Goal: Book appointment/travel/reservation

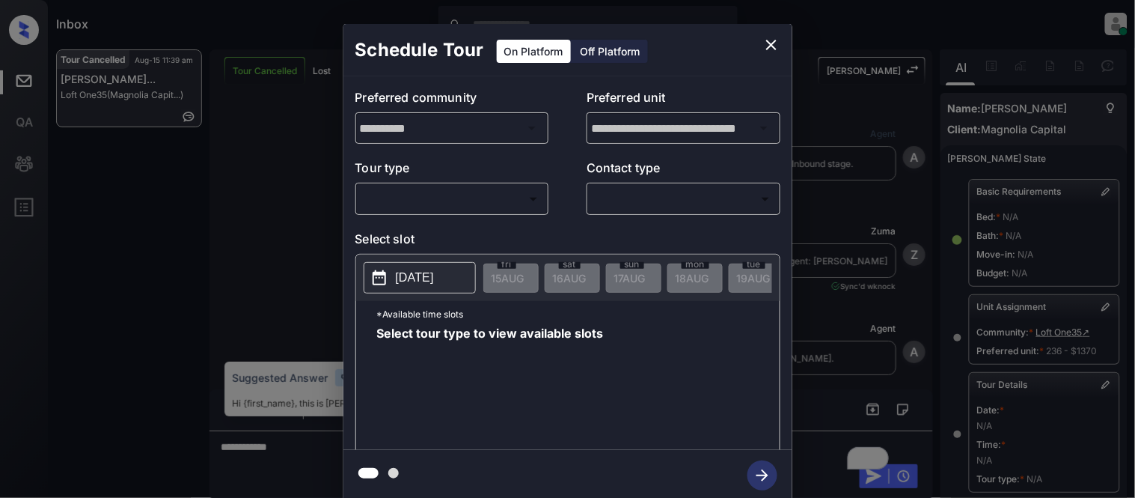
click at [996, 65] on div "**********" at bounding box center [567, 262] width 1135 height 525
click at [621, 204] on div at bounding box center [567, 249] width 1135 height 498
drag, startPoint x: 0, startPoint y: 0, endPoint x: 626, endPoint y: 199, distance: 656.6
click at [621, 204] on div at bounding box center [567, 249] width 1135 height 498
click at [626, 199] on body "Inbox Kristina Cataag Online Set yourself offline Set yourself on break Profile…" at bounding box center [567, 249] width 1135 height 498
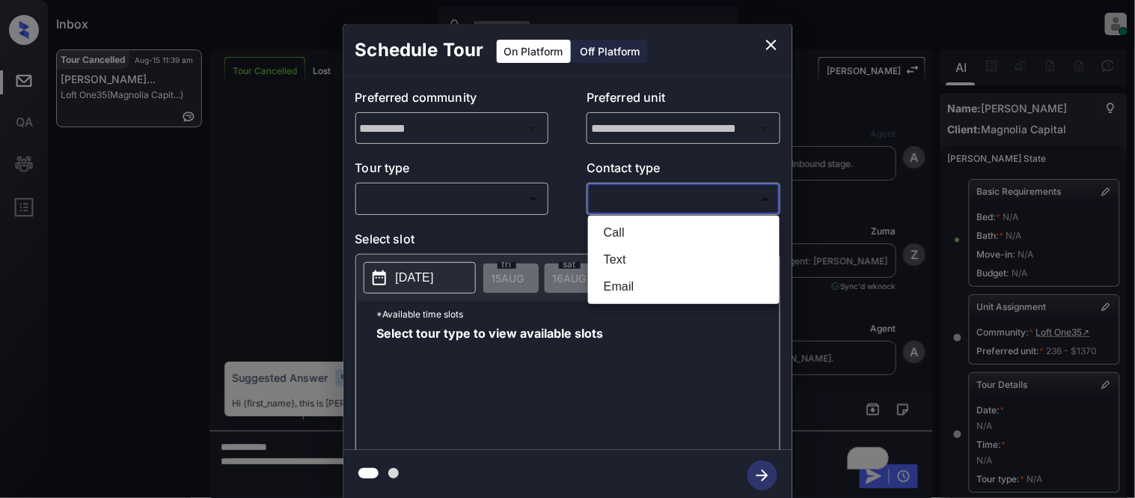
scroll to position [238, 0]
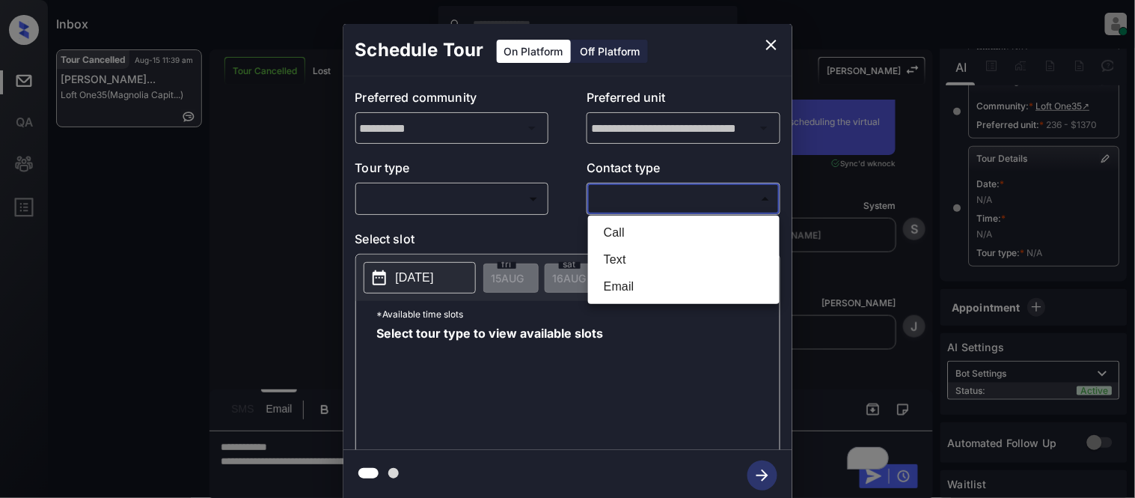
click at [645, 258] on li "Text" at bounding box center [684, 259] width 184 height 27
type input "****"
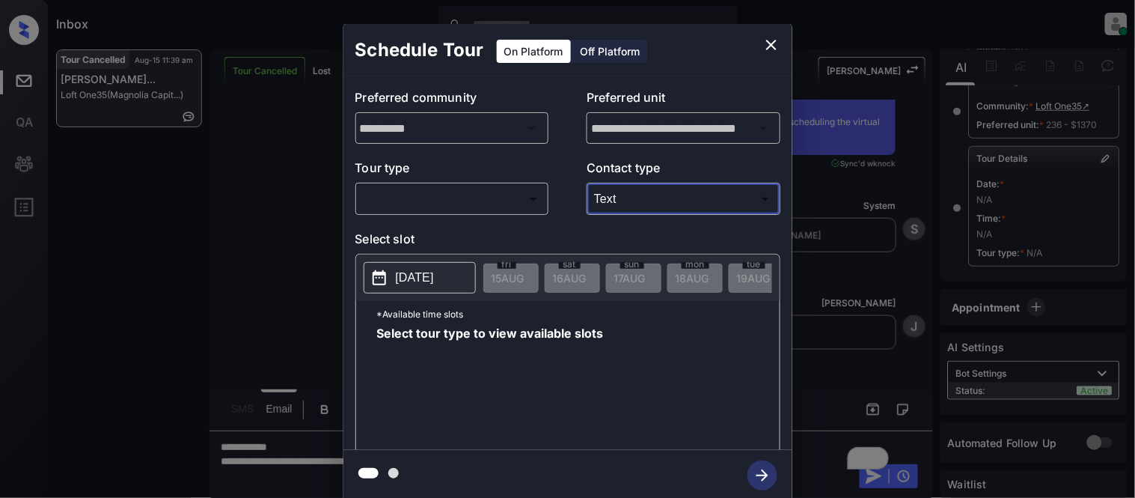
click at [506, 196] on body "Inbox Kristina Cataag Online Set yourself offline Set yourself on break Profile…" at bounding box center [567, 249] width 1135 height 498
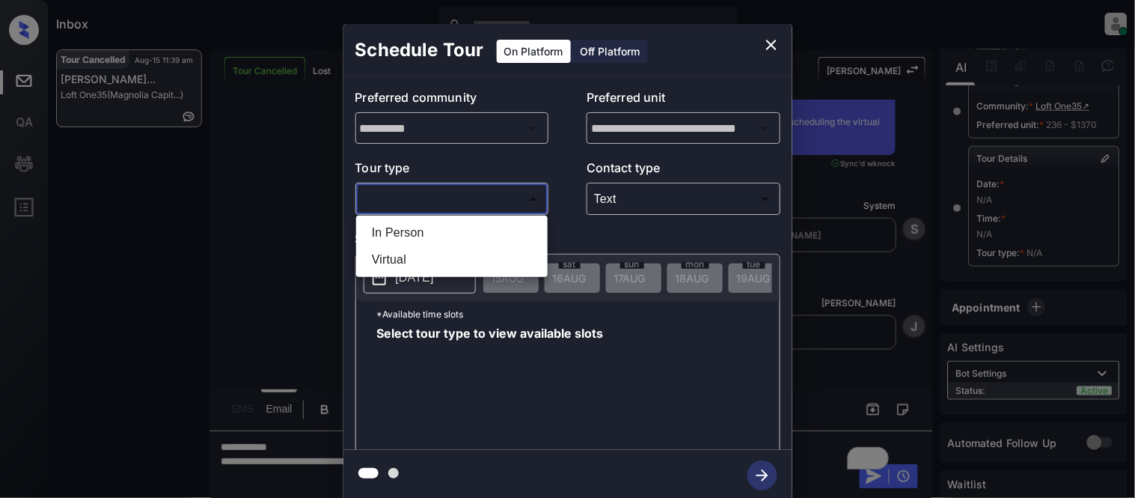
click at [446, 256] on li "Virtual" at bounding box center [452, 259] width 184 height 27
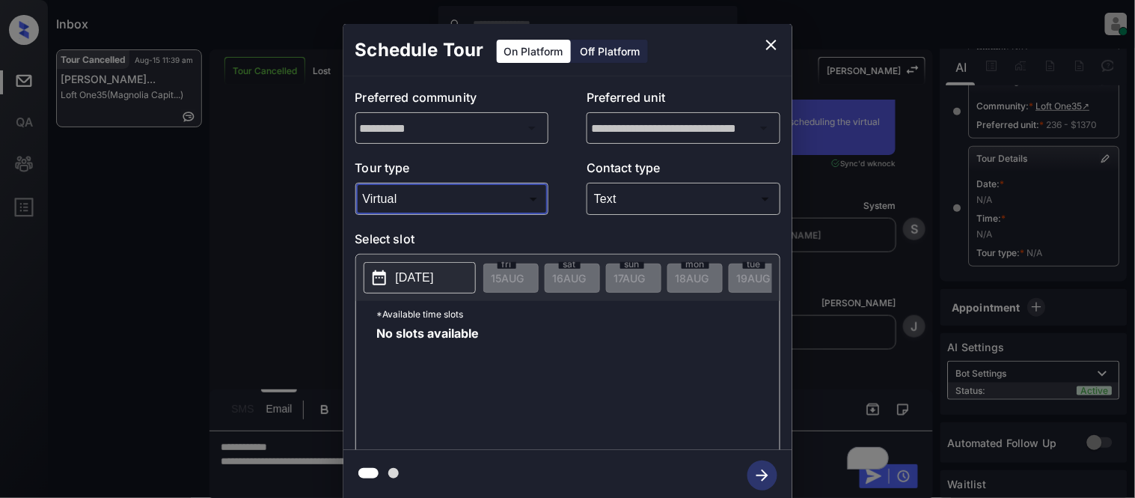
type input "*******"
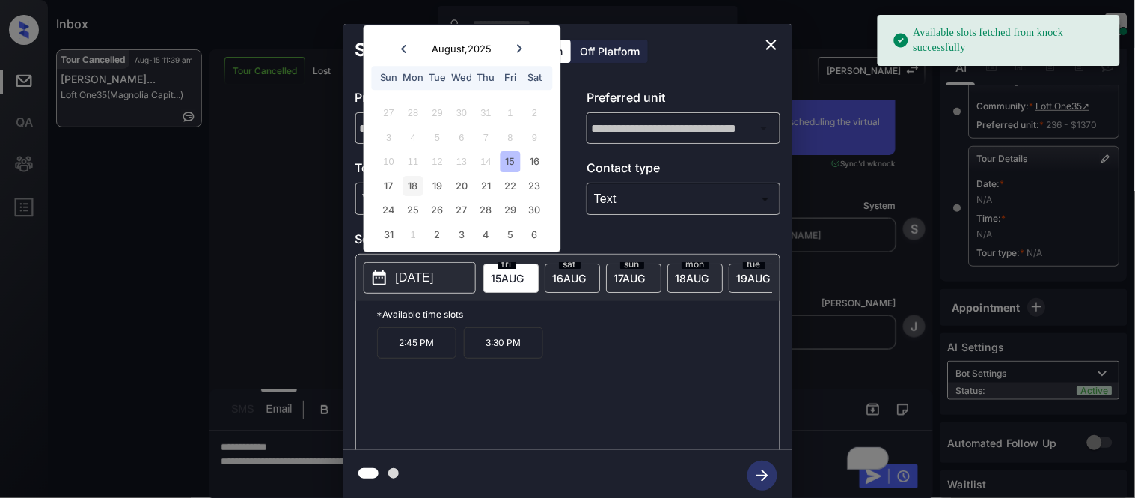
click at [414, 190] on div "18" at bounding box center [413, 186] width 20 height 20
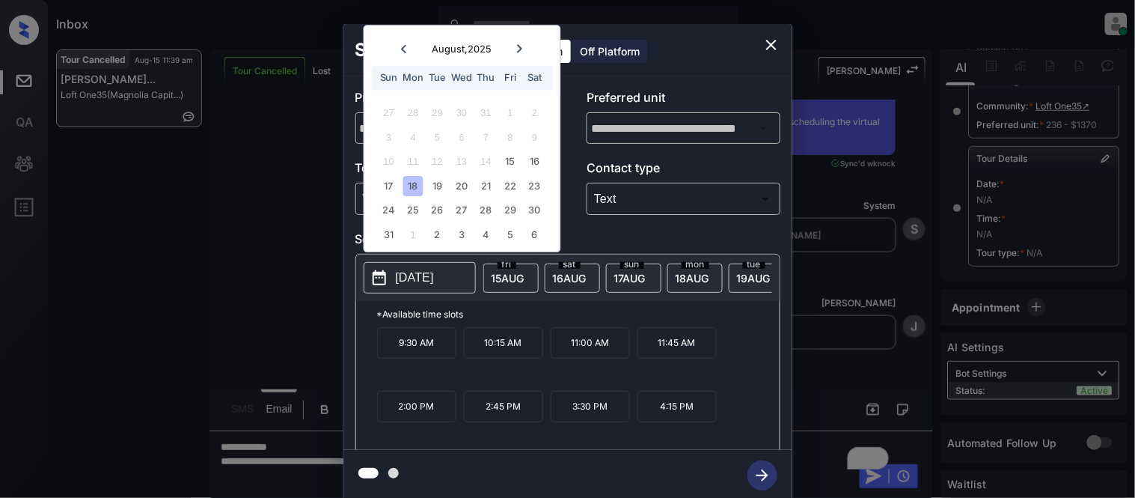
click at [431, 420] on p "2:00 PM" at bounding box center [416, 406] width 79 height 31
click at [744, 475] on button "button" at bounding box center [763, 475] width 48 height 39
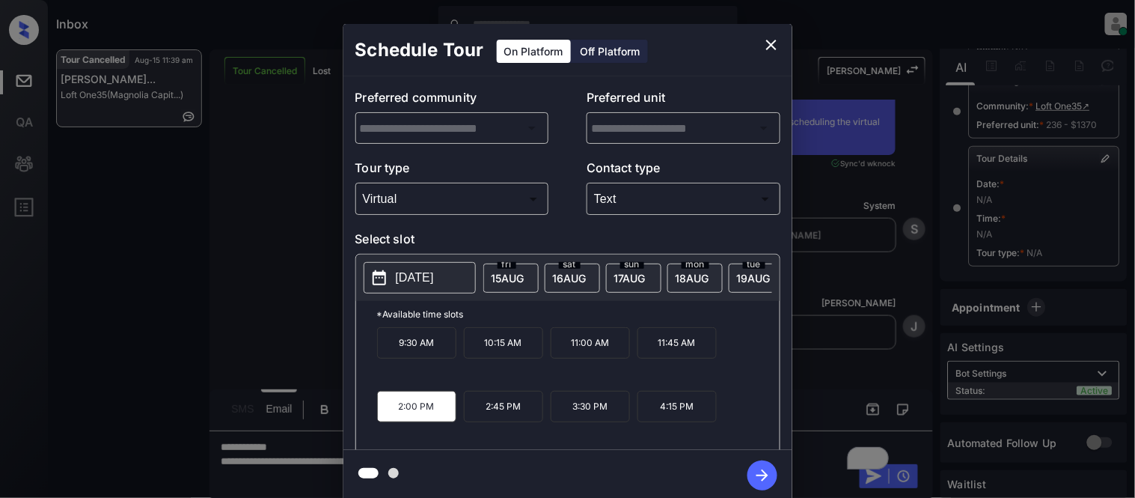
type input "**********"
click at [762, 477] on icon "button" at bounding box center [763, 475] width 30 height 30
click at [831, 297] on div "**********" at bounding box center [567, 262] width 1135 height 525
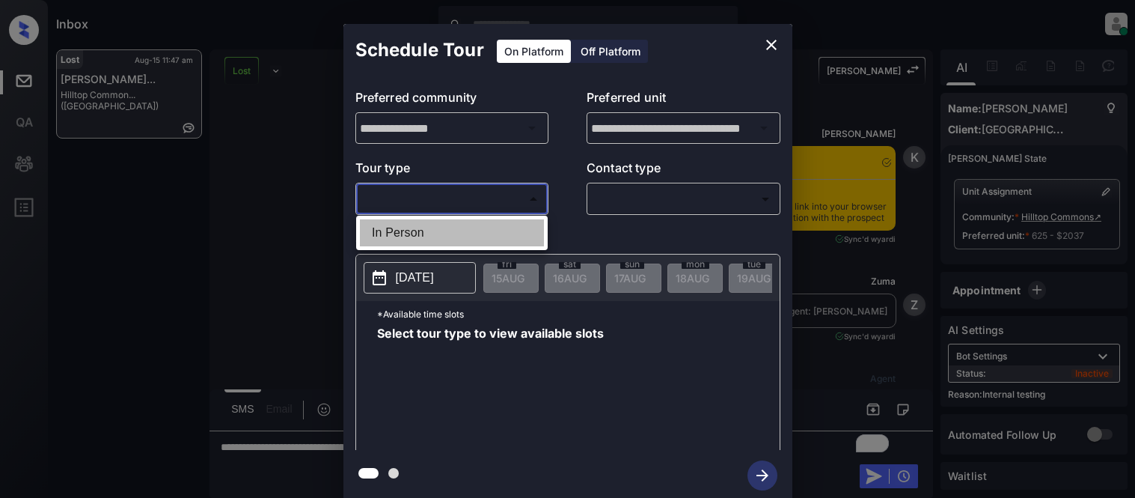
click at [418, 228] on li "In Person" at bounding box center [452, 232] width 184 height 27
type input "********"
click at [626, 208] on div at bounding box center [567, 249] width 1135 height 498
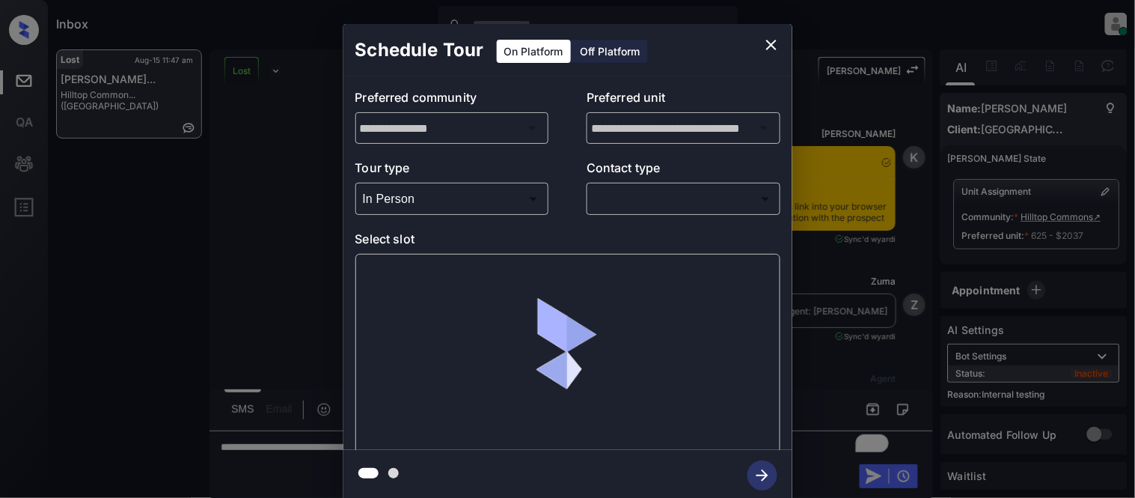
scroll to position [6807, 0]
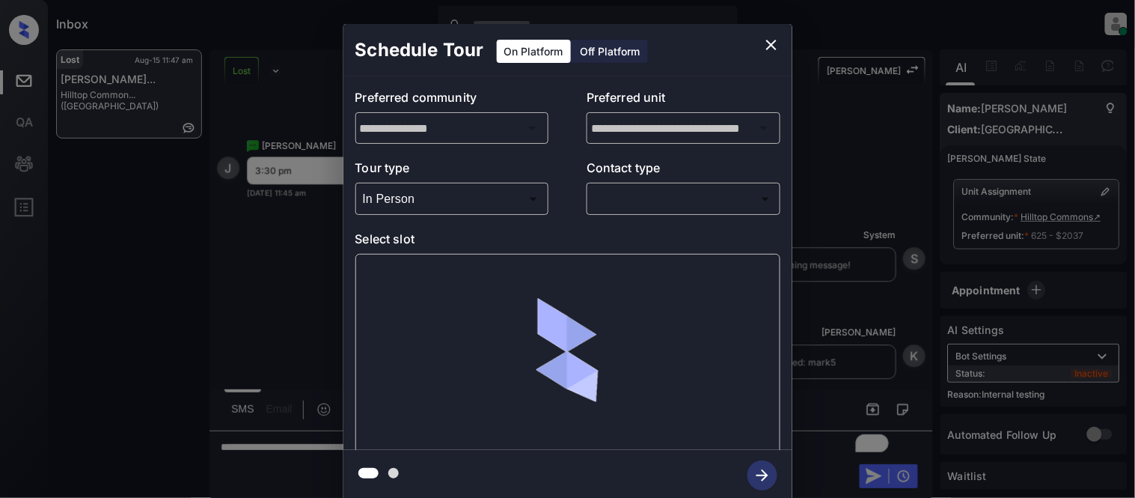
click at [626, 202] on body "Inbox Kristina Cataag Online Set yourself offline Set yourself on break Profile…" at bounding box center [567, 249] width 1135 height 498
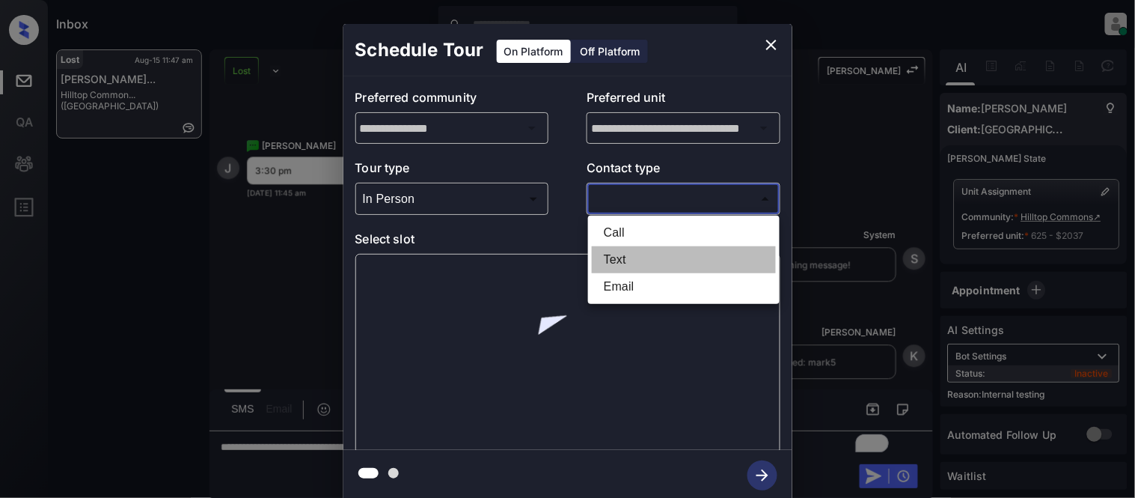
click at [618, 259] on li "Text" at bounding box center [684, 259] width 184 height 27
type input "****"
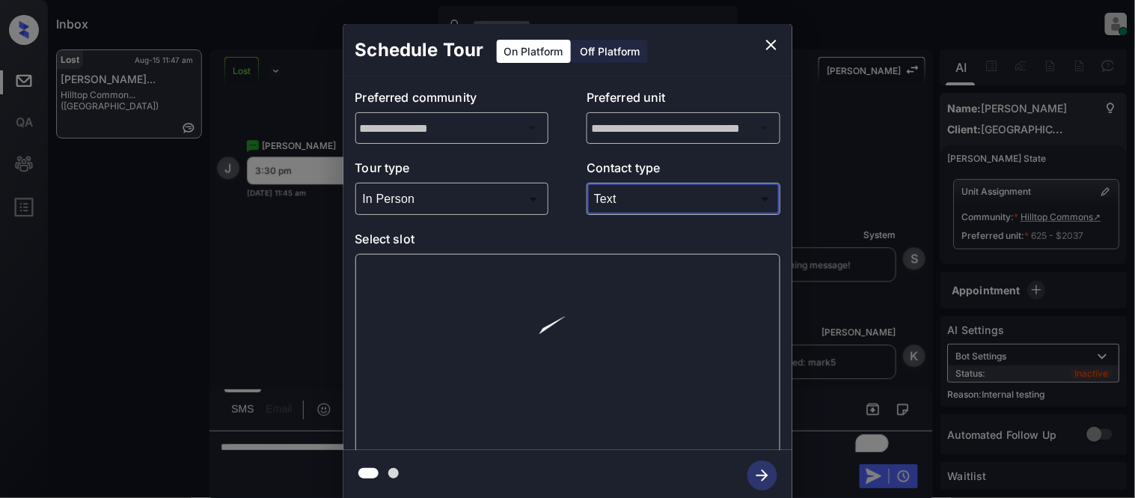
click at [392, 284] on div at bounding box center [568, 354] width 425 height 200
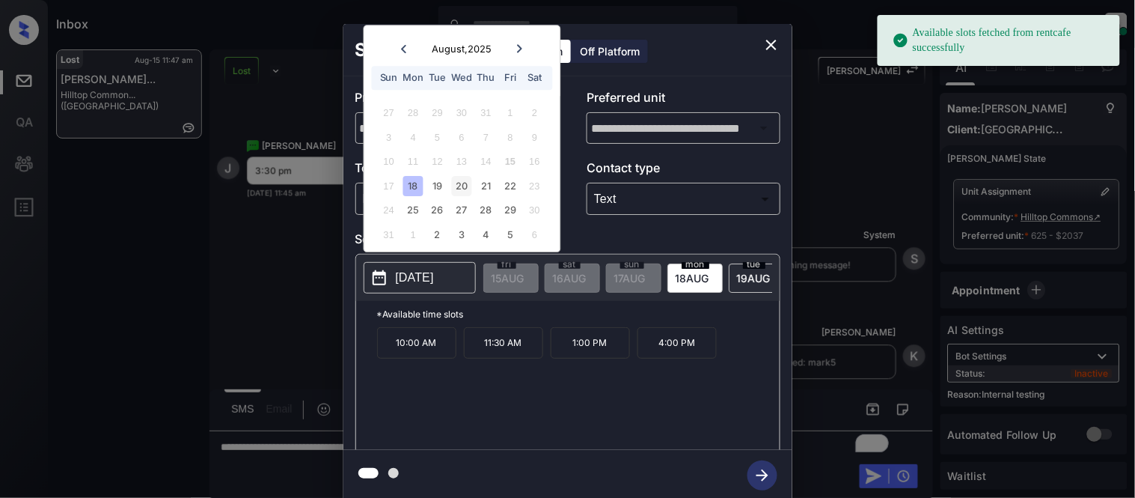
click at [460, 185] on div "20" at bounding box center [462, 186] width 20 height 20
click at [581, 353] on p "3:30 PM" at bounding box center [590, 342] width 79 height 31
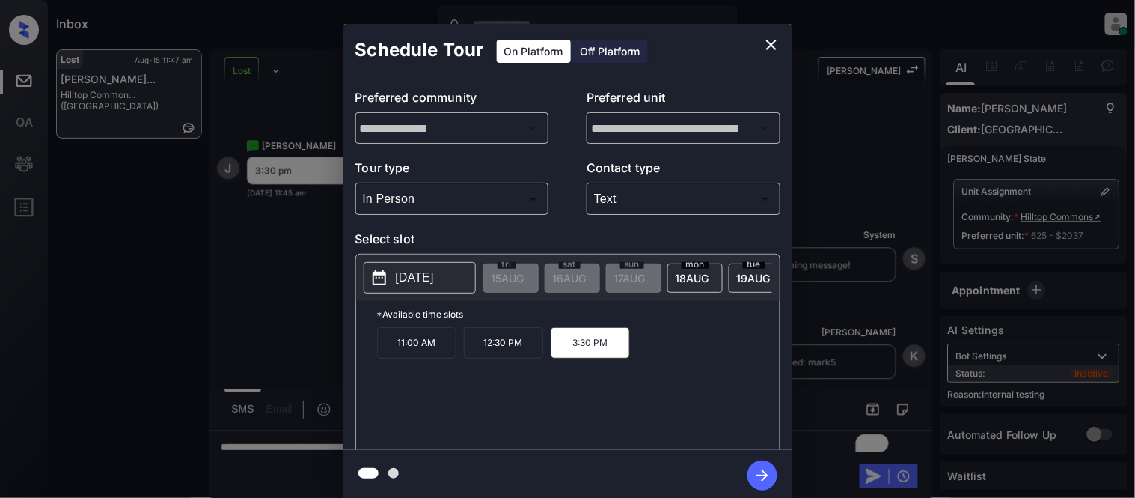
click at [754, 466] on icon "button" at bounding box center [763, 475] width 30 height 30
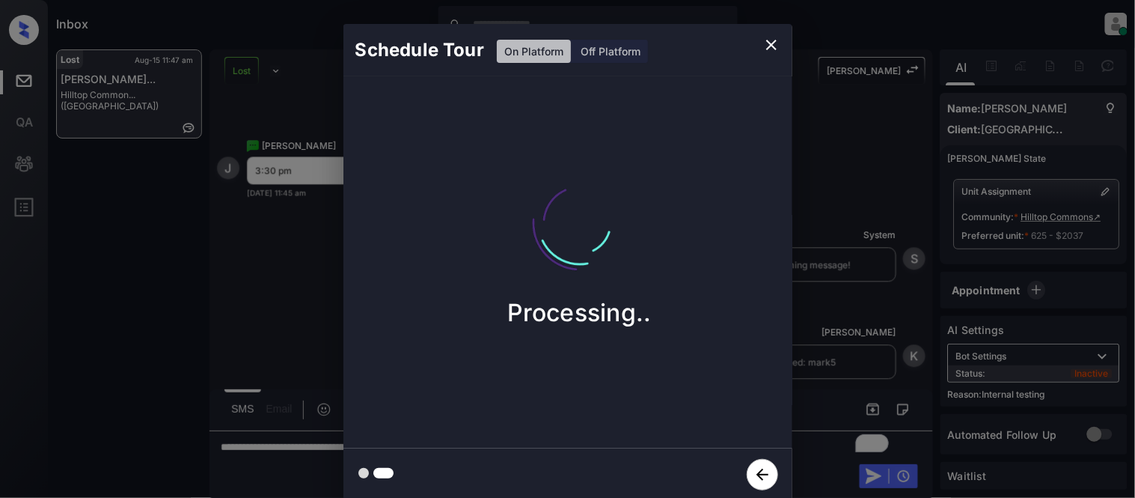
click at [885, 342] on div "Schedule Tour On Platform Off Platform Processing.." at bounding box center [567, 262] width 1135 height 525
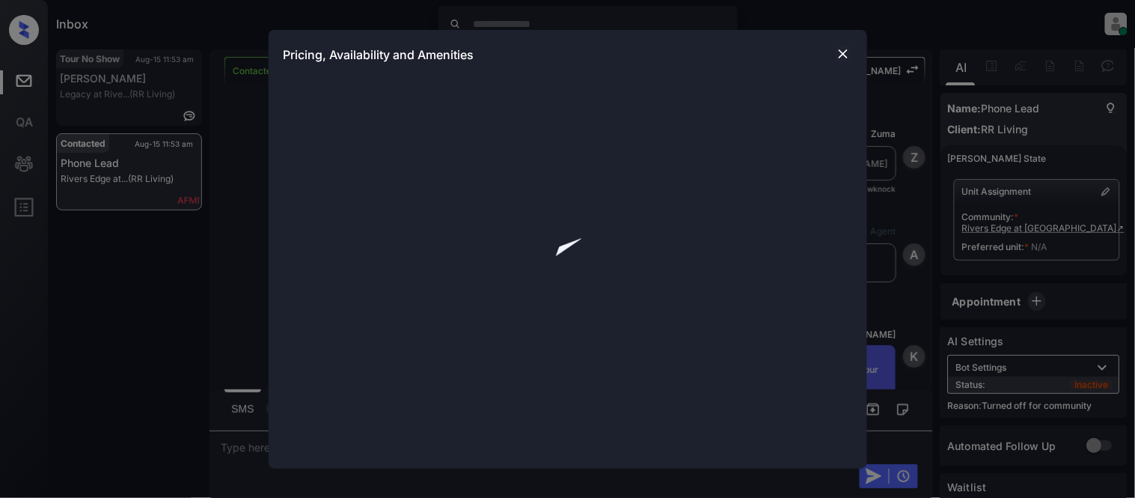
scroll to position [4205, 0]
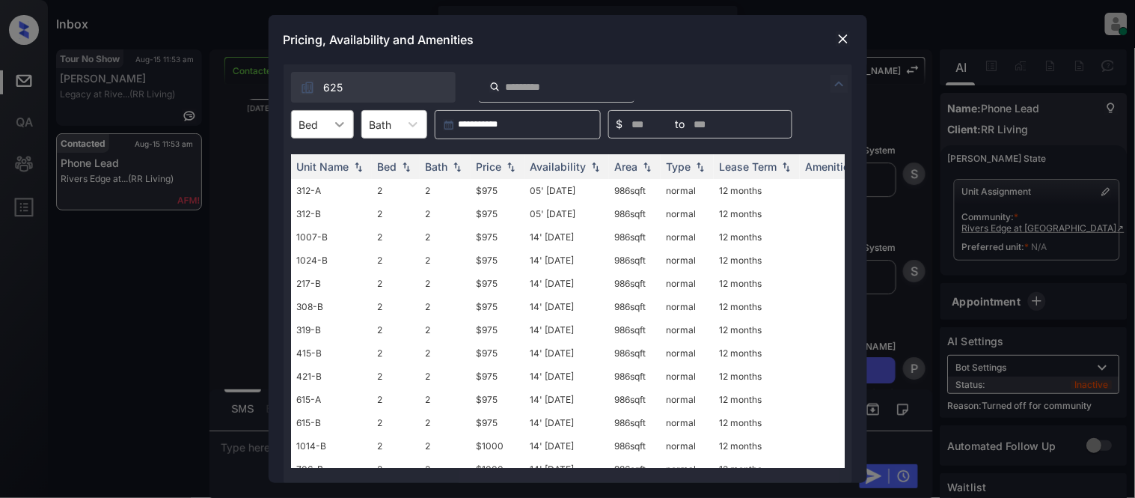
click at [333, 122] on icon at bounding box center [339, 124] width 15 height 15
click at [840, 41] on img at bounding box center [843, 38] width 15 height 15
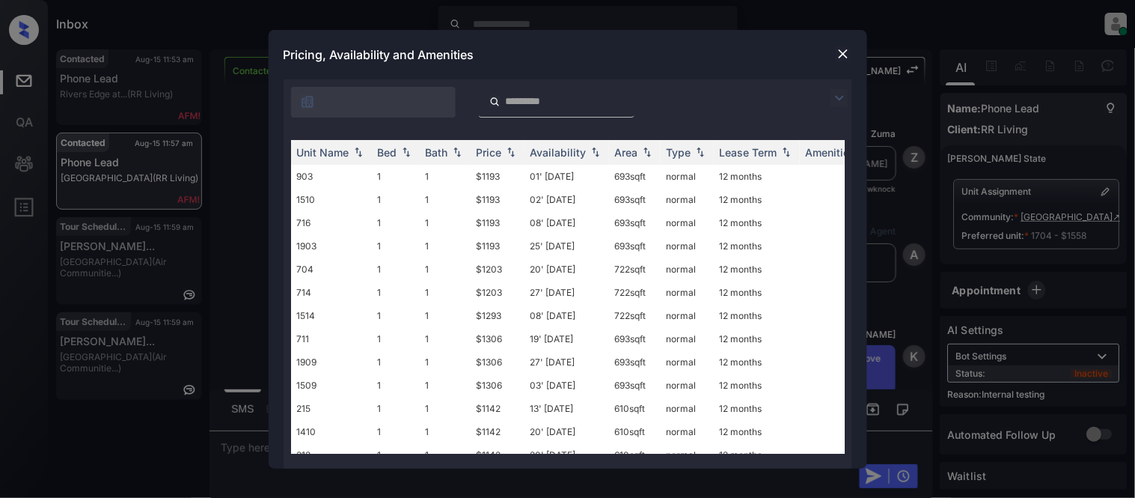
scroll to position [3014, 0]
click at [836, 97] on img at bounding box center [840, 98] width 18 height 18
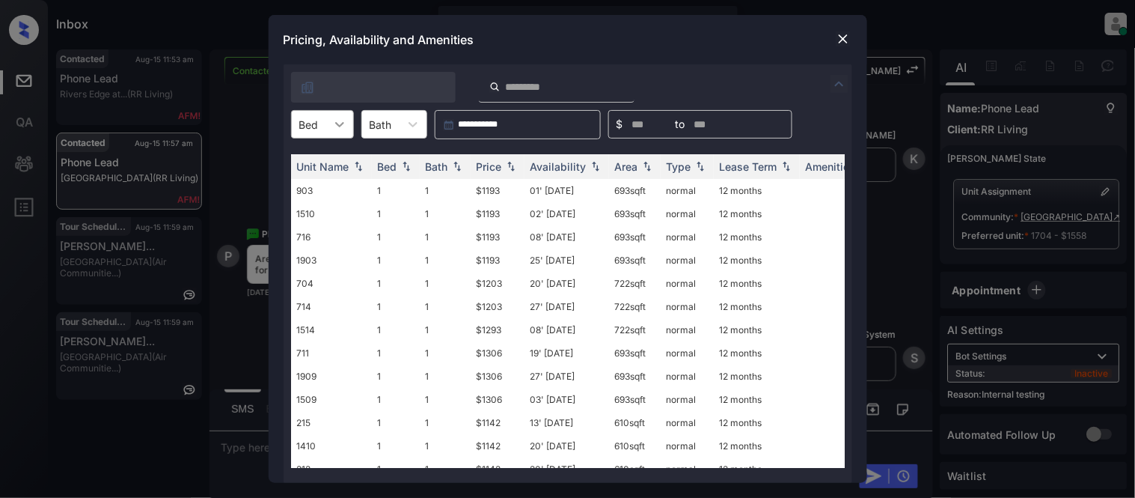
click at [337, 125] on icon at bounding box center [339, 124] width 15 height 15
click at [326, 162] on div "1" at bounding box center [322, 160] width 63 height 27
click at [547, 168] on div "Availability" at bounding box center [559, 166] width 56 height 13
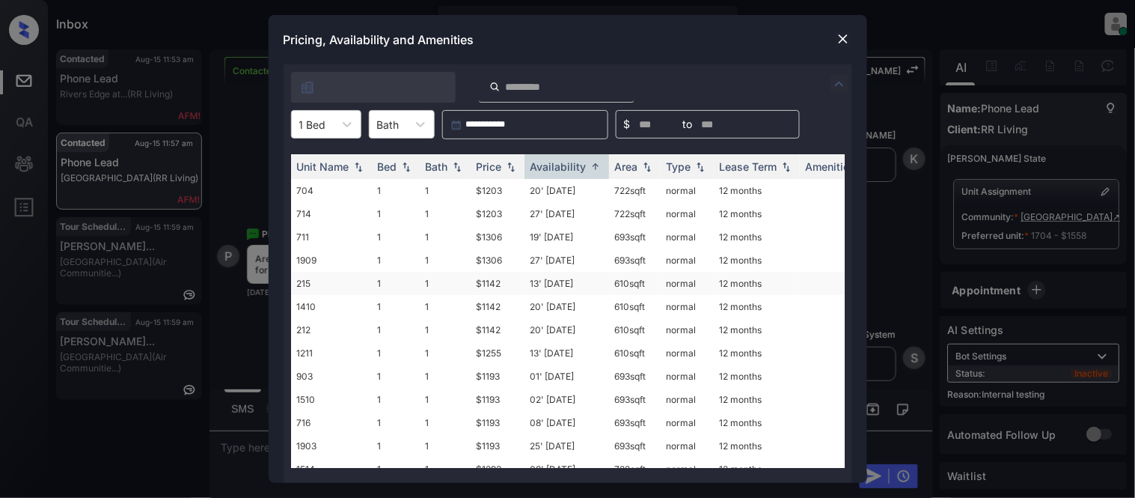
click at [544, 280] on td "13' Sep 25" at bounding box center [567, 283] width 85 height 23
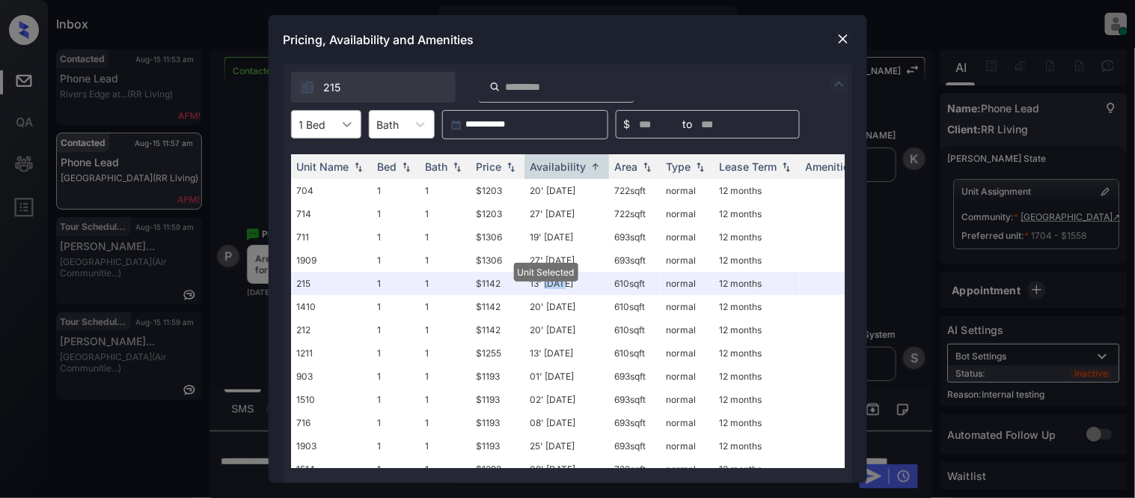
click at [341, 126] on icon at bounding box center [347, 124] width 15 height 15
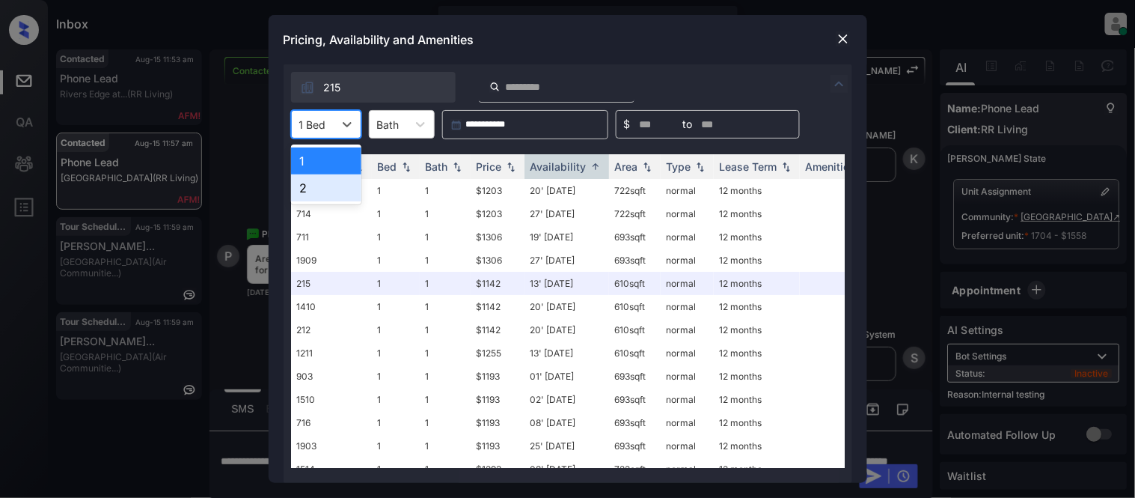
click at [327, 180] on div "2" at bounding box center [326, 187] width 70 height 27
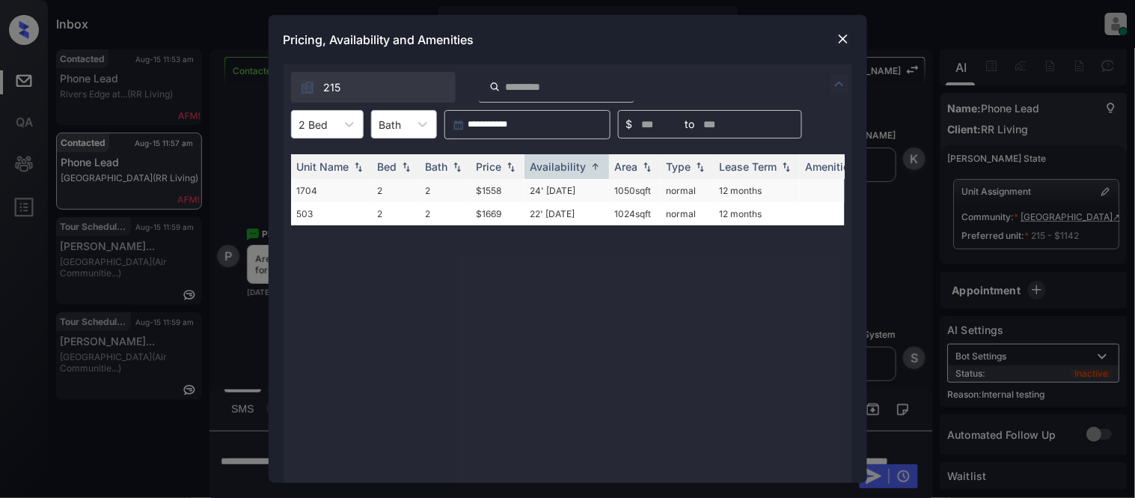
click at [554, 192] on td "24' Oct 25" at bounding box center [567, 190] width 85 height 23
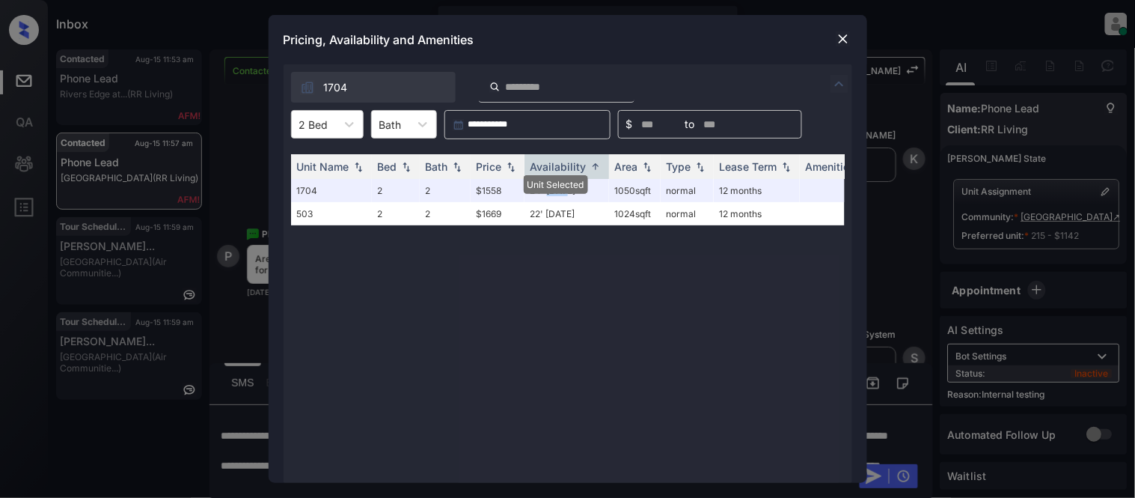
click at [841, 37] on img at bounding box center [843, 38] width 15 height 15
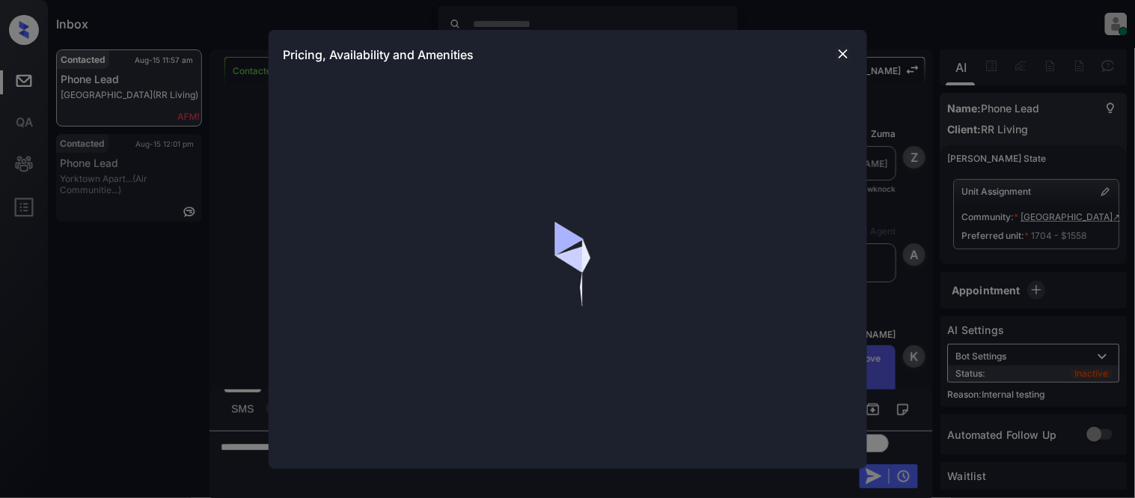
scroll to position [2765, 0]
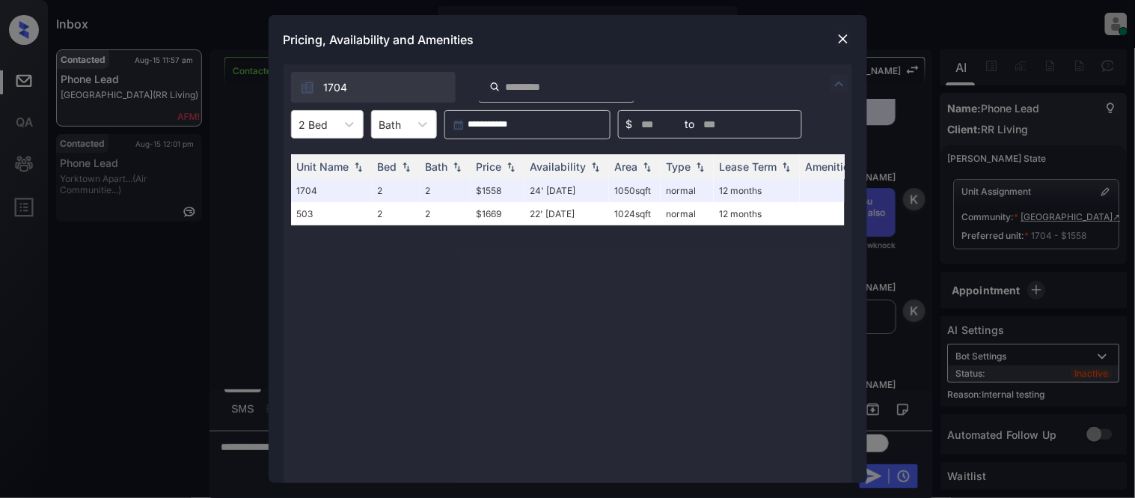
click at [844, 36] on img at bounding box center [843, 38] width 15 height 15
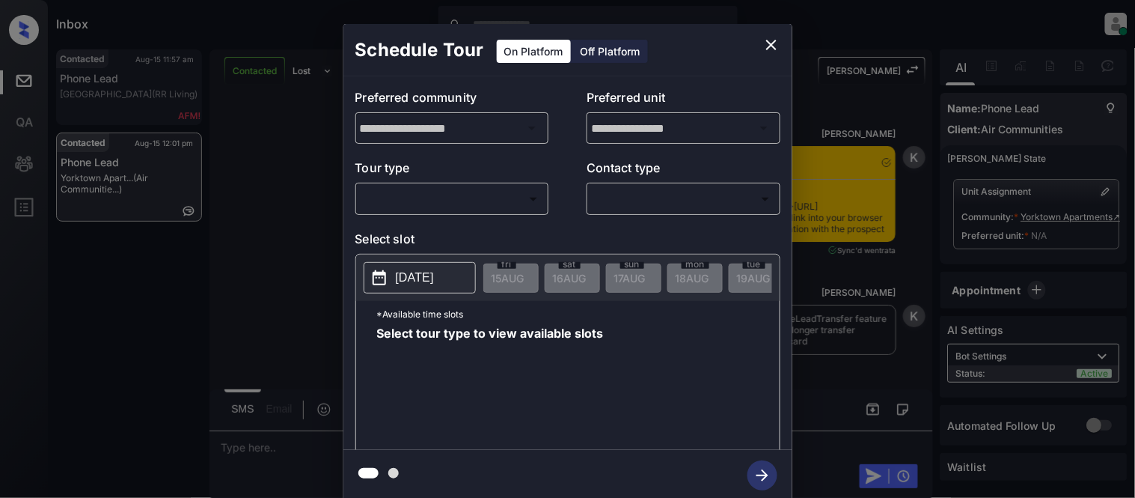
scroll to position [1712, 0]
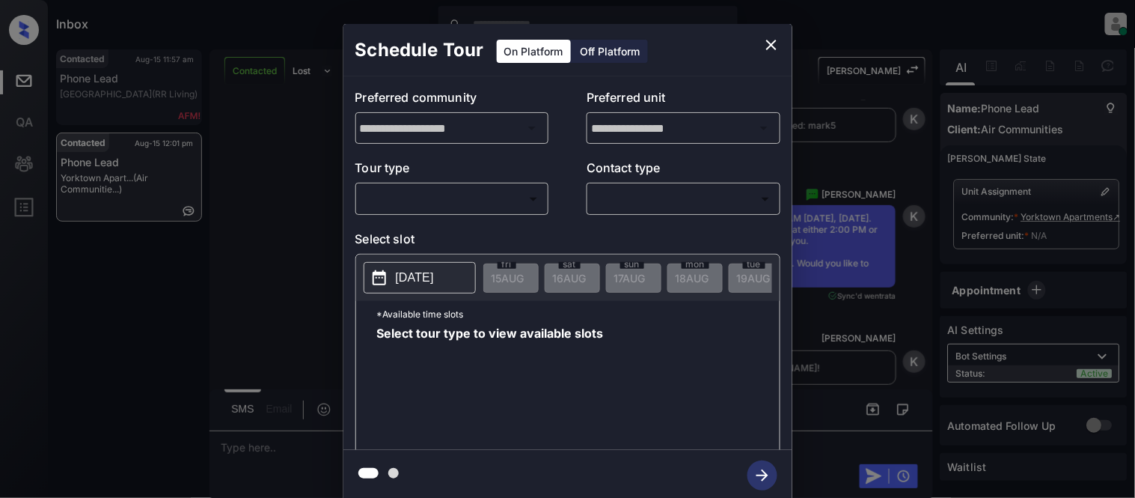
click at [420, 204] on body "Inbox [PERSON_NAME] Cataag Online Set yourself offline Set yourself on break Pr…" at bounding box center [567, 249] width 1135 height 498
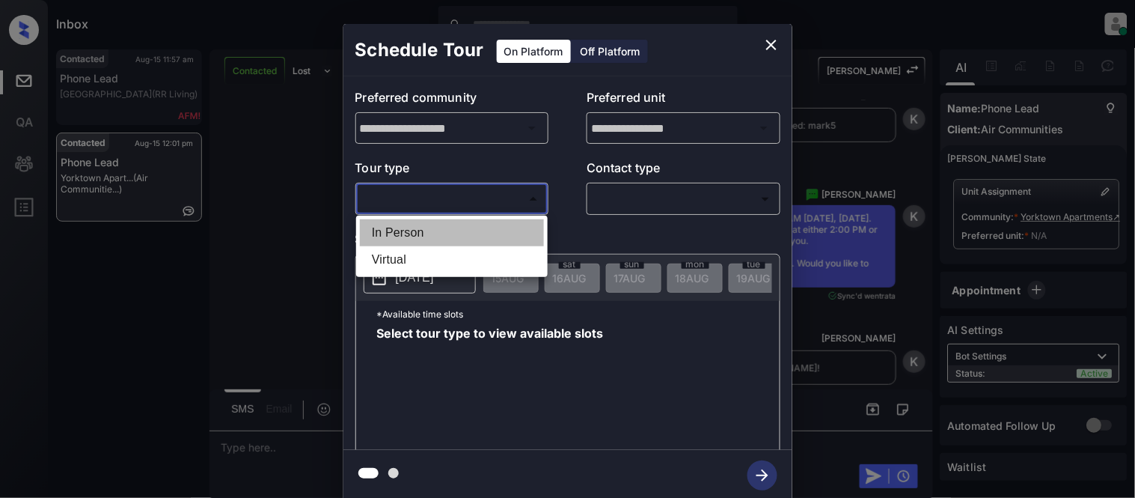
click at [417, 229] on li "In Person" at bounding box center [452, 232] width 184 height 27
type input "********"
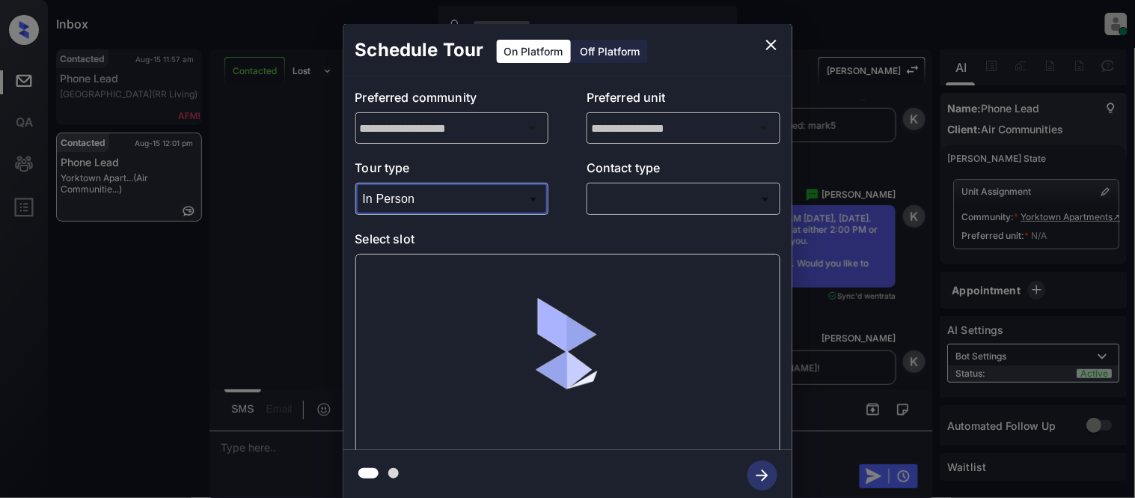
click at [640, 171] on p "Contact type" at bounding box center [684, 171] width 194 height 24
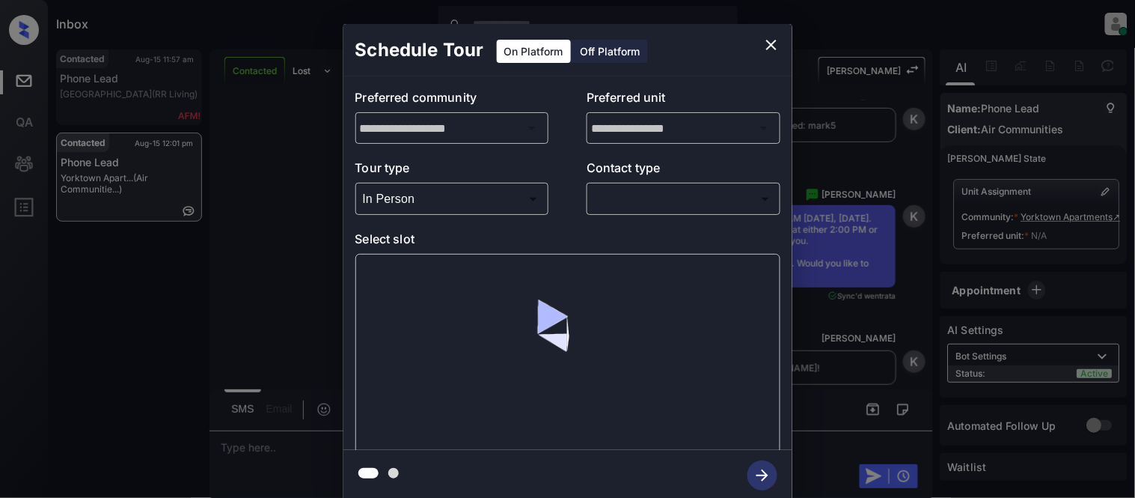
click at [624, 196] on body "Inbox [PERSON_NAME] Cataag Online Set yourself offline Set yourself on break Pr…" at bounding box center [567, 249] width 1135 height 498
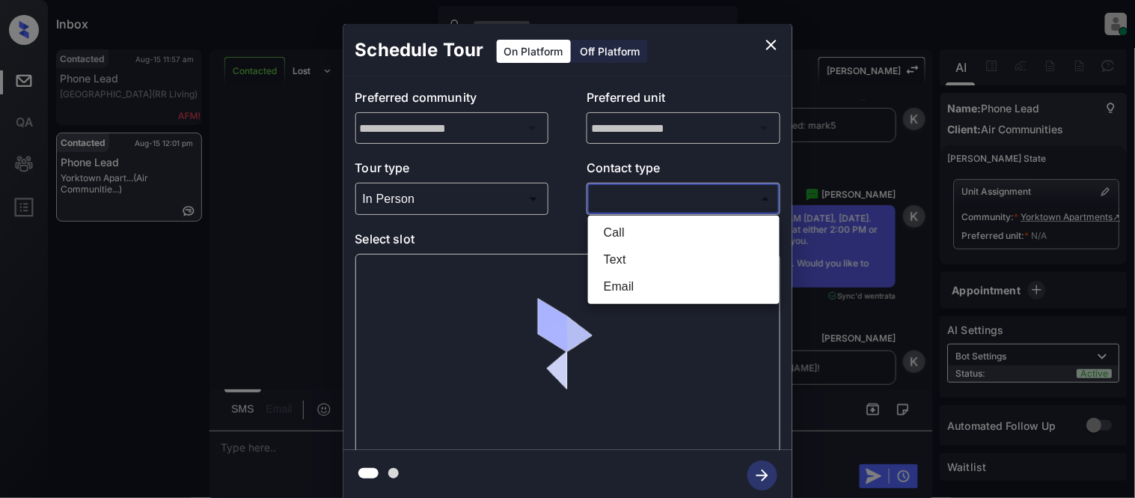
click at [622, 253] on li "Text" at bounding box center [684, 259] width 184 height 27
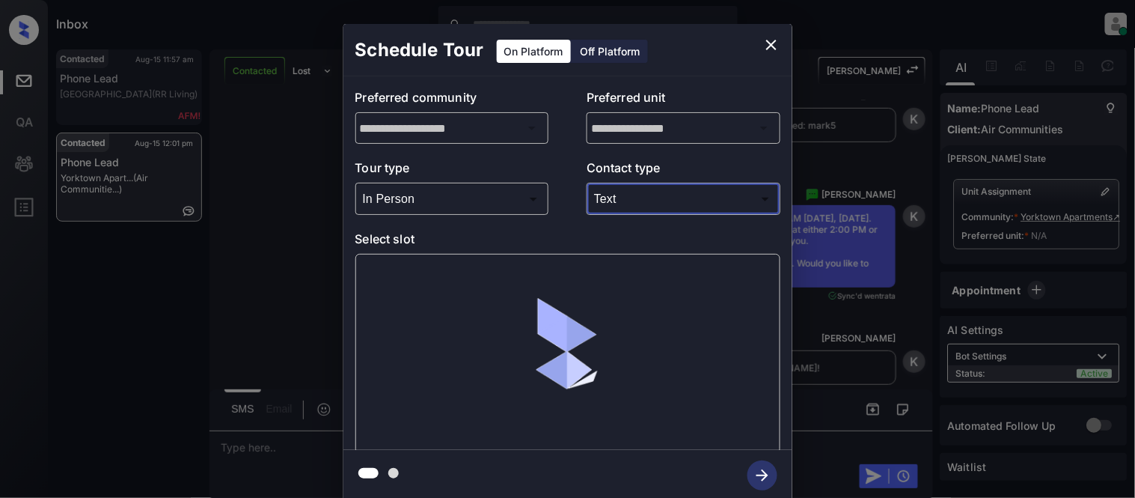
type input "****"
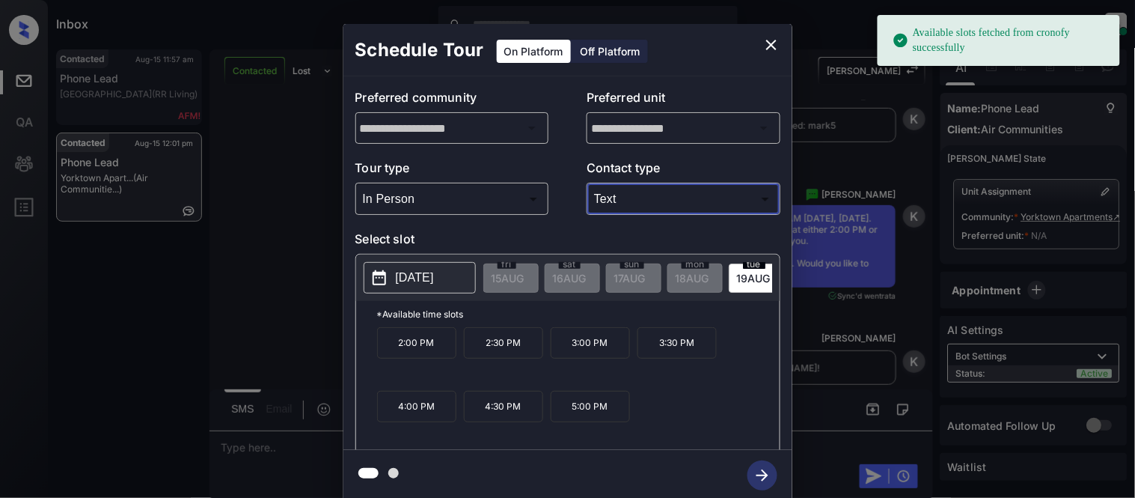
click at [399, 271] on p "2025-08-19" at bounding box center [415, 278] width 38 height 18
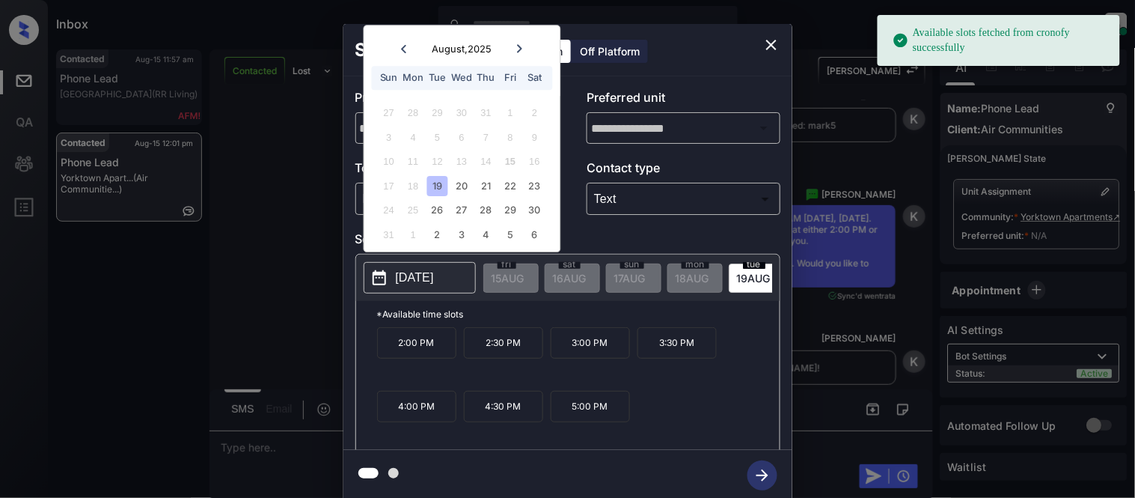
click at [436, 186] on div "19" at bounding box center [437, 186] width 20 height 20
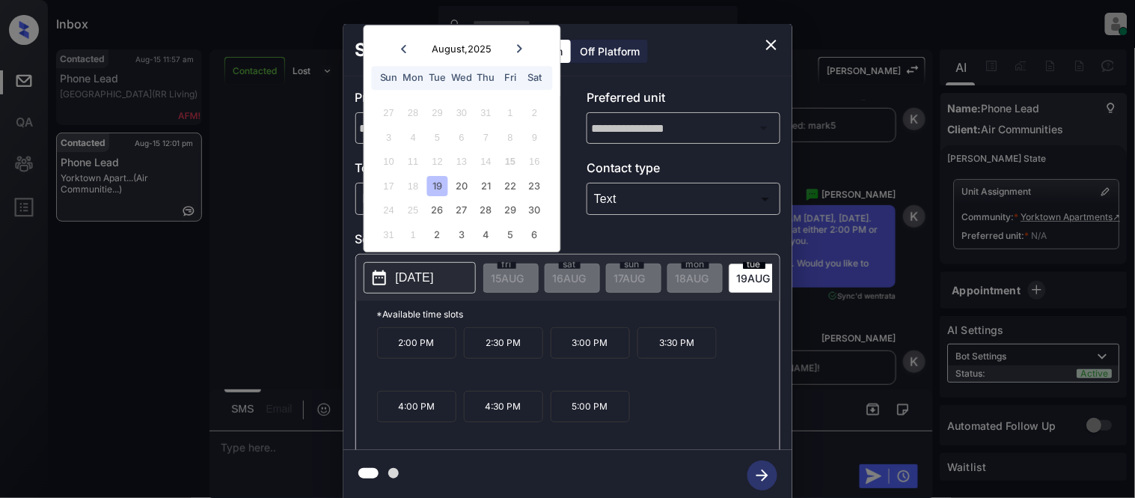
click at [767, 43] on icon "close" at bounding box center [772, 45] width 18 height 18
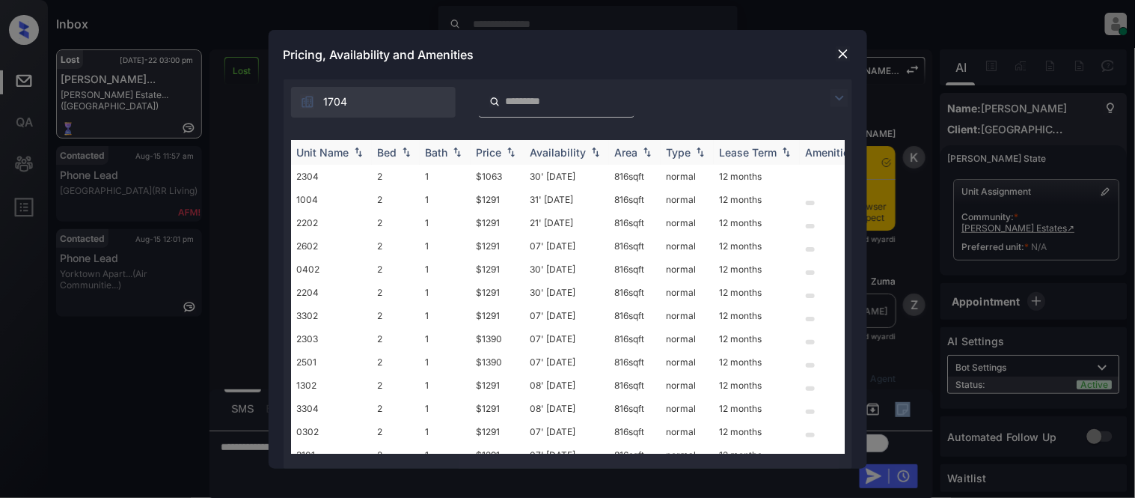
scroll to position [2820, 0]
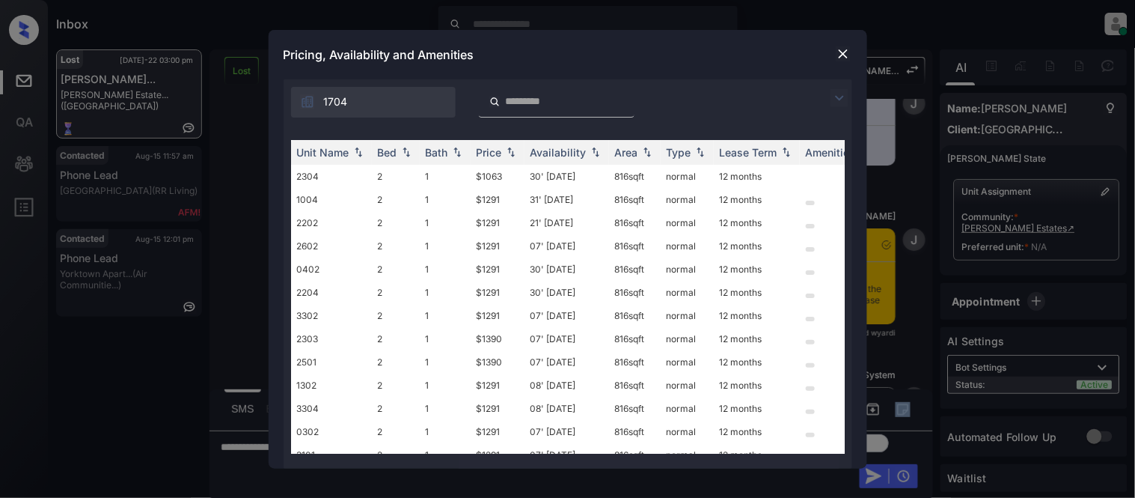
click at [842, 96] on img at bounding box center [840, 98] width 18 height 18
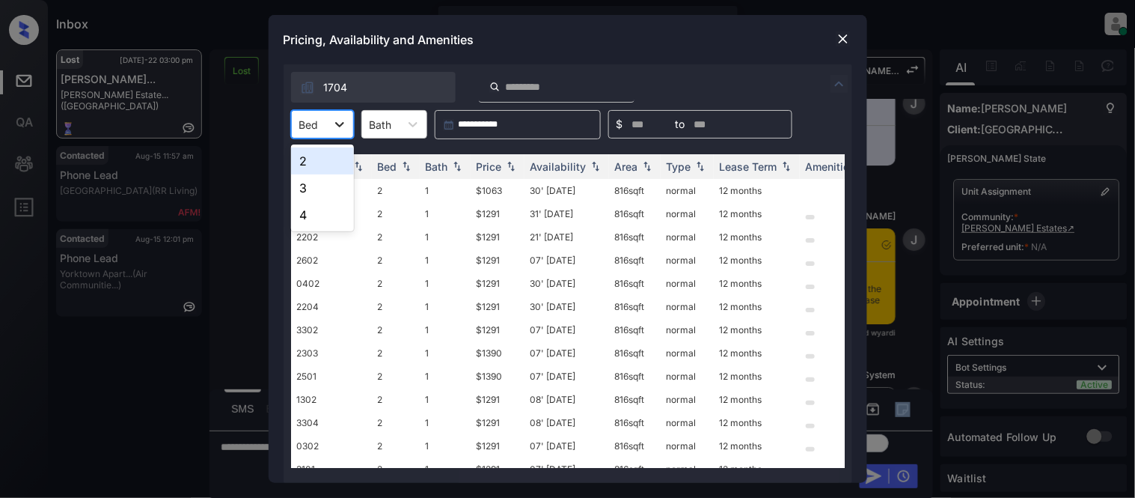
click at [341, 118] on icon at bounding box center [339, 124] width 15 height 15
click at [312, 216] on div "4" at bounding box center [322, 214] width 63 height 27
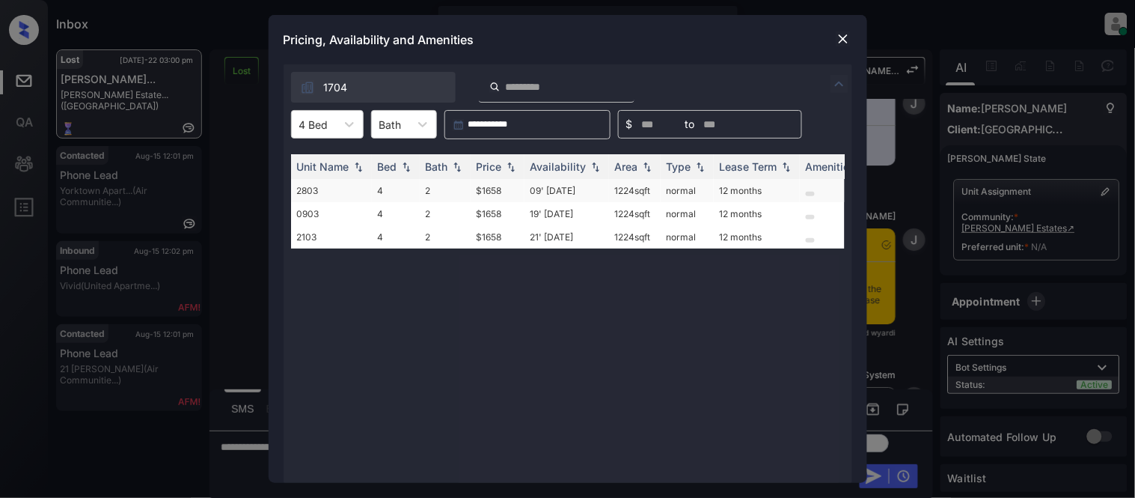
click at [567, 193] on td "09' [DATE]" at bounding box center [567, 190] width 85 height 23
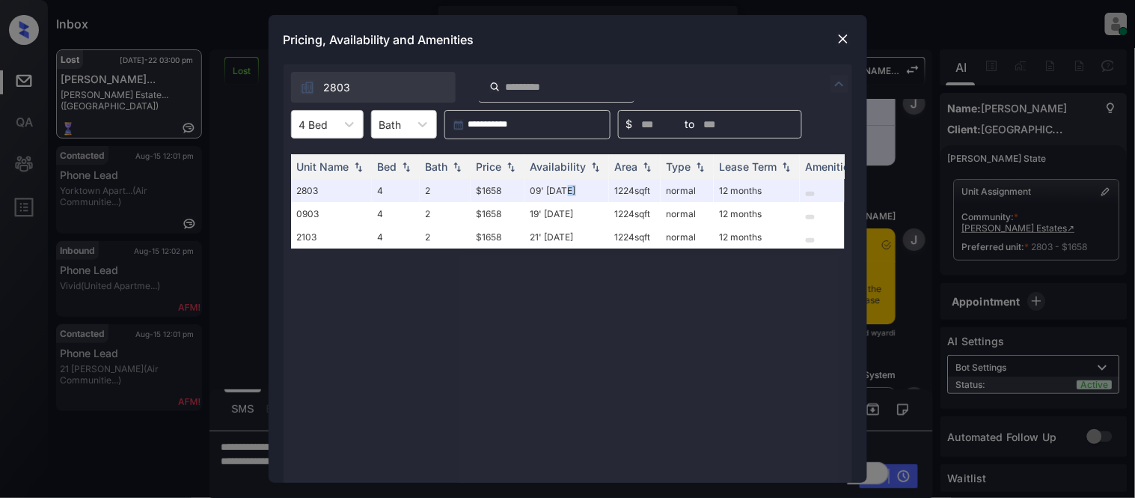
click at [846, 41] on img at bounding box center [843, 38] width 15 height 15
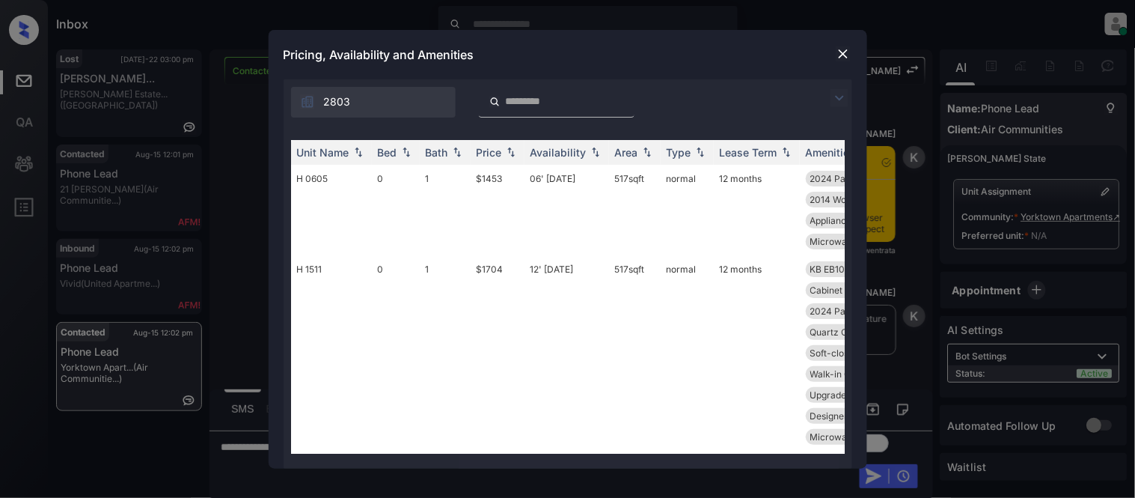
scroll to position [3278, 0]
click at [831, 96] on img at bounding box center [840, 98] width 18 height 18
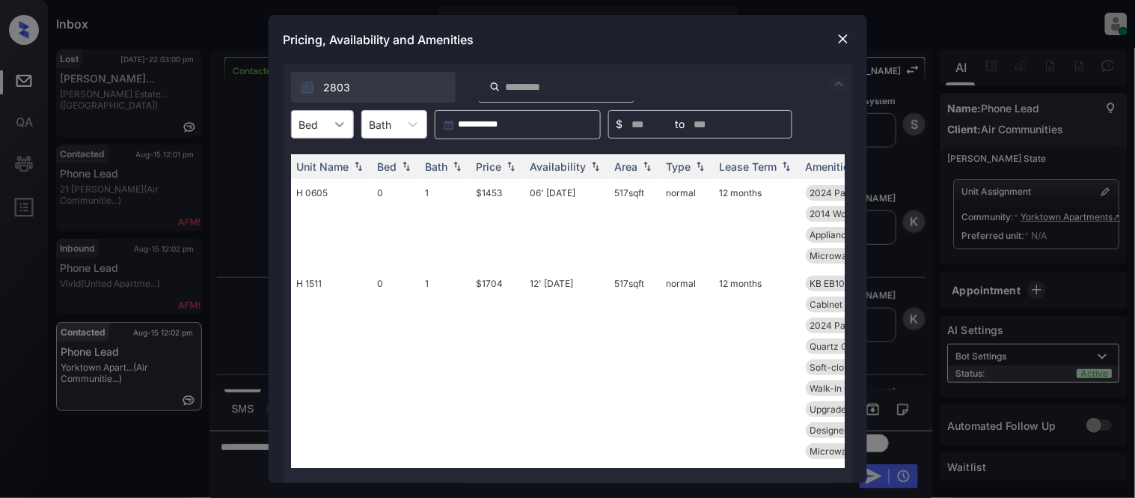
click at [344, 120] on icon at bounding box center [339, 124] width 15 height 15
click at [320, 206] on div "2" at bounding box center [322, 214] width 63 height 27
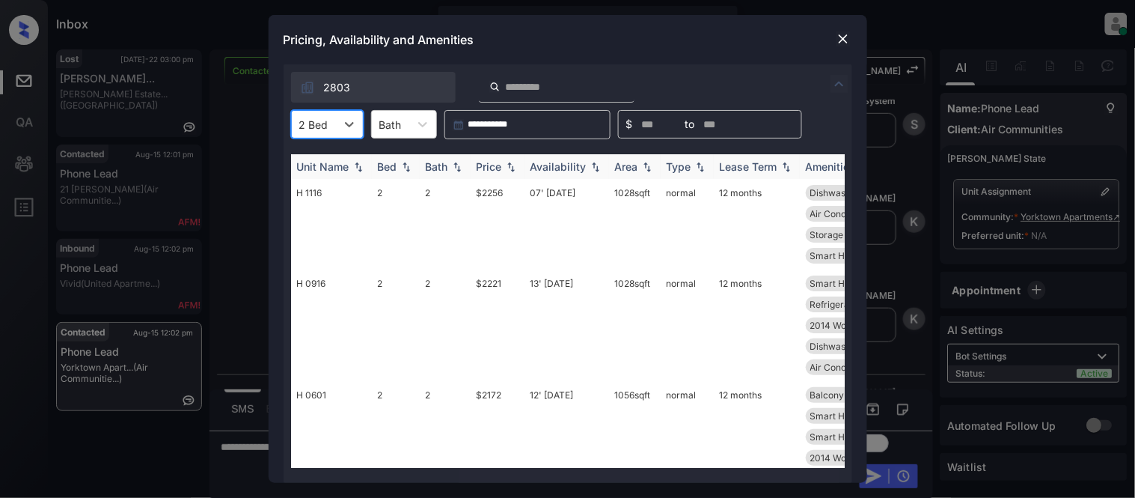
click at [494, 170] on div "Price" at bounding box center [489, 166] width 25 height 13
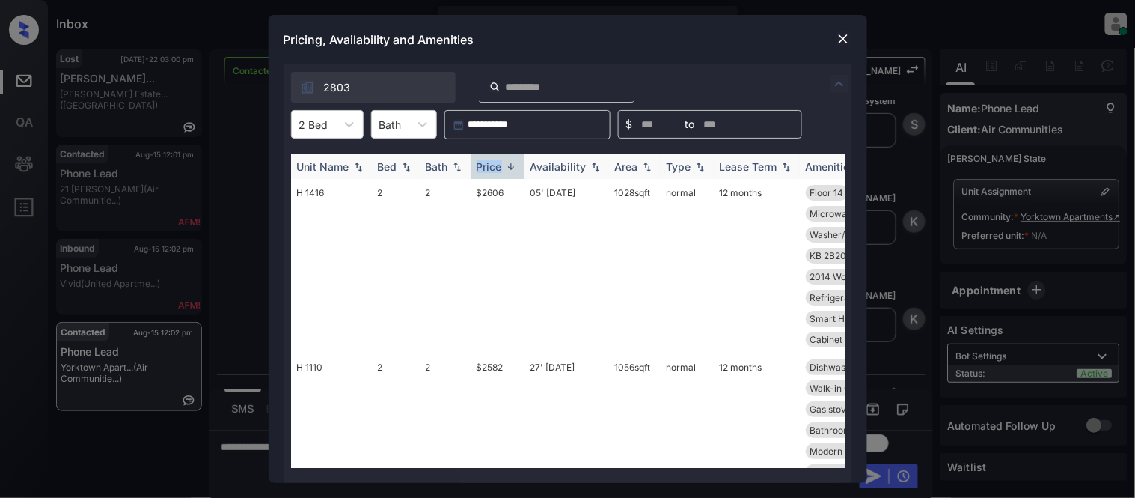
click at [494, 170] on div "Price" at bounding box center [489, 166] width 25 height 13
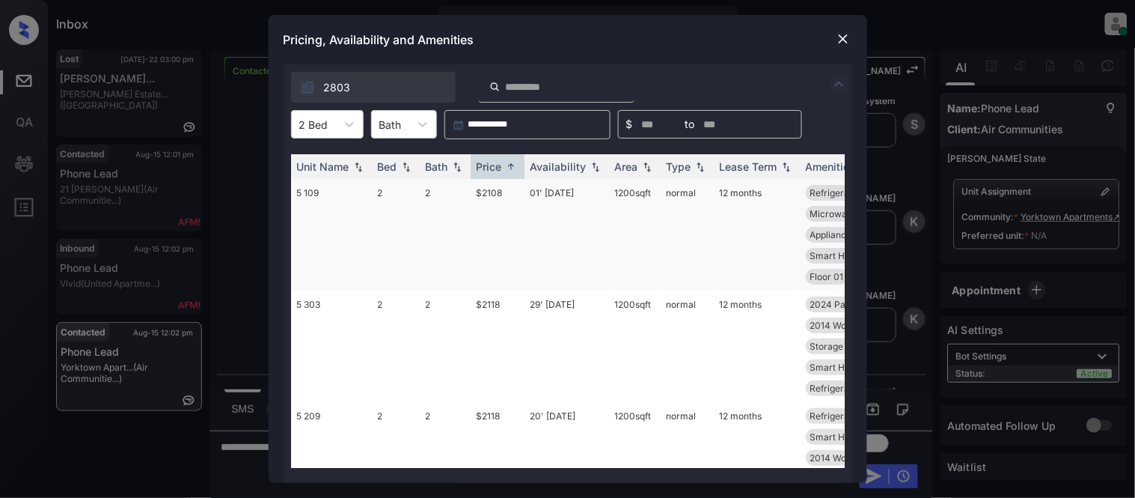
click at [492, 186] on td "$2108" at bounding box center [498, 235] width 54 height 112
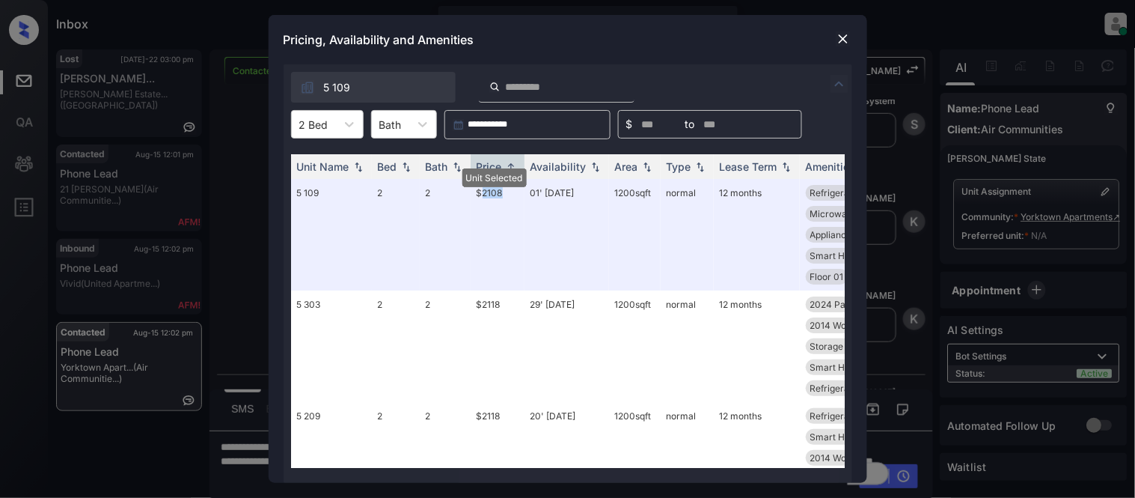
click at [840, 36] on img at bounding box center [843, 38] width 15 height 15
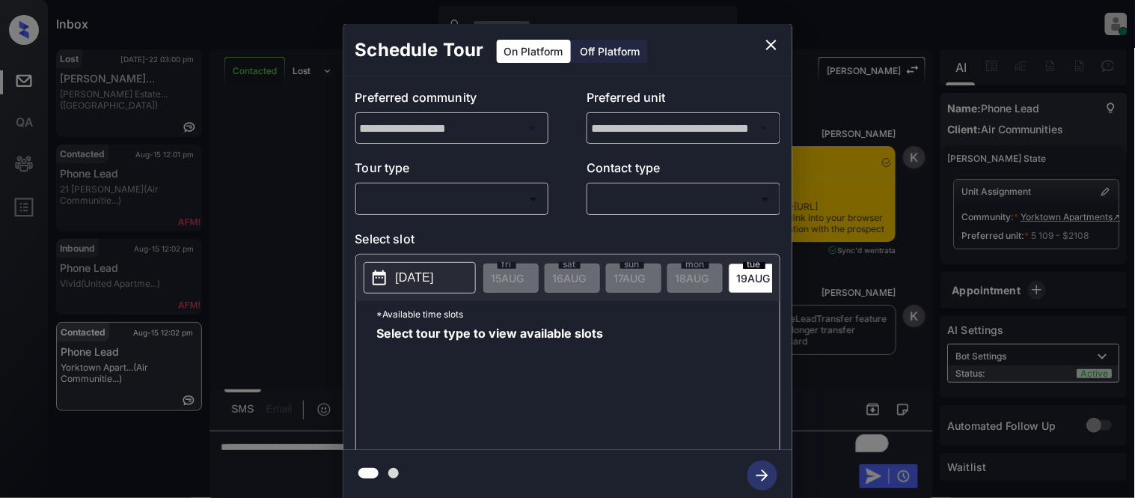
scroll to position [2808, 0]
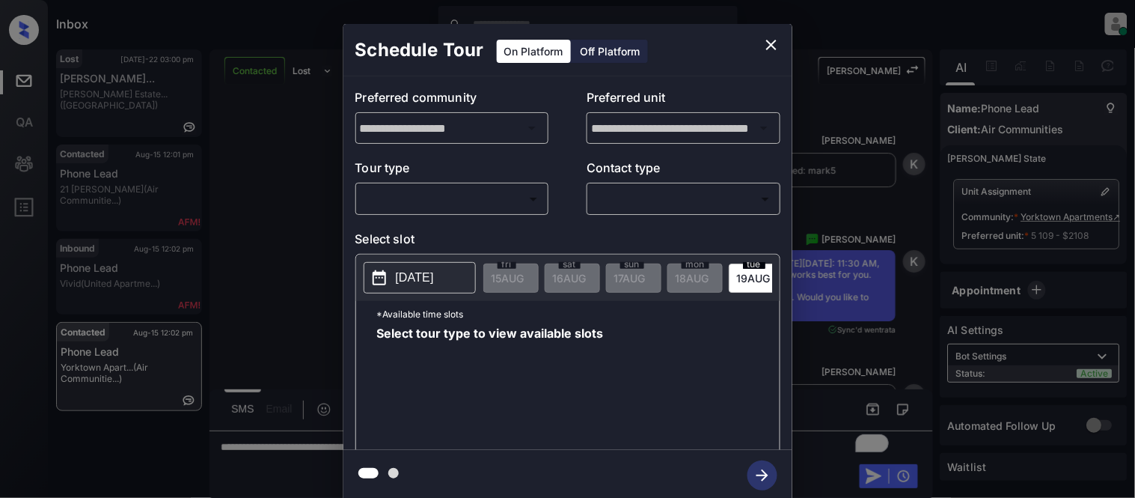
click at [421, 203] on body "Inbox [PERSON_NAME] Cataag Online Set yourself offline Set yourself on break Pr…" at bounding box center [567, 249] width 1135 height 498
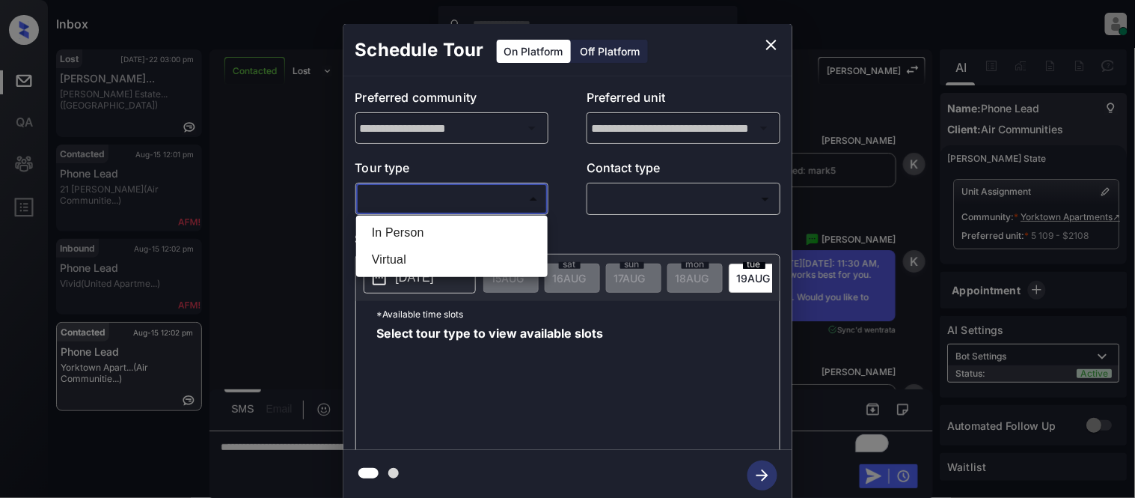
click at [417, 221] on li "In Person" at bounding box center [452, 232] width 184 height 27
type input "********"
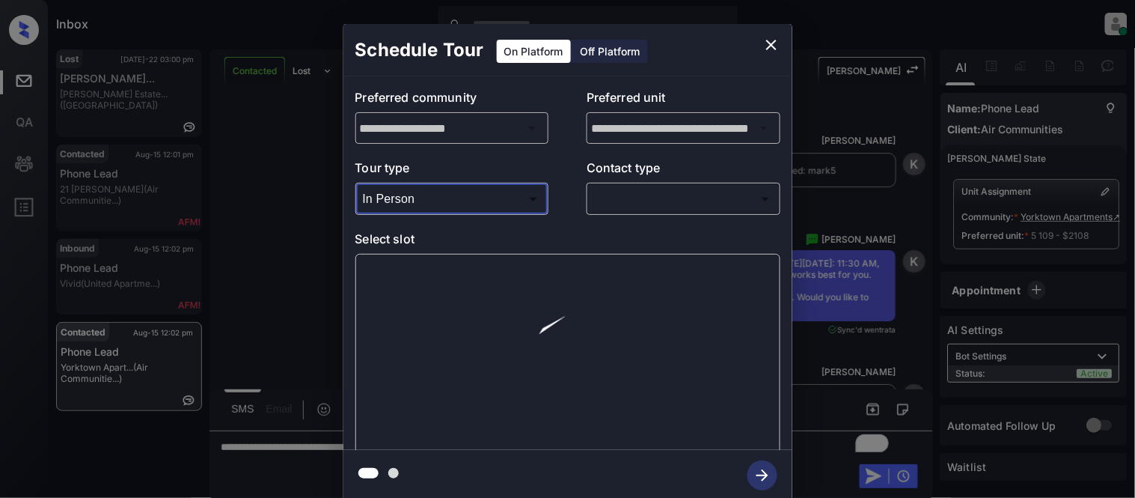
click at [637, 201] on body "Inbox Kristina Cataag Online Set yourself offline Set yourself on break Profile…" at bounding box center [567, 249] width 1135 height 498
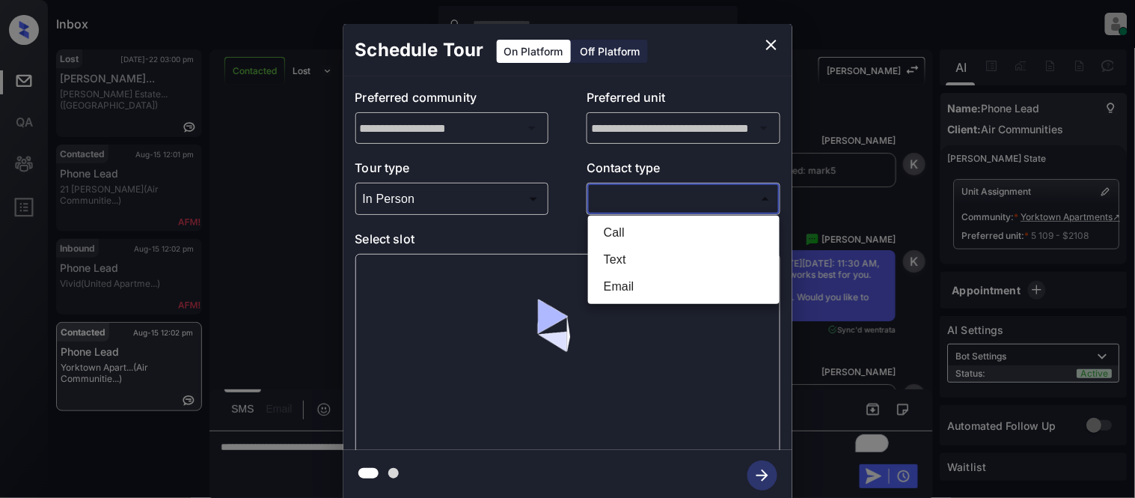
click at [610, 251] on li "Text" at bounding box center [684, 259] width 184 height 27
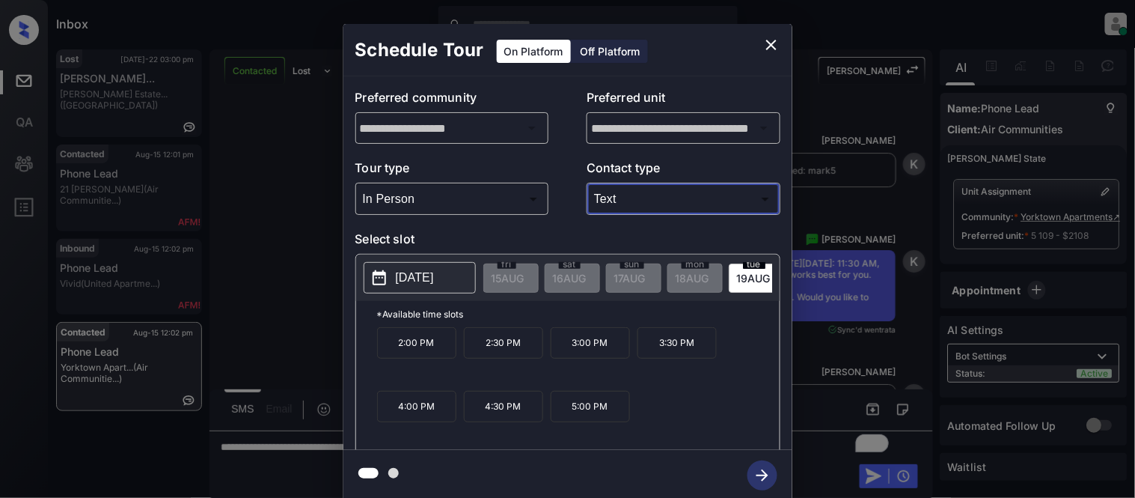
type input "****"
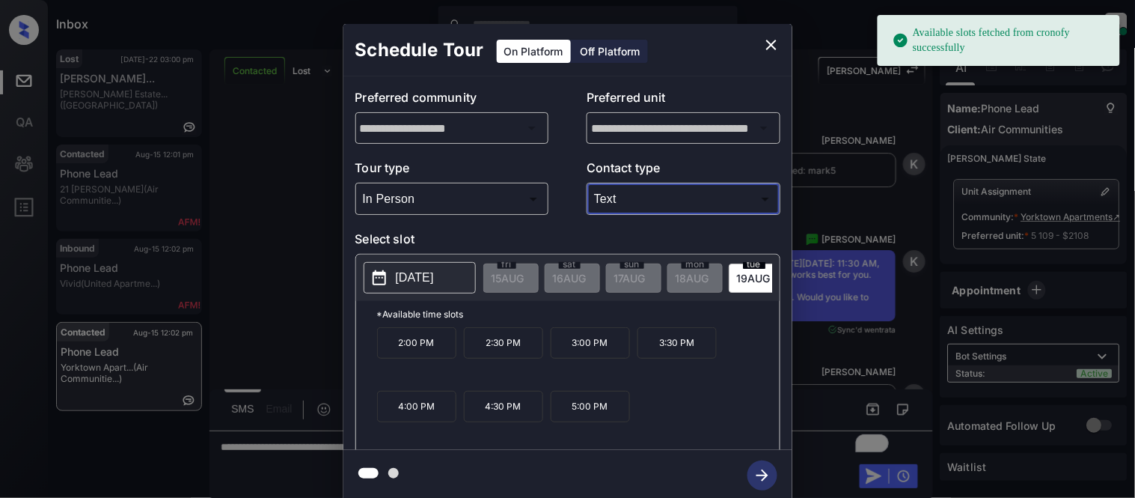
click at [434, 278] on p "2025-08-19" at bounding box center [415, 278] width 38 height 18
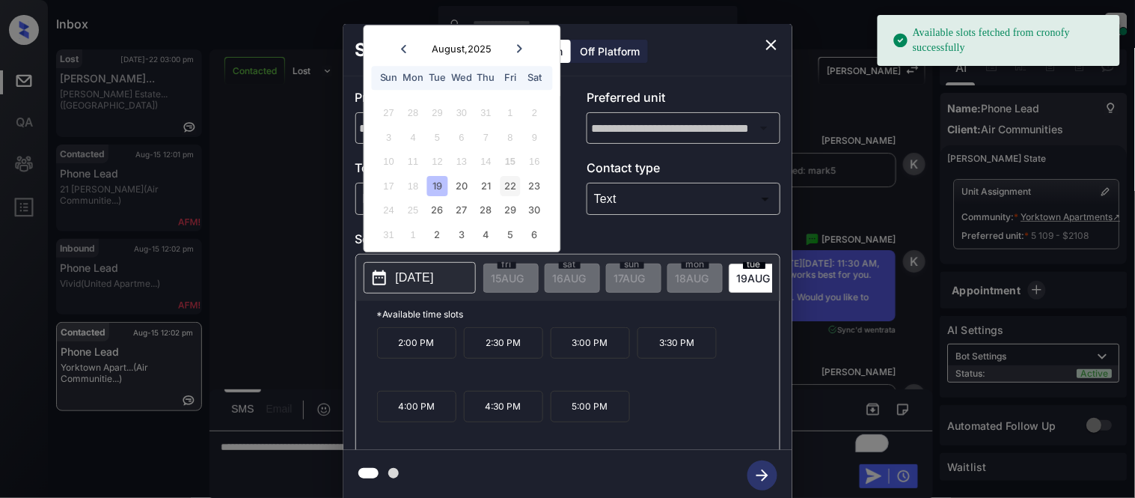
click at [513, 183] on div "22" at bounding box center [511, 186] width 20 height 20
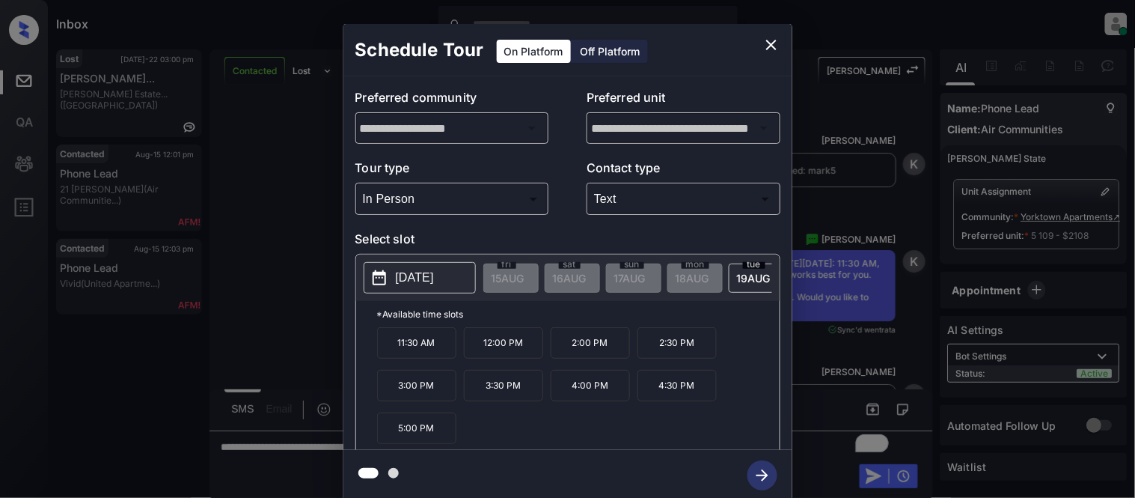
click at [573, 350] on p "2:00 PM" at bounding box center [590, 342] width 79 height 31
click at [758, 472] on icon "button" at bounding box center [763, 475] width 30 height 30
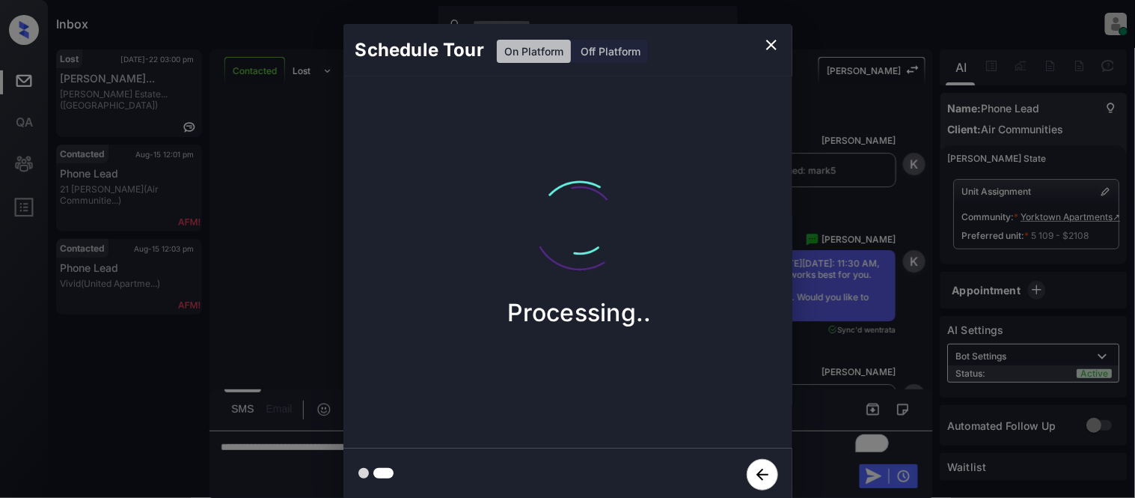
click at [851, 382] on div "Schedule Tour On Platform Off Platform Processing.." at bounding box center [567, 262] width 1135 height 525
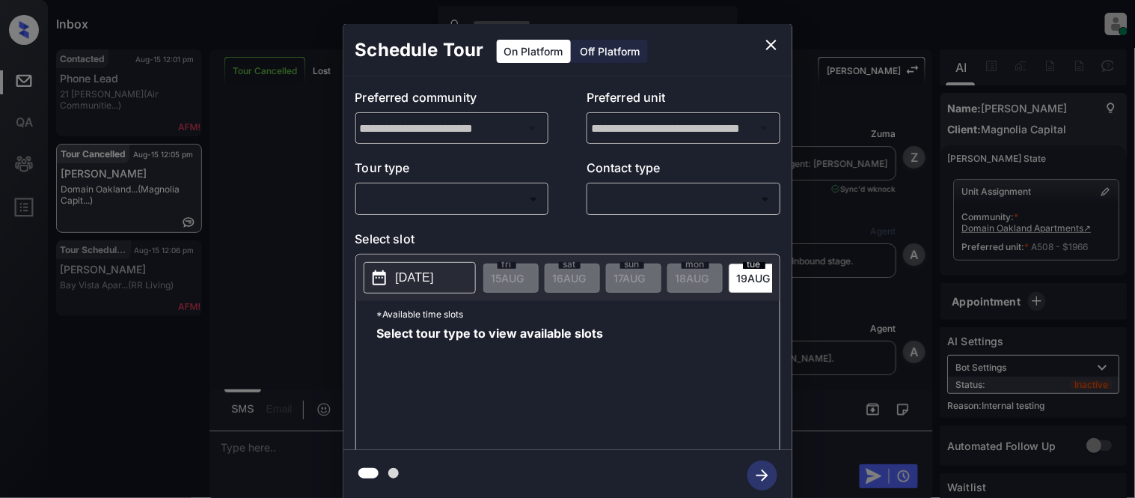
scroll to position [21215, 0]
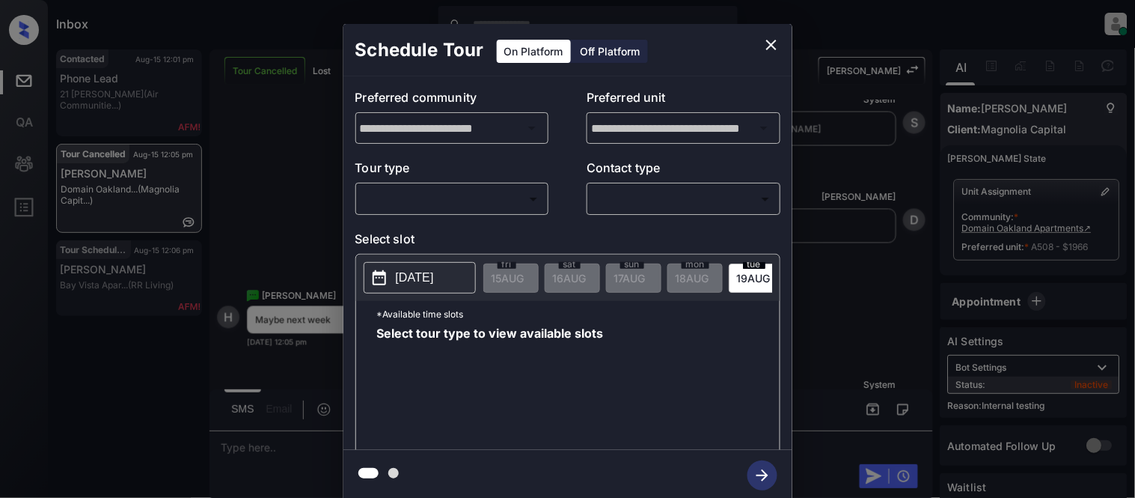
click at [467, 199] on body "Inbox Kristina Cataag Online Set yourself offline Set yourself on break Profile…" at bounding box center [567, 249] width 1135 height 498
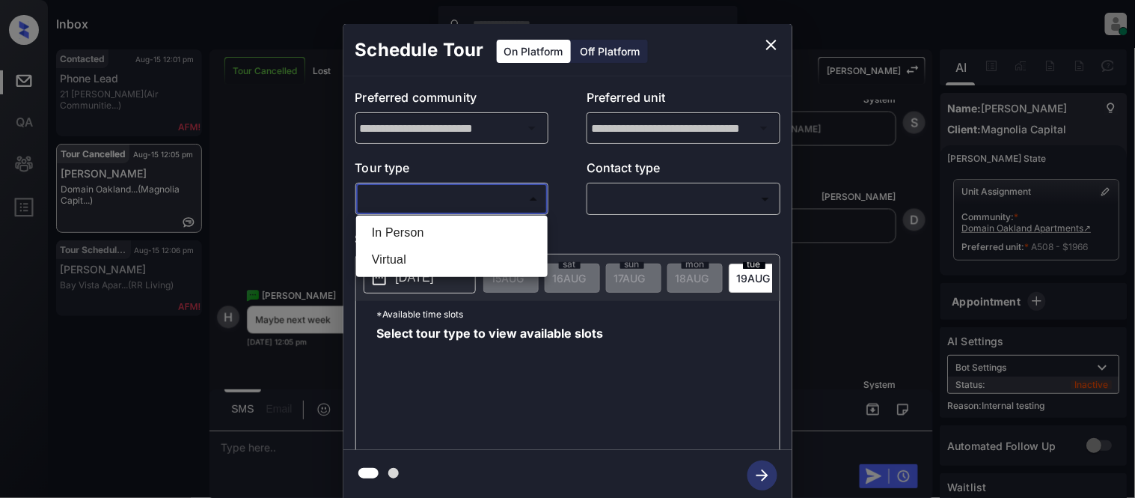
click at [446, 229] on li "In Person" at bounding box center [452, 232] width 184 height 27
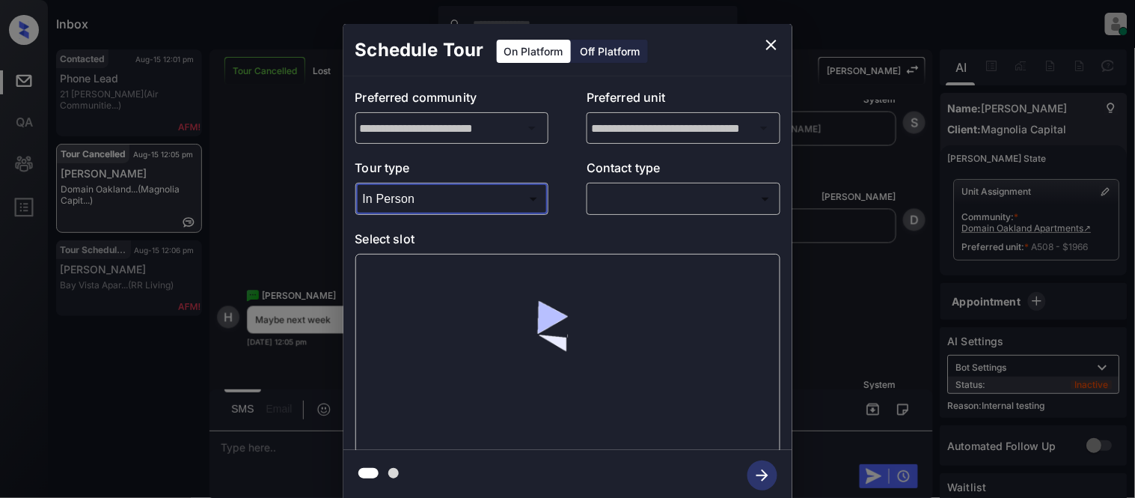
type input "********"
click at [640, 210] on body "Inbox Kristina Cataag Online Set yourself offline Set yourself on break Profile…" at bounding box center [567, 249] width 1135 height 498
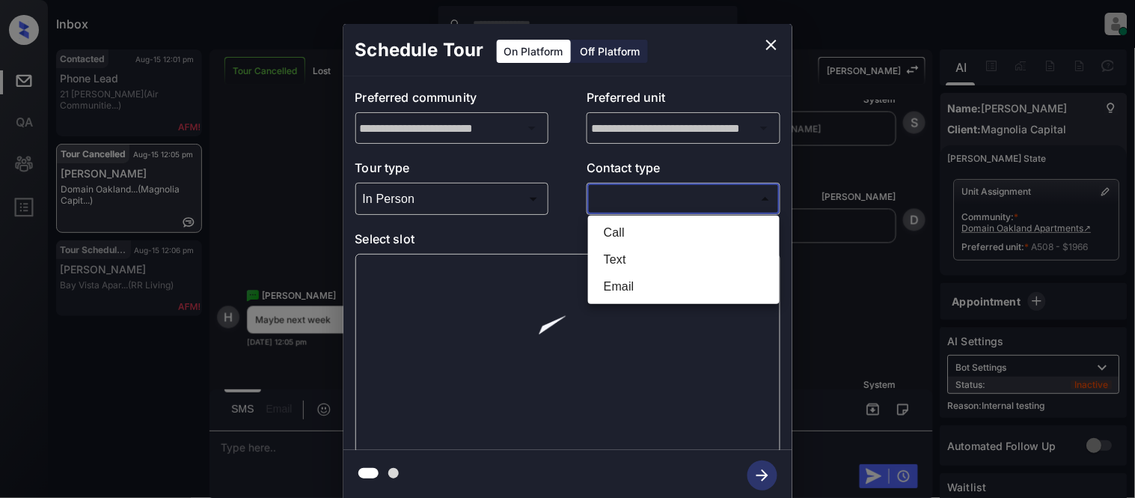
click at [616, 255] on li "Text" at bounding box center [684, 259] width 184 height 27
type input "****"
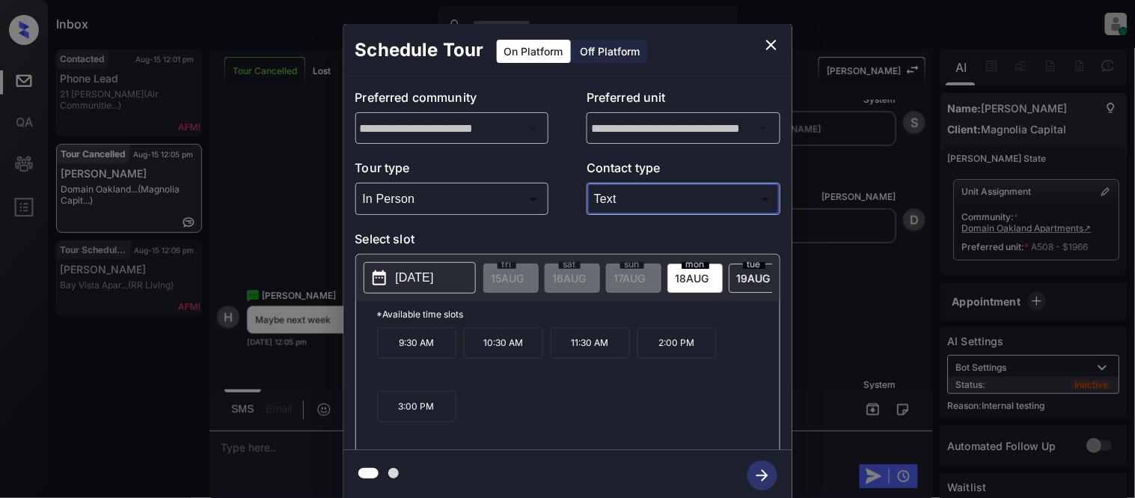
click at [434, 277] on p "2025-08-18" at bounding box center [415, 278] width 38 height 18
click at [421, 280] on p "2025-08-18" at bounding box center [415, 278] width 38 height 18
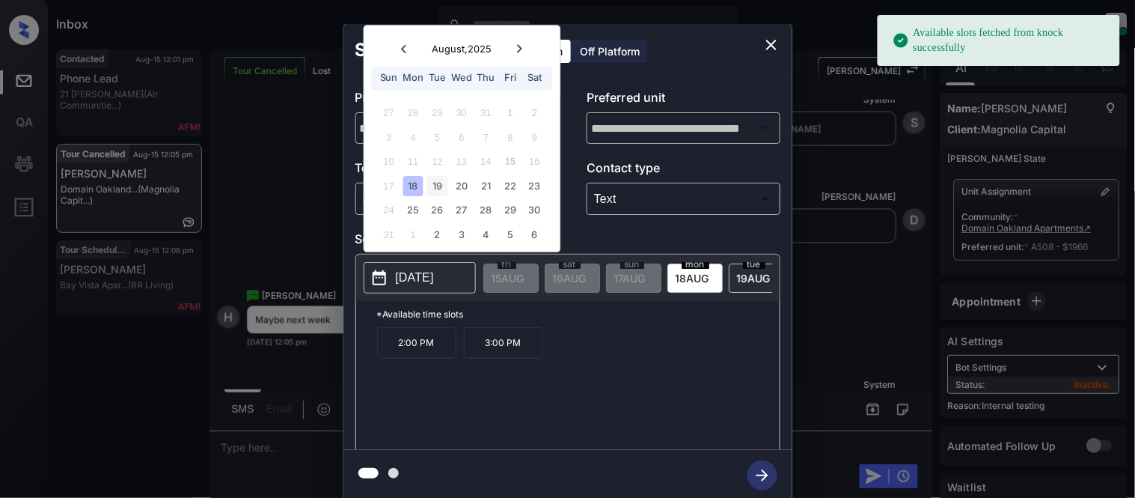
click at [436, 189] on div "19" at bounding box center [437, 186] width 20 height 20
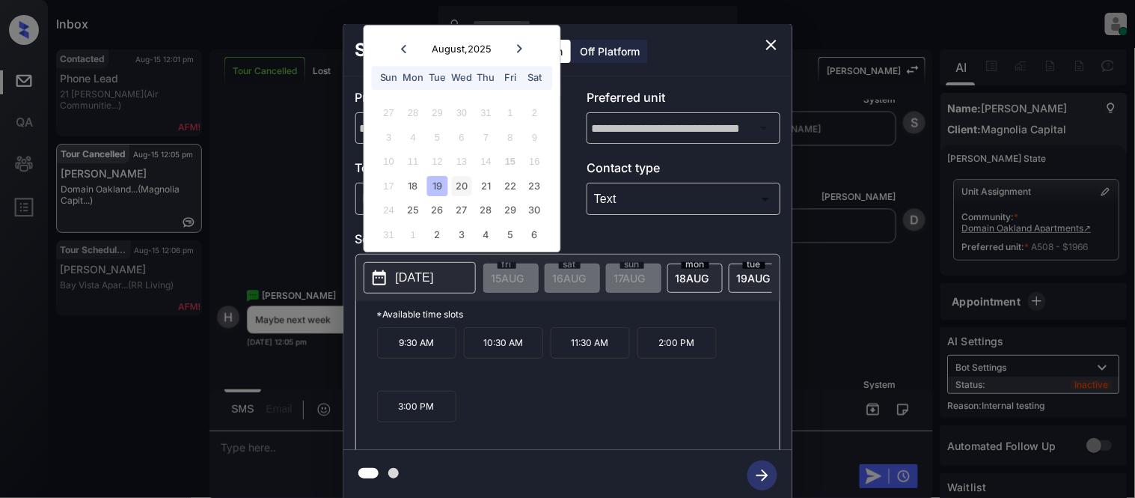
click at [457, 185] on div "20" at bounding box center [462, 186] width 20 height 20
click at [442, 190] on div "19" at bounding box center [437, 186] width 20 height 20
click at [480, 184] on div "21" at bounding box center [486, 186] width 20 height 20
click at [514, 184] on div "22" at bounding box center [511, 186] width 20 height 20
click at [536, 185] on div "23" at bounding box center [535, 186] width 20 height 20
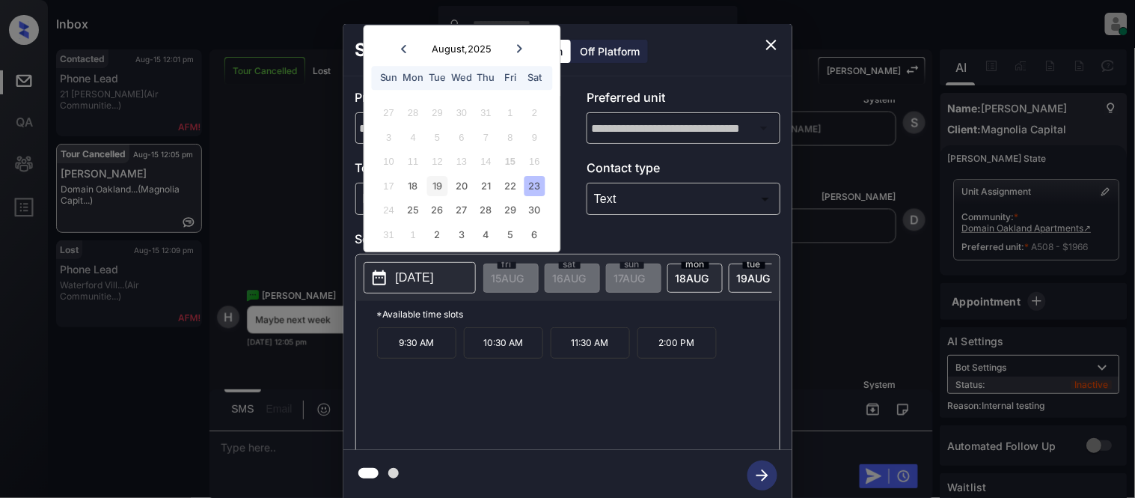
click at [439, 190] on div "19" at bounding box center [437, 186] width 20 height 20
click at [567, 356] on p "11:30 AM" at bounding box center [590, 342] width 79 height 31
click at [604, 358] on p "11:30 AM" at bounding box center [590, 342] width 79 height 31
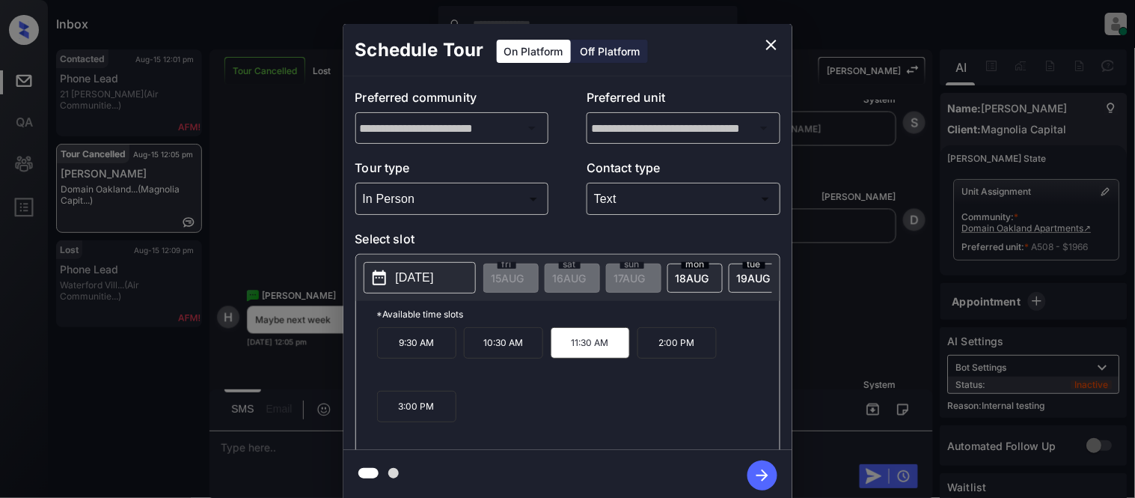
click at [616, 358] on p "11:30 AM" at bounding box center [590, 342] width 79 height 31
click at [611, 354] on p "11:30 AM" at bounding box center [590, 342] width 79 height 31
click at [555, 354] on p "11:30 AM" at bounding box center [590, 342] width 79 height 31
copy p "11:30 AM"
click at [274, 451] on div "**********" at bounding box center [567, 262] width 1135 height 525
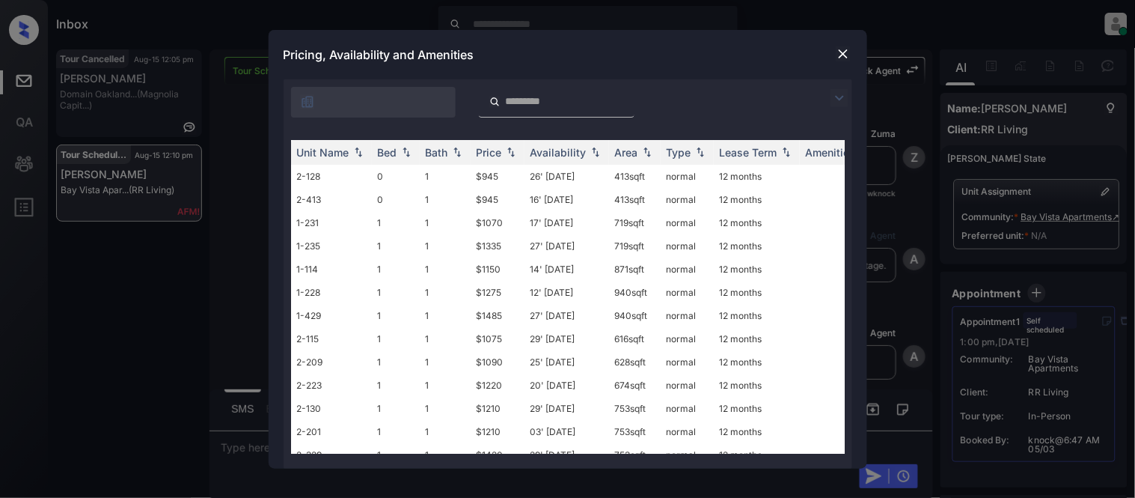
scroll to position [1485, 0]
click at [551, 106] on input "search" at bounding box center [565, 101] width 123 height 13
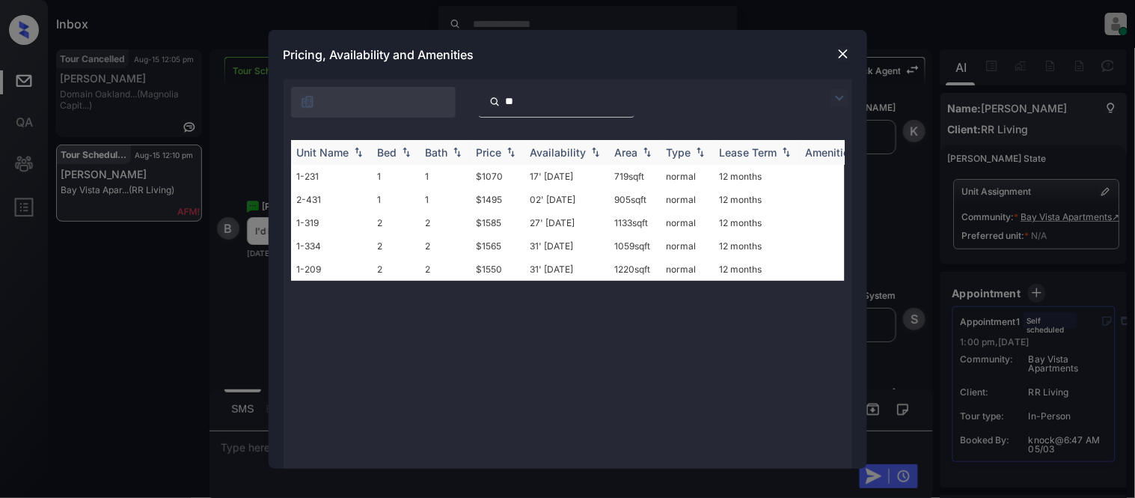
type input "*"
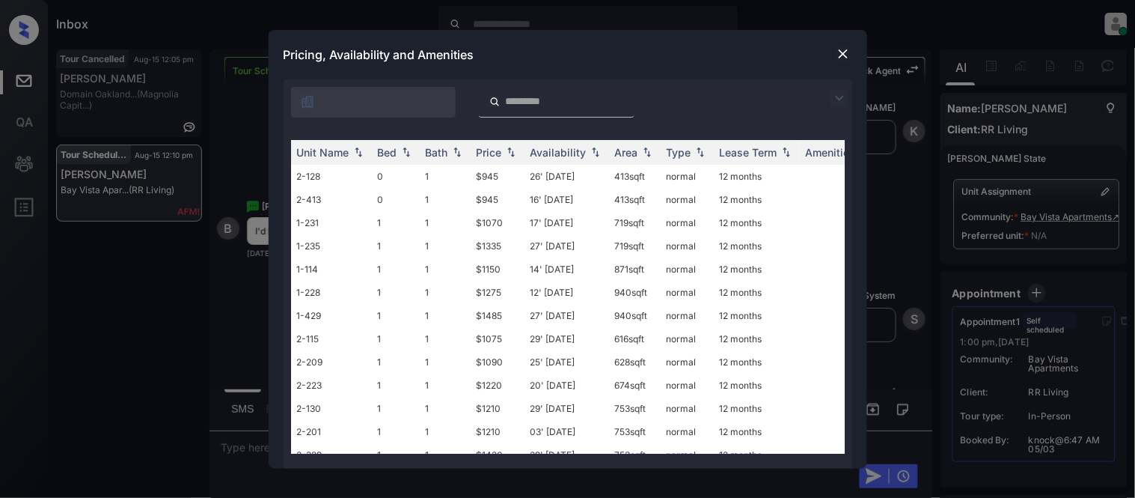
click at [846, 58] on img at bounding box center [843, 53] width 15 height 15
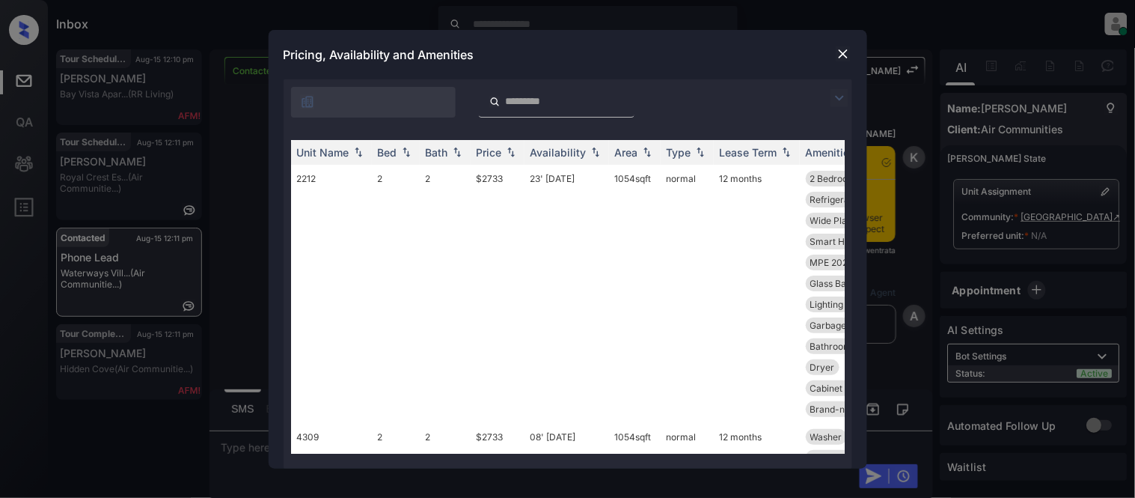
scroll to position [1348, 0]
click at [838, 91] on img at bounding box center [840, 98] width 18 height 18
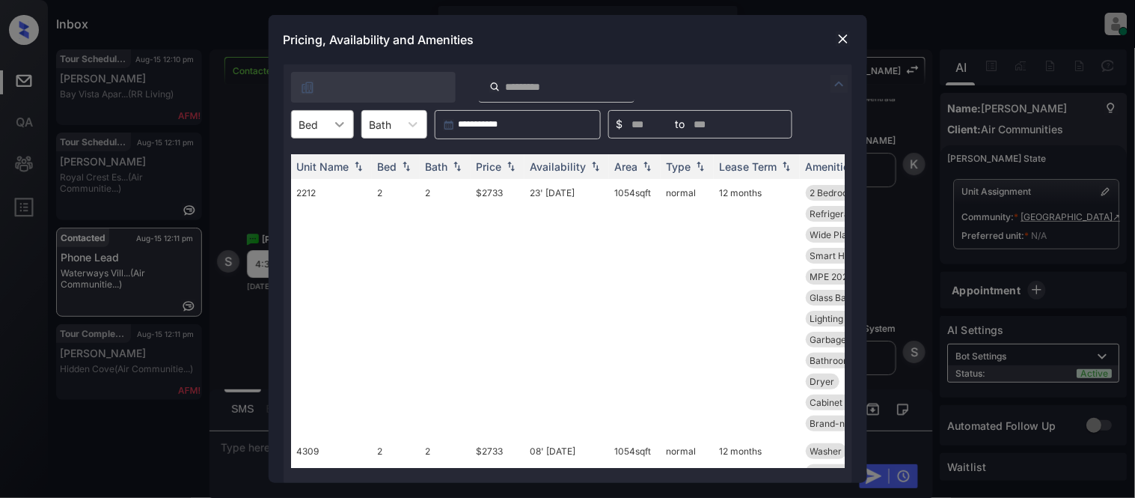
click at [350, 128] on div at bounding box center [339, 124] width 27 height 27
click at [326, 163] on div "2" at bounding box center [322, 160] width 63 height 27
click at [492, 162] on div "Price" at bounding box center [489, 166] width 25 height 13
click at [549, 192] on td "08' Jun 25" at bounding box center [567, 308] width 85 height 258
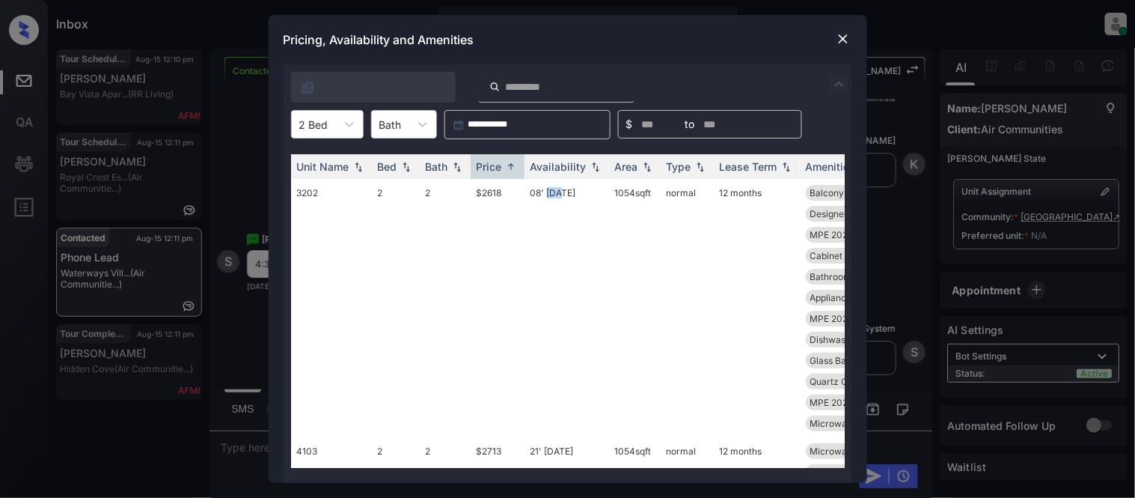
drag, startPoint x: 549, startPoint y: 192, endPoint x: 837, endPoint y: 56, distance: 318.4
click at [549, 192] on td "08' Jun 25" at bounding box center [567, 308] width 85 height 258
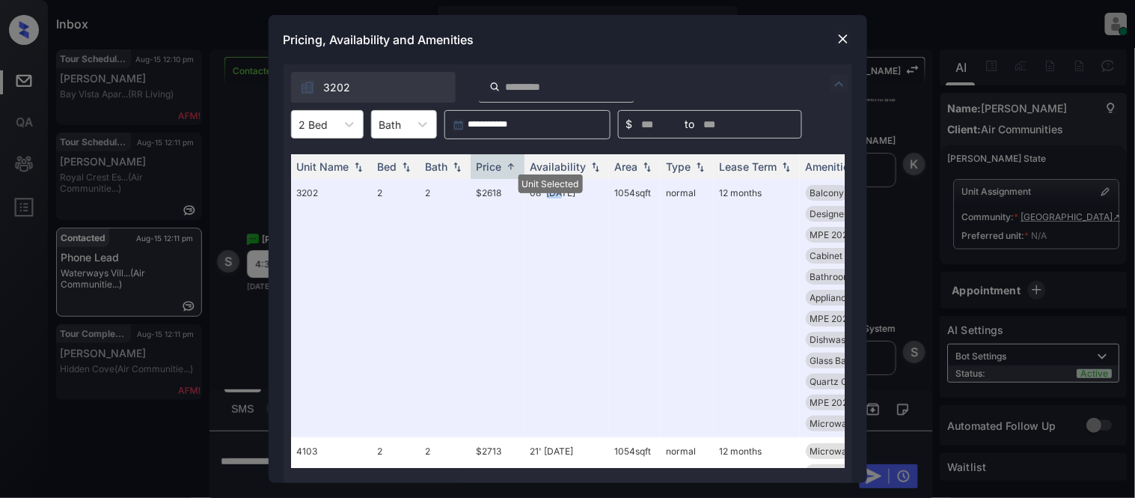
click at [843, 37] on img at bounding box center [843, 38] width 15 height 15
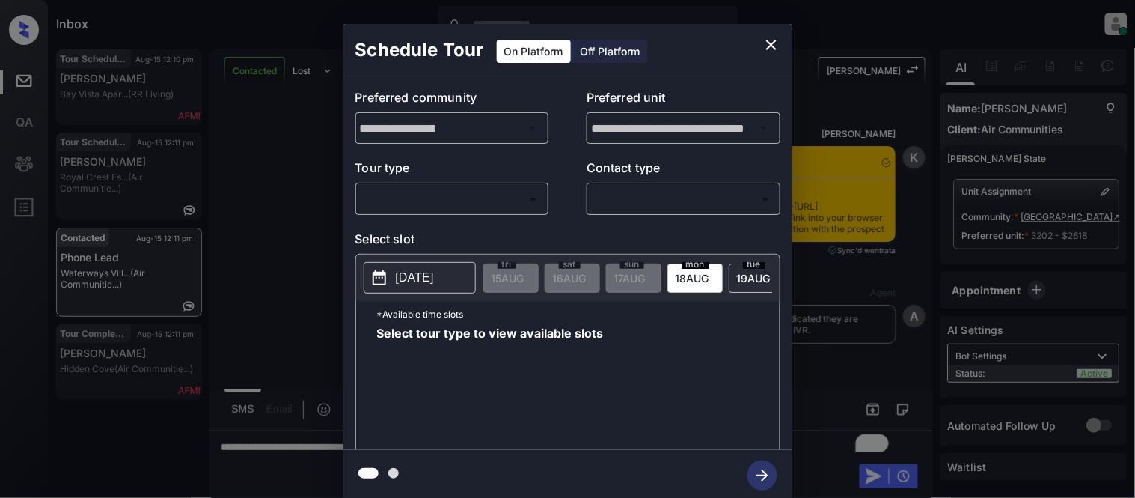
scroll to position [1165, 0]
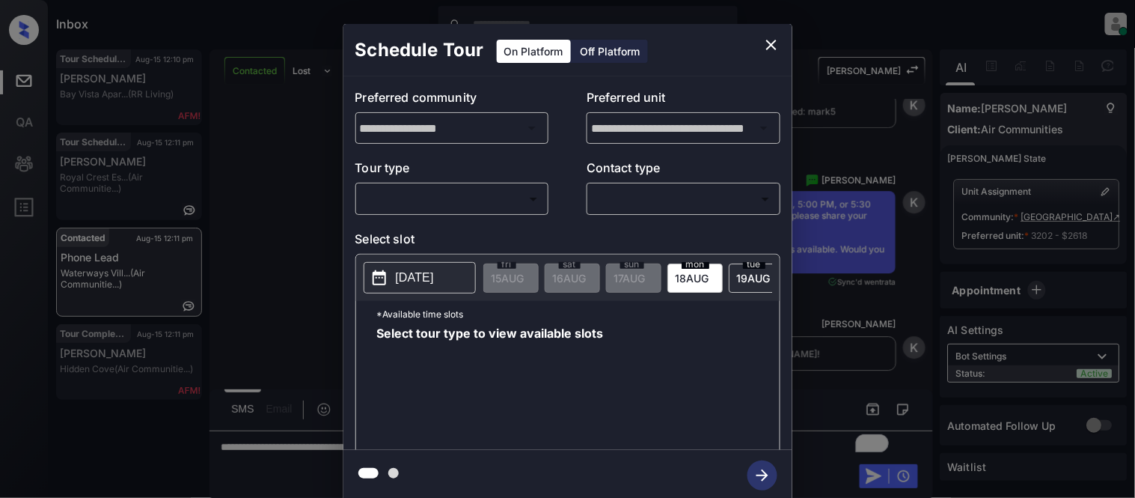
click at [772, 46] on icon "close" at bounding box center [771, 45] width 10 height 10
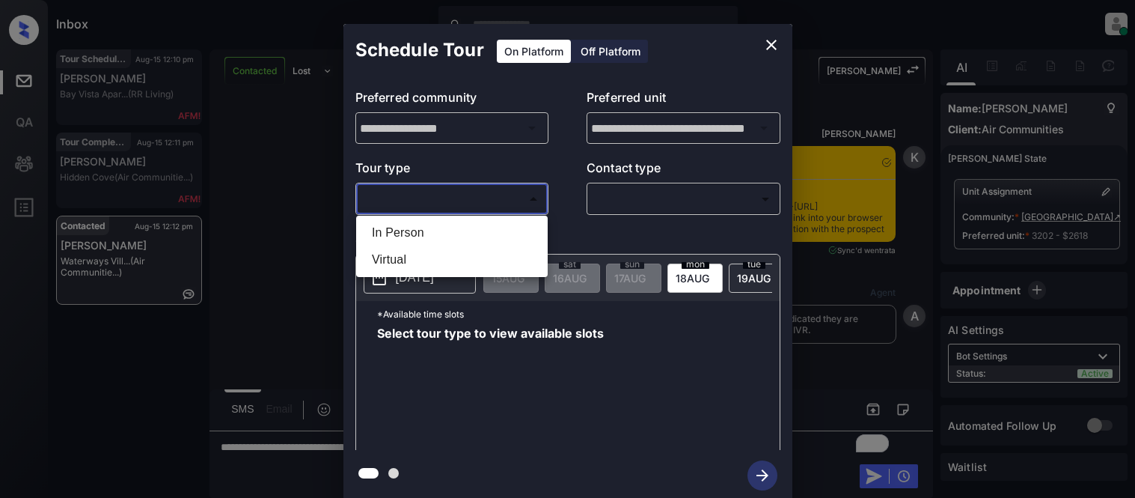
click at [385, 195] on body "Inbox Kristina Cataag Online Set yourself offline Set yourself on break Profile…" at bounding box center [567, 249] width 1135 height 498
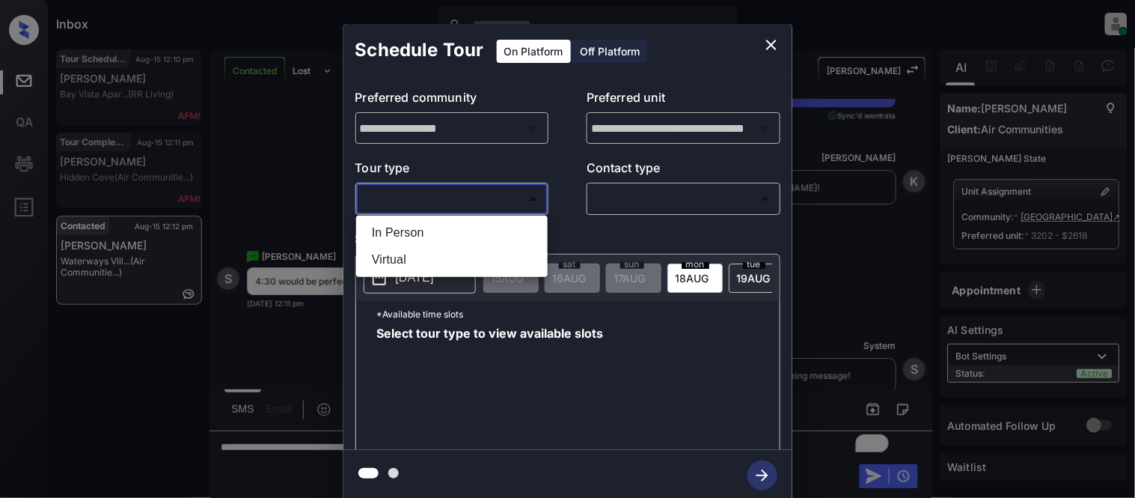
click at [385, 225] on li "In Person" at bounding box center [452, 232] width 184 height 27
click at [635, 196] on div at bounding box center [567, 249] width 1135 height 498
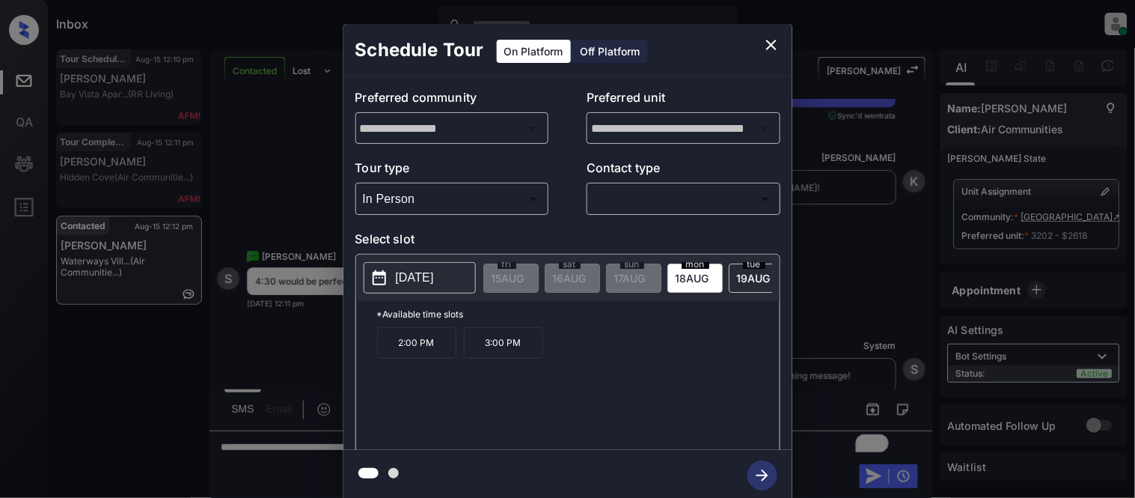
type input "********"
click at [635, 198] on div at bounding box center [567, 249] width 1135 height 498
click at [625, 202] on div at bounding box center [567, 249] width 1135 height 498
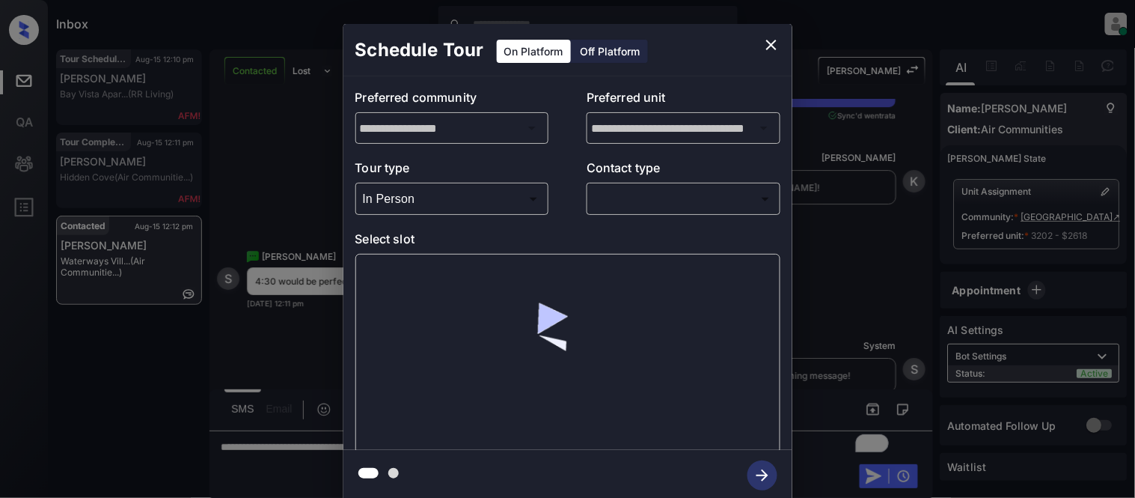
click at [633, 196] on body "Inbox Kristina Cataag Online Set yourself offline Set yourself on break Profile…" at bounding box center [567, 249] width 1135 height 498
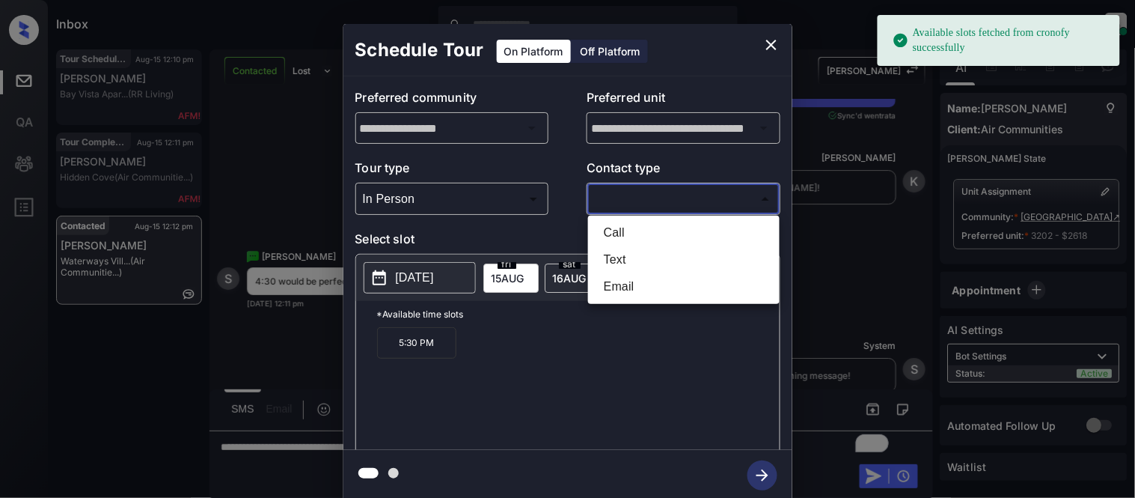
click at [632, 248] on li "Text" at bounding box center [684, 259] width 184 height 27
type input "****"
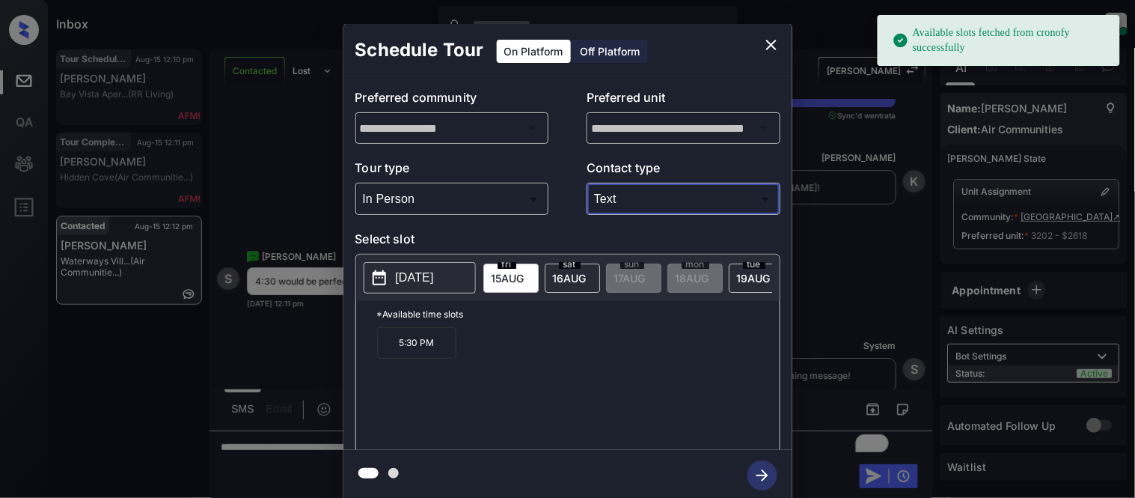
click at [518, 281] on span "15 AUG" at bounding box center [508, 278] width 33 height 13
click at [427, 357] on p "5:30 PM" at bounding box center [416, 342] width 79 height 31
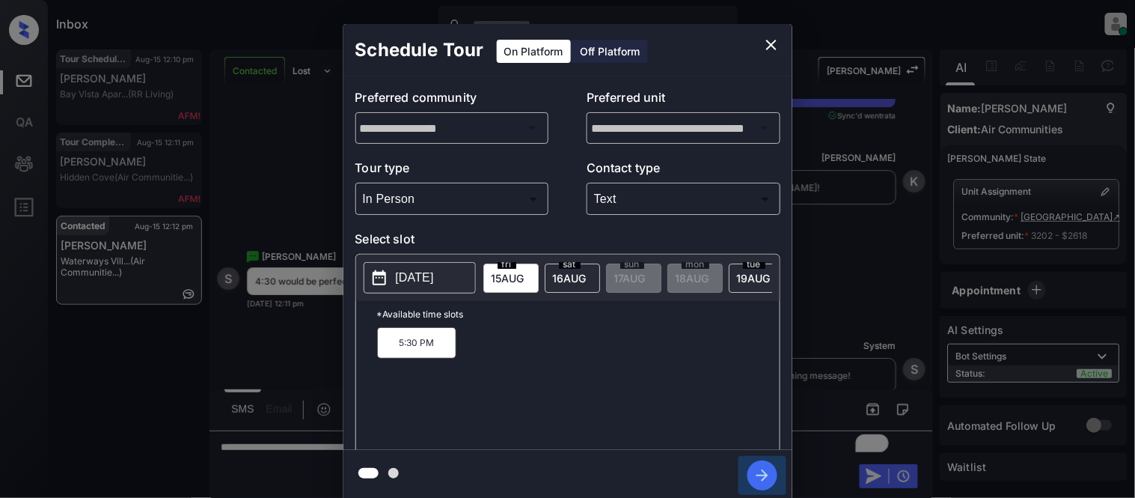
click at [757, 474] on icon "button" at bounding box center [763, 475] width 12 height 12
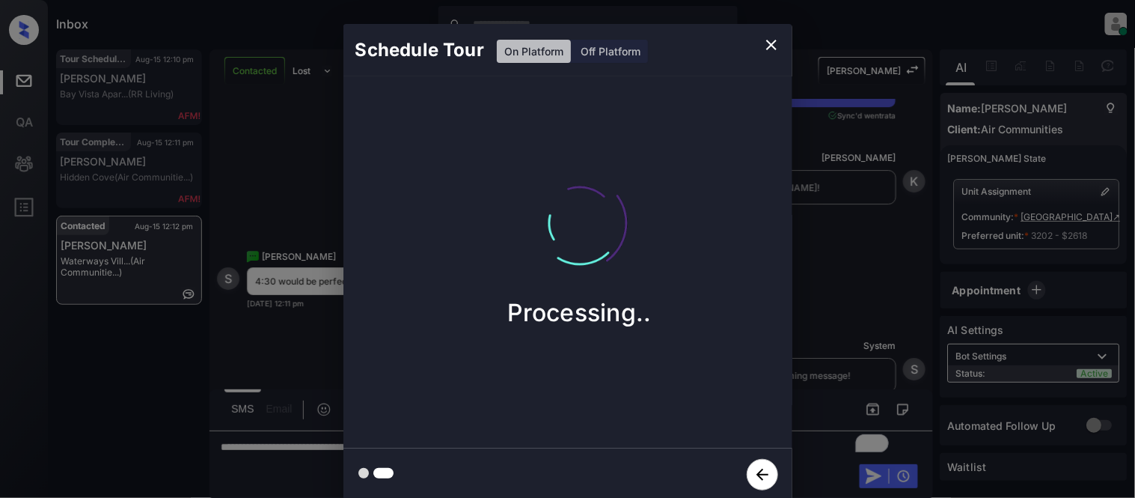
click at [836, 340] on div "Schedule Tour On Platform Off Platform Processing.." at bounding box center [567, 262] width 1135 height 525
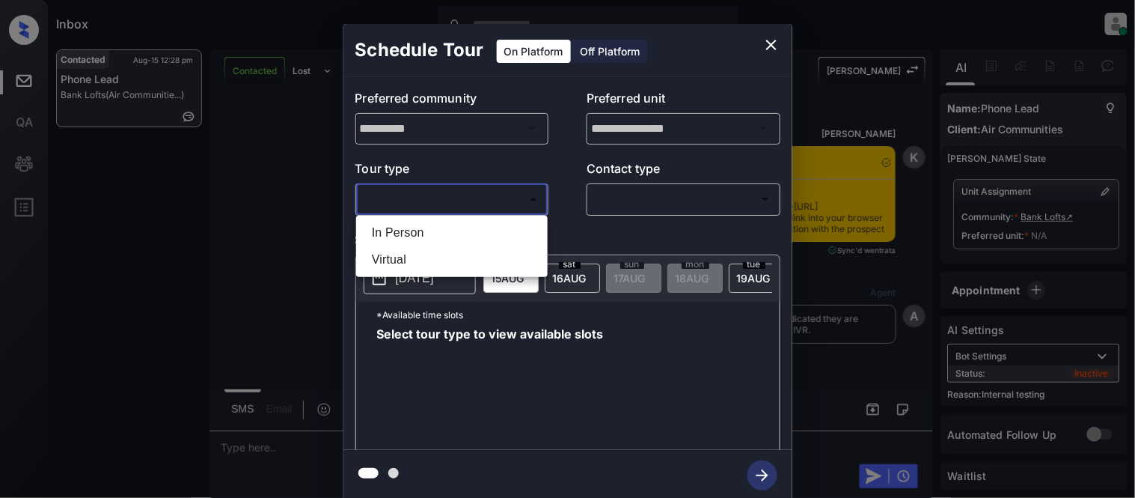
click at [414, 229] on li "In Person" at bounding box center [452, 232] width 184 height 27
type input "********"
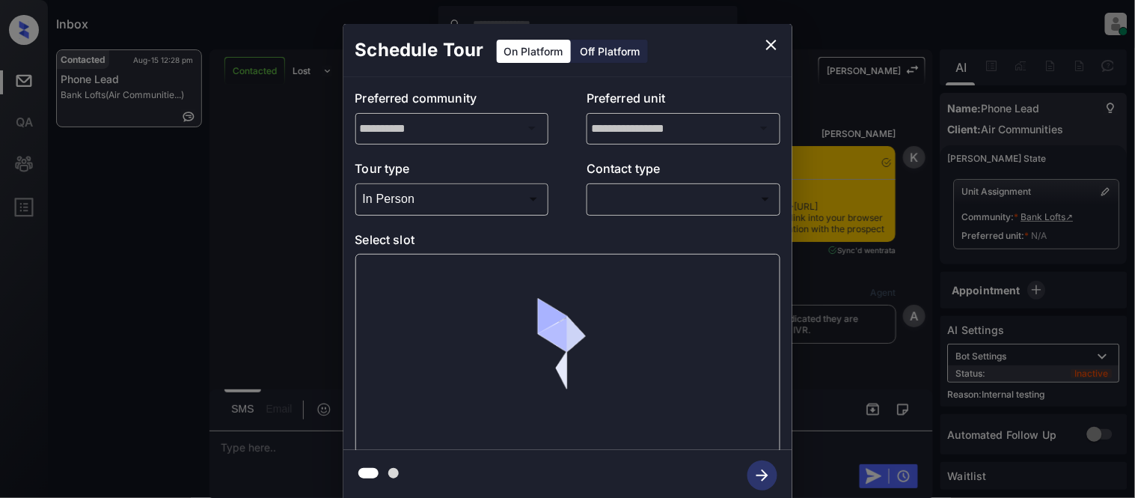
click at [623, 223] on div at bounding box center [567, 249] width 1135 height 498
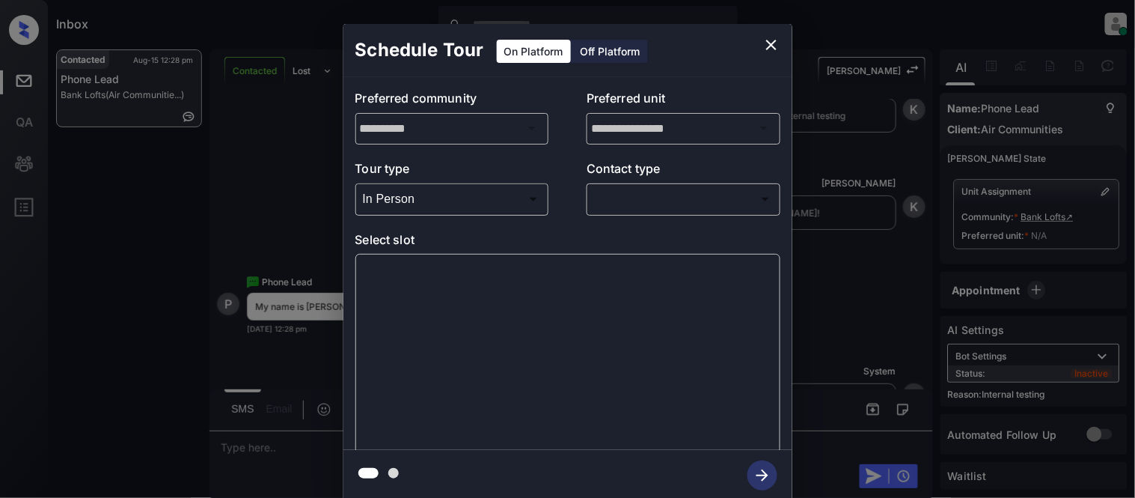
click at [623, 196] on body "Inbox [PERSON_NAME] Cataag Online Set yourself offline Set yourself on break Pr…" at bounding box center [567, 249] width 1135 height 498
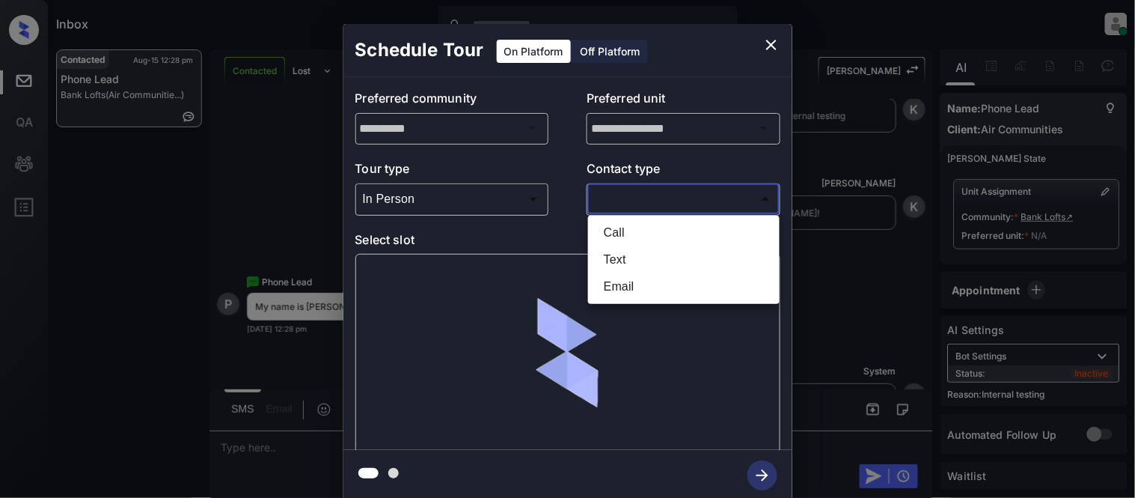
click at [612, 260] on li "Text" at bounding box center [684, 259] width 184 height 27
type input "****"
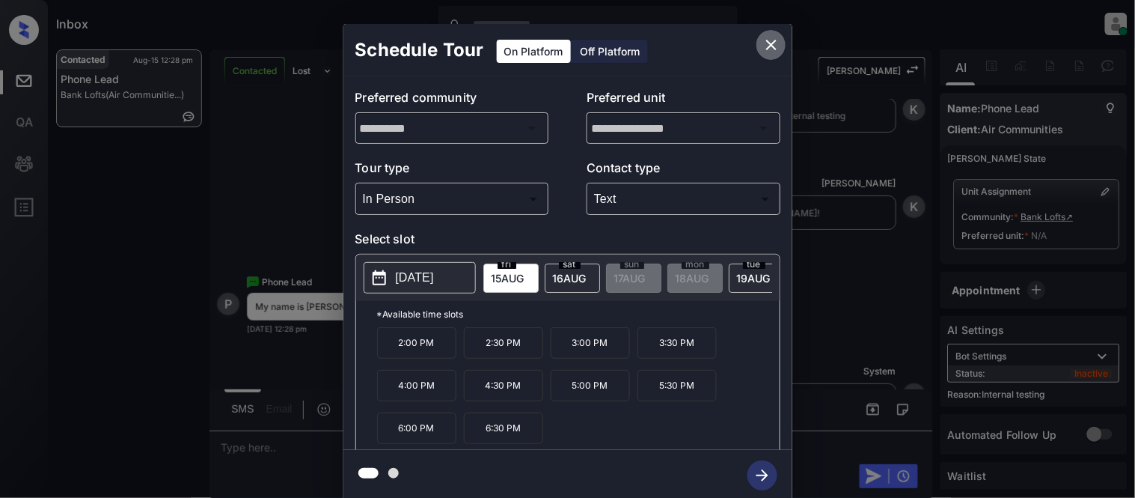
click at [774, 45] on icon "close" at bounding box center [772, 45] width 18 height 18
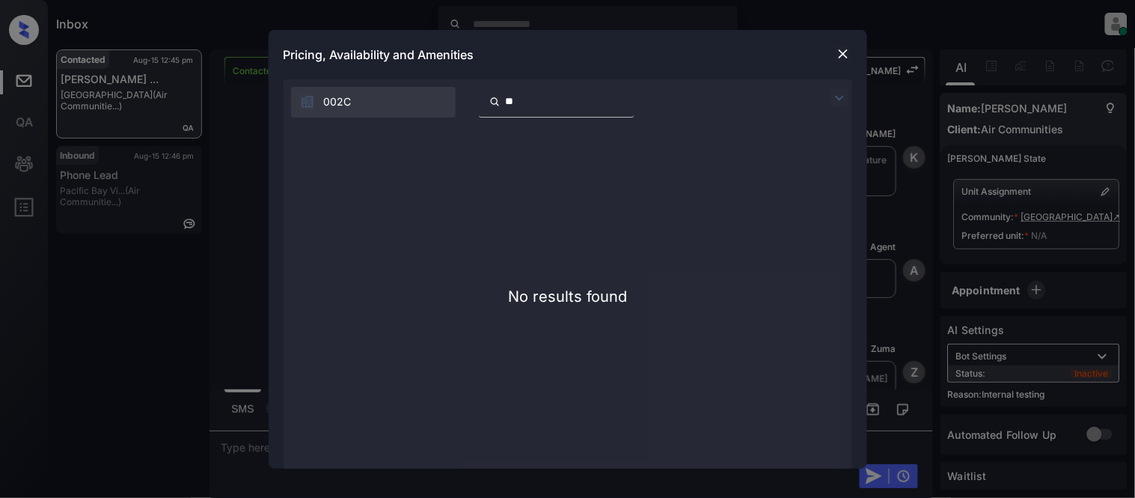
scroll to position [11051, 0]
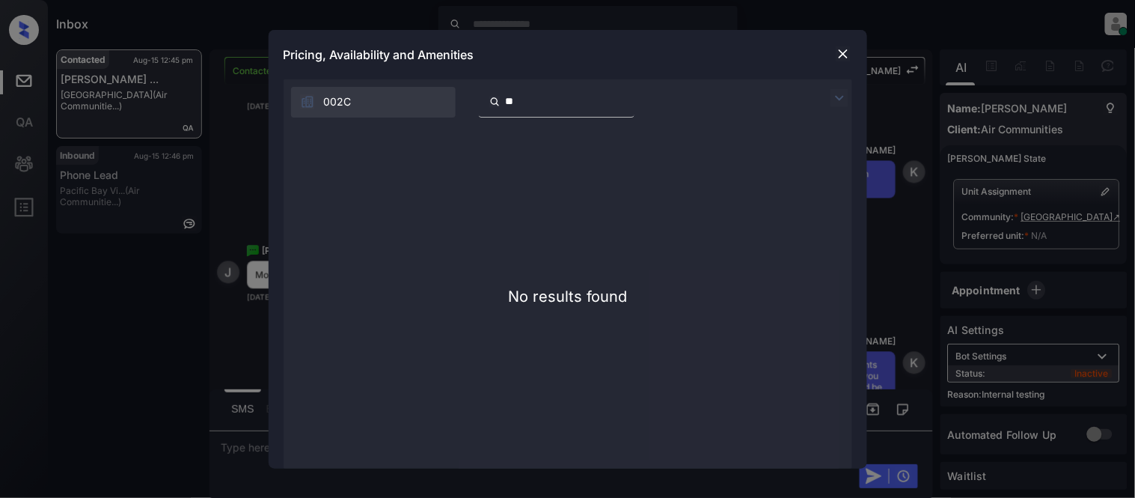
type input "*"
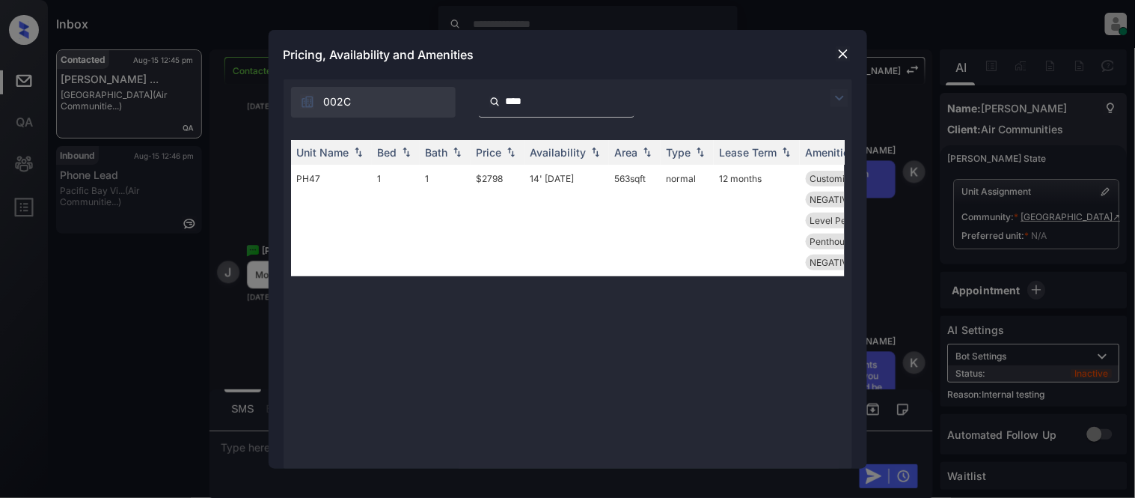
scroll to position [0, 0]
type input "****"
click at [492, 174] on td "$2798" at bounding box center [498, 221] width 54 height 112
drag, startPoint x: 492, startPoint y: 174, endPoint x: 766, endPoint y: 116, distance: 279.9
click at [492, 174] on td "$2798" at bounding box center [498, 221] width 54 height 112
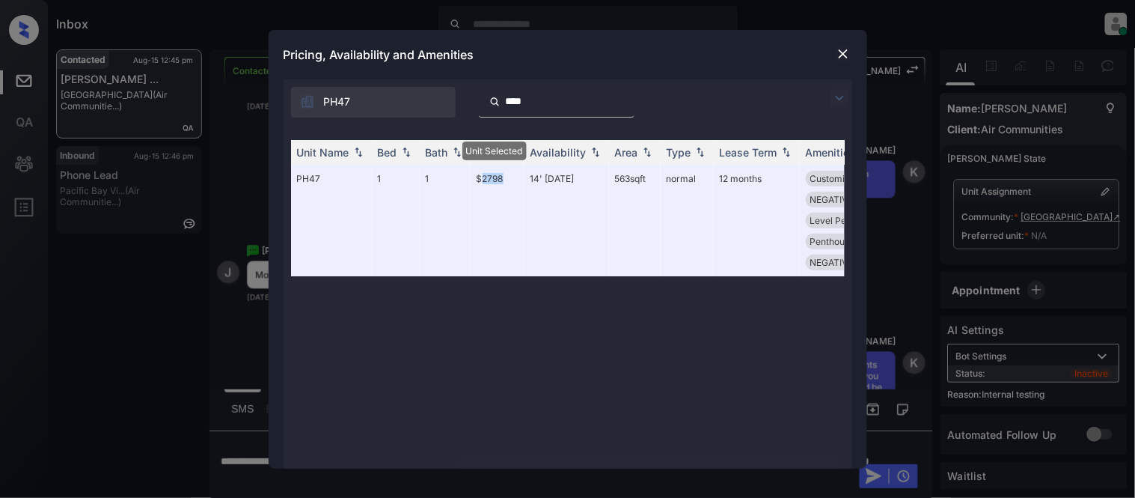
click at [841, 55] on img at bounding box center [843, 53] width 15 height 15
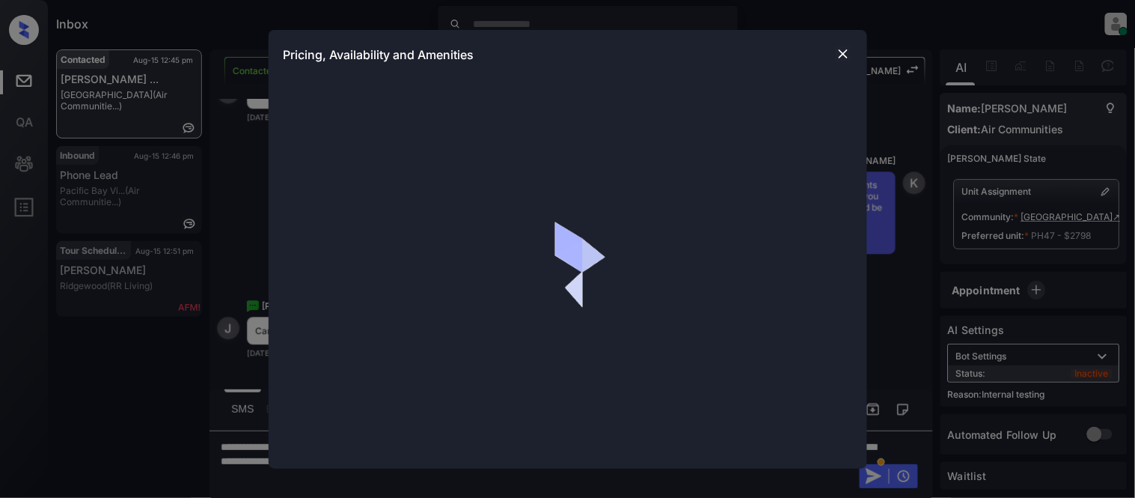
scroll to position [4, 0]
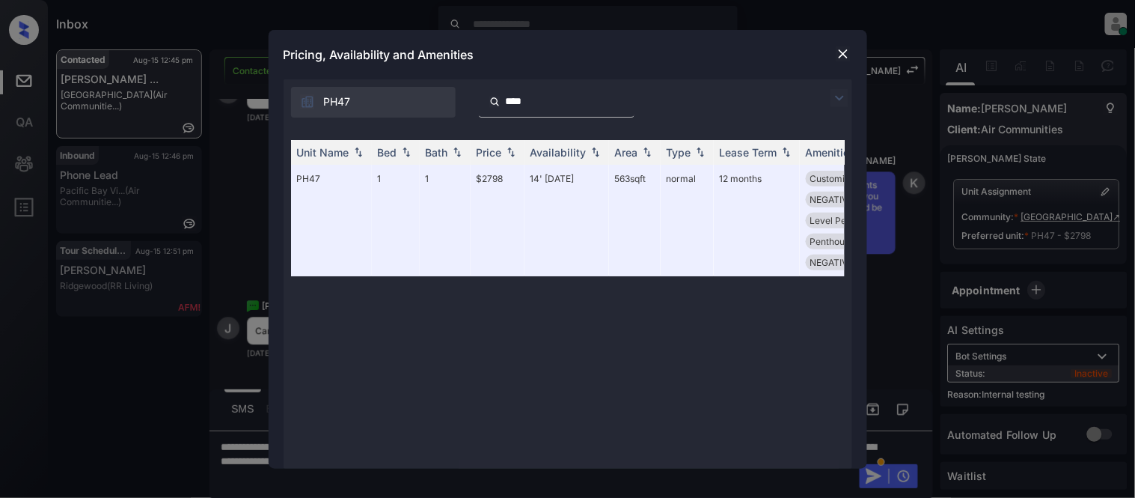
drag, startPoint x: 470, startPoint y: 439, endPoint x: 507, endPoint y: 440, distance: 36.7
click at [507, 440] on div "Unit Name Bed Bath Price Availability Area Type Lease Term Amenities PH47 1 1 $…" at bounding box center [568, 297] width 554 height 314
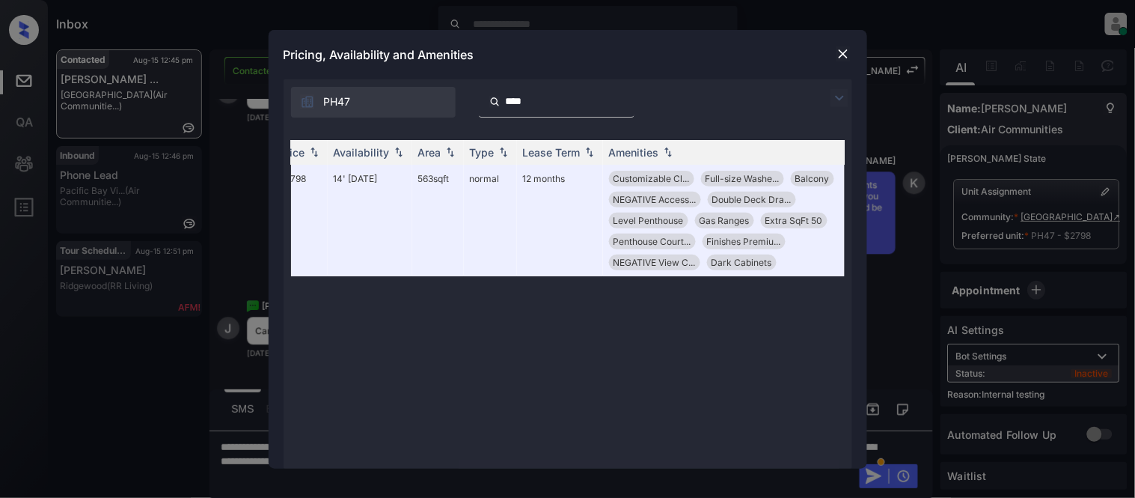
scroll to position [0, 218]
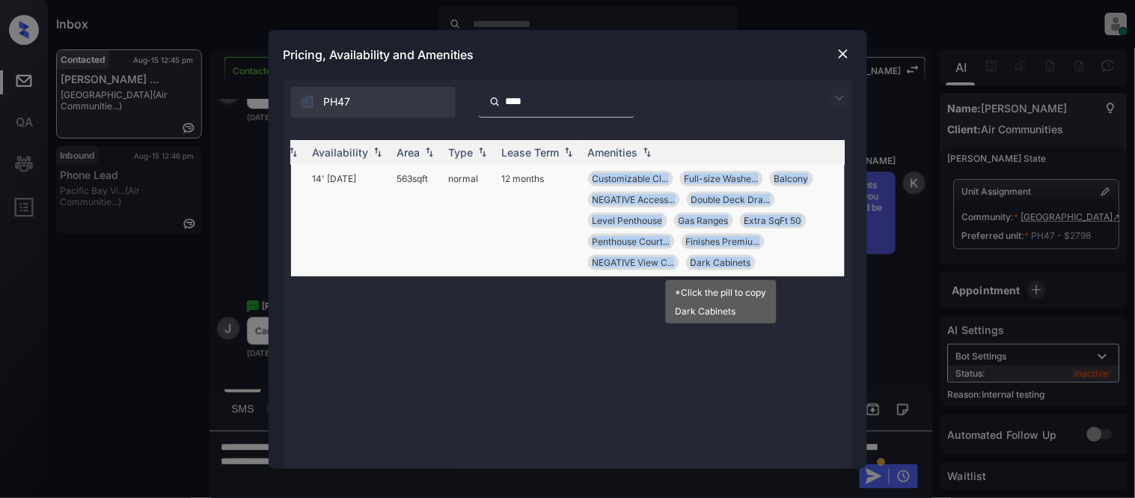
drag, startPoint x: 573, startPoint y: 172, endPoint x: 751, endPoint y: 266, distance: 201.2
click at [751, 266] on tr "PH47 1 1 $2798 14' [DATE] 563 sqft normal 12 months Customizable Cl... Full-siz…" at bounding box center [464, 221] width 782 height 112
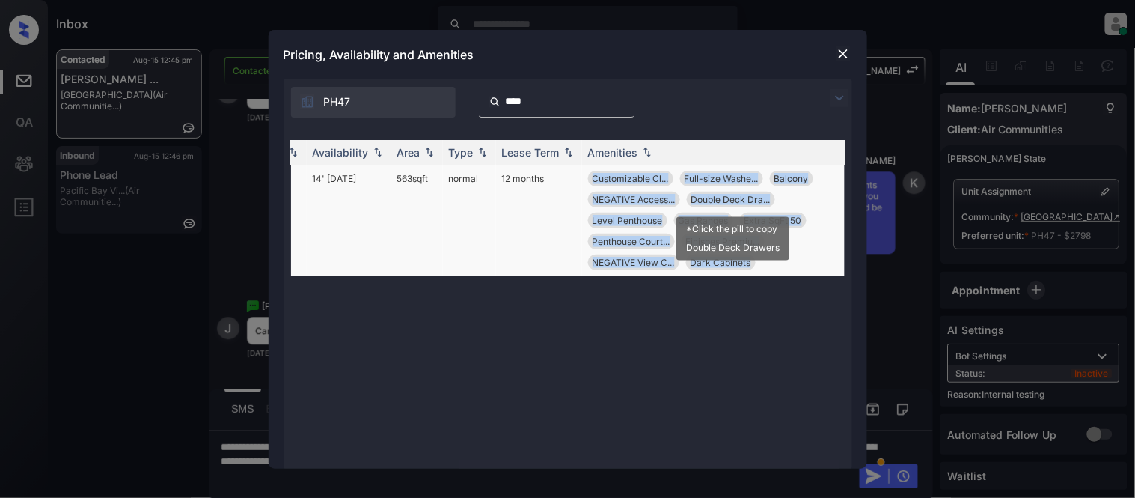
copy tr "Customizable Cl... Full-size Washe... Balcony NEGATIVE Access... Double Deck Dr…"
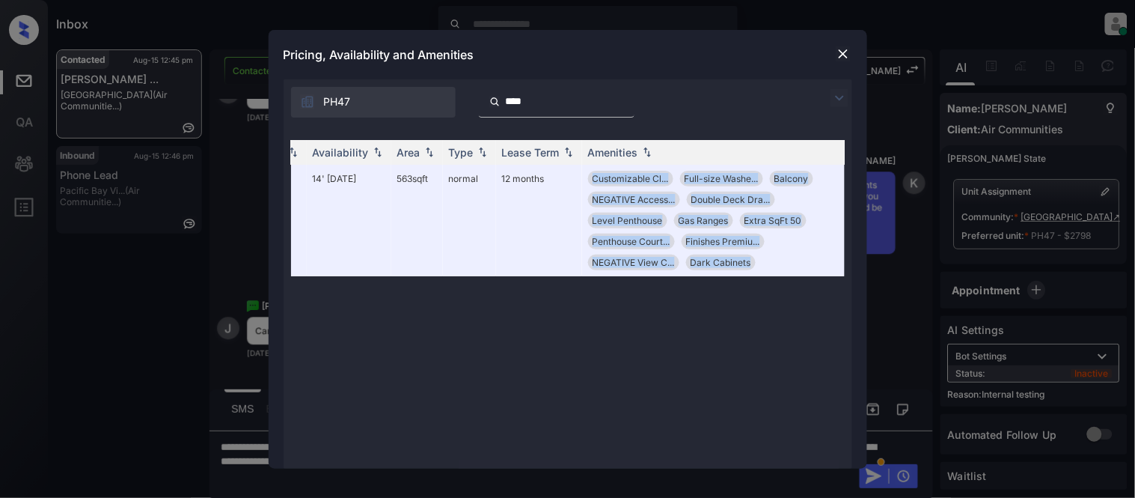
click at [846, 55] on img at bounding box center [843, 53] width 15 height 15
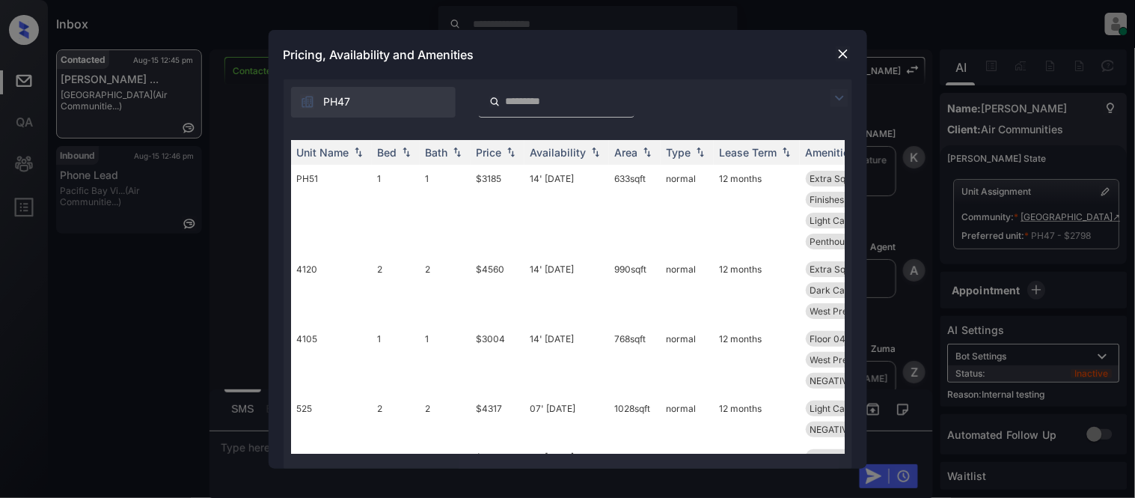
scroll to position [111, 0]
click at [540, 106] on input "search" at bounding box center [565, 101] width 123 height 13
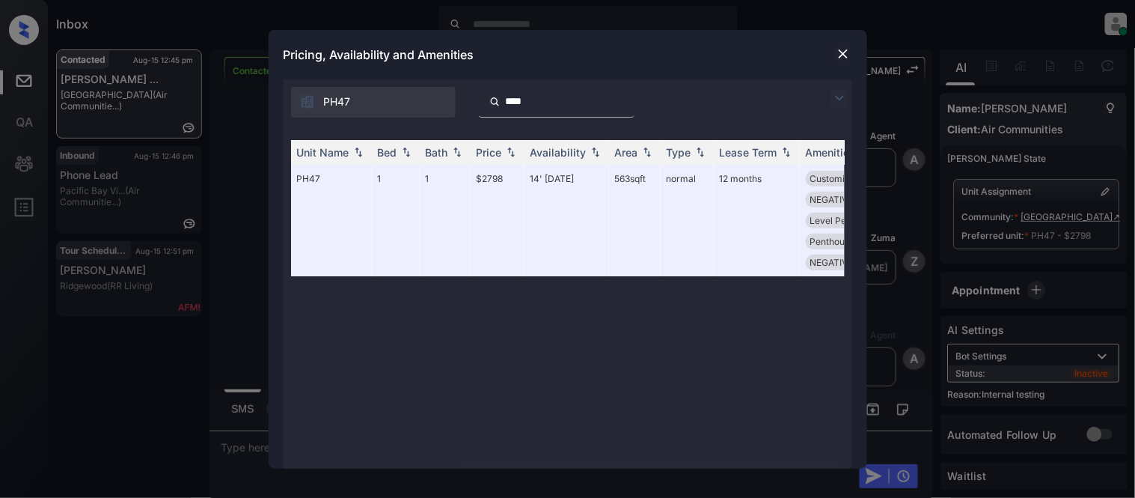
type input "****"
click at [843, 54] on img at bounding box center [843, 53] width 15 height 15
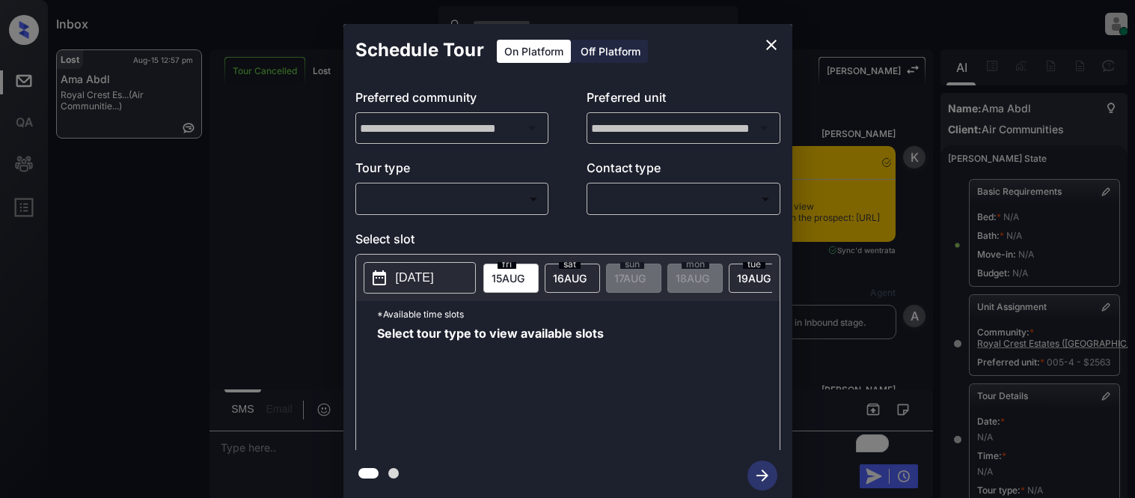
click at [404, 204] on body "Inbox [PERSON_NAME] Cataag Online Set yourself offline Set yourself on break Pr…" at bounding box center [567, 249] width 1135 height 498
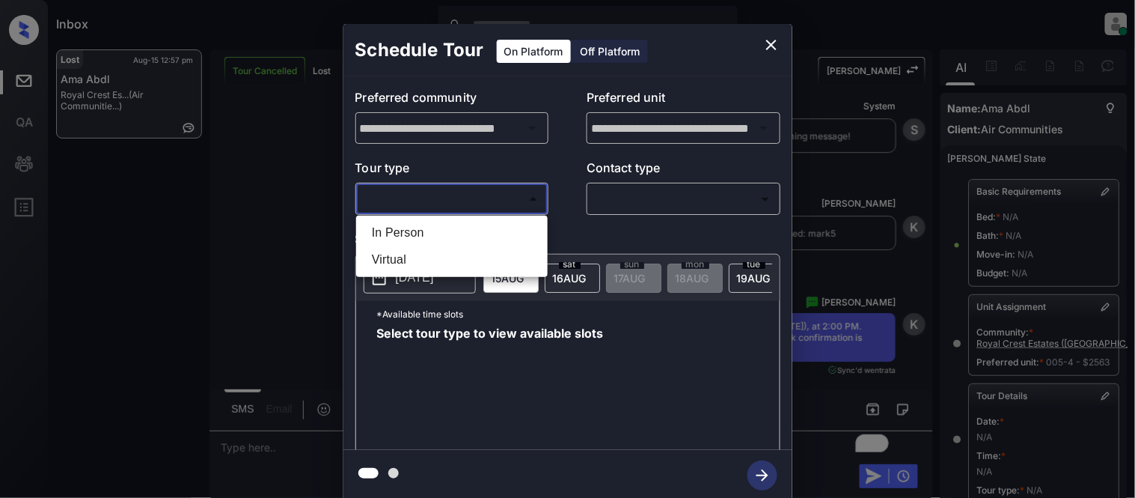
scroll to position [250, 0]
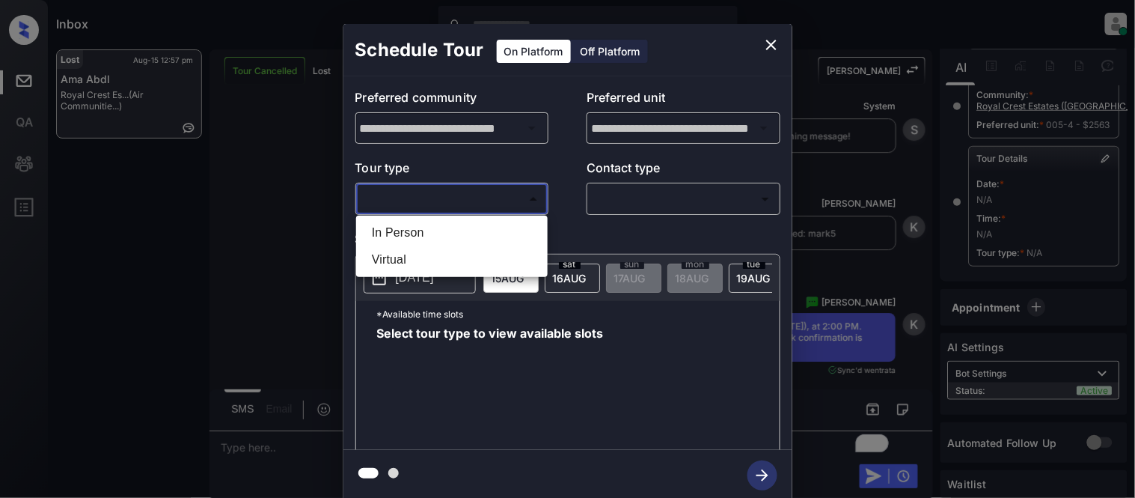
click at [399, 255] on li "Virtual" at bounding box center [452, 259] width 184 height 27
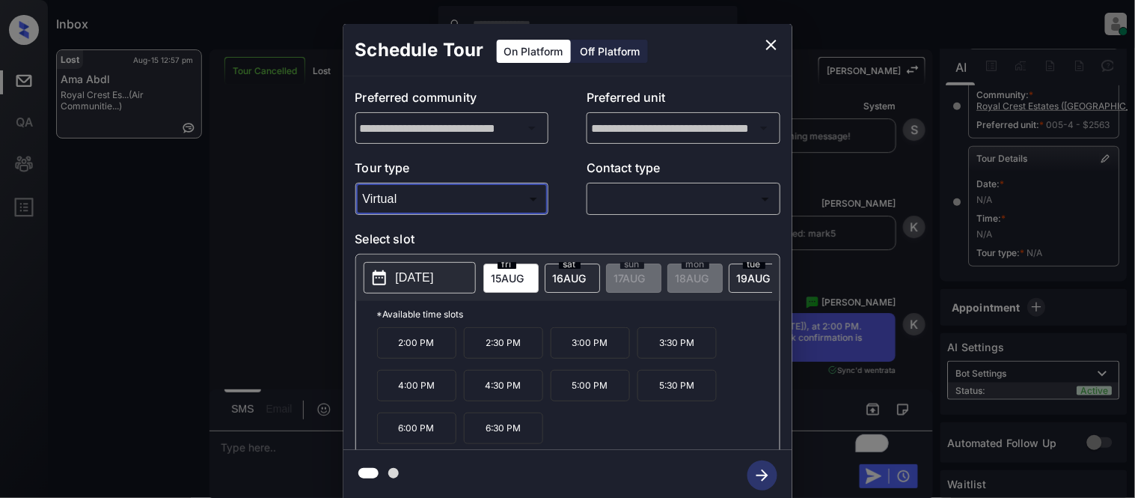
click at [668, 173] on div at bounding box center [567, 249] width 1135 height 498
type input "*******"
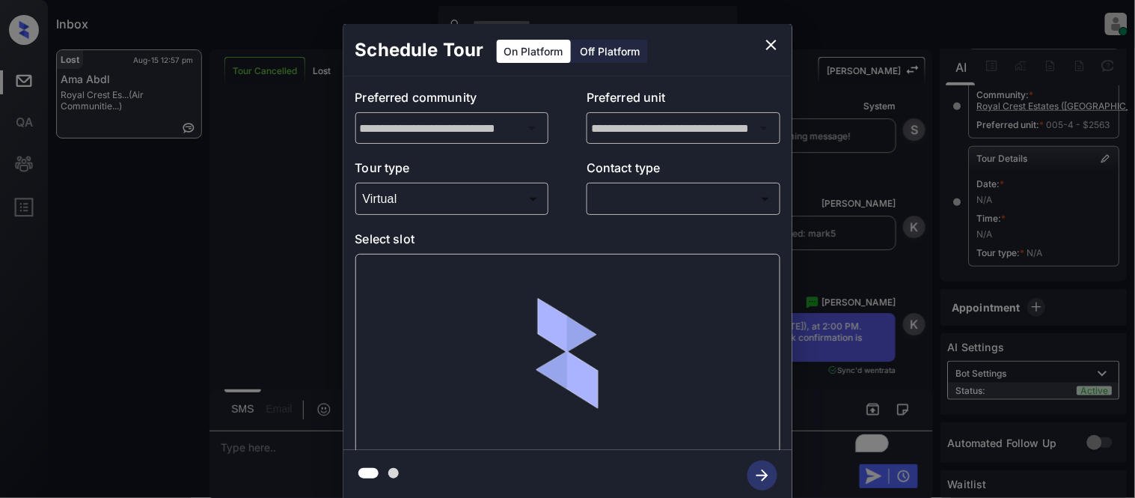
click at [663, 195] on body "Inbox Kristina Cataag Online Set yourself offline Set yourself on break Profile…" at bounding box center [567, 249] width 1135 height 498
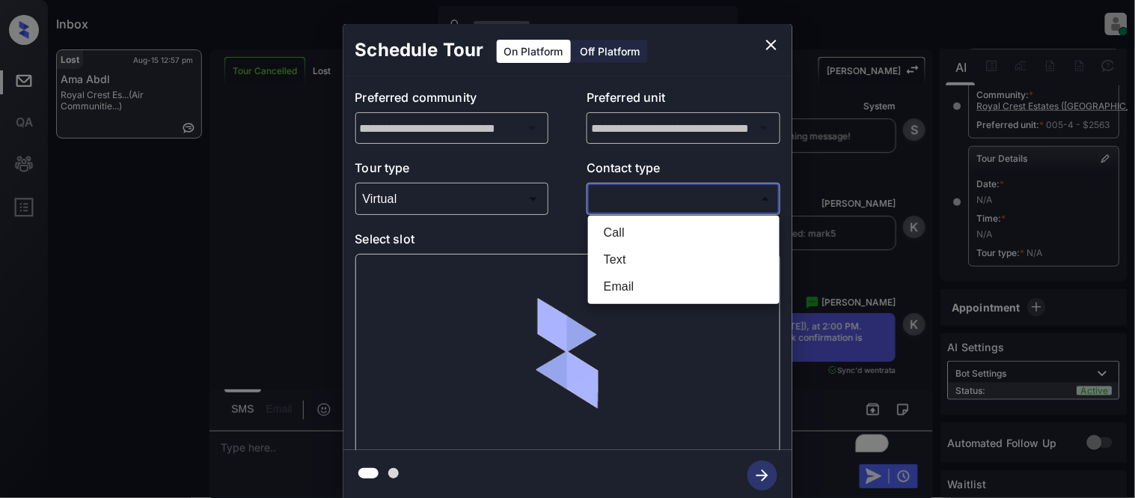
click at [630, 251] on li "Text" at bounding box center [684, 259] width 184 height 27
type input "****"
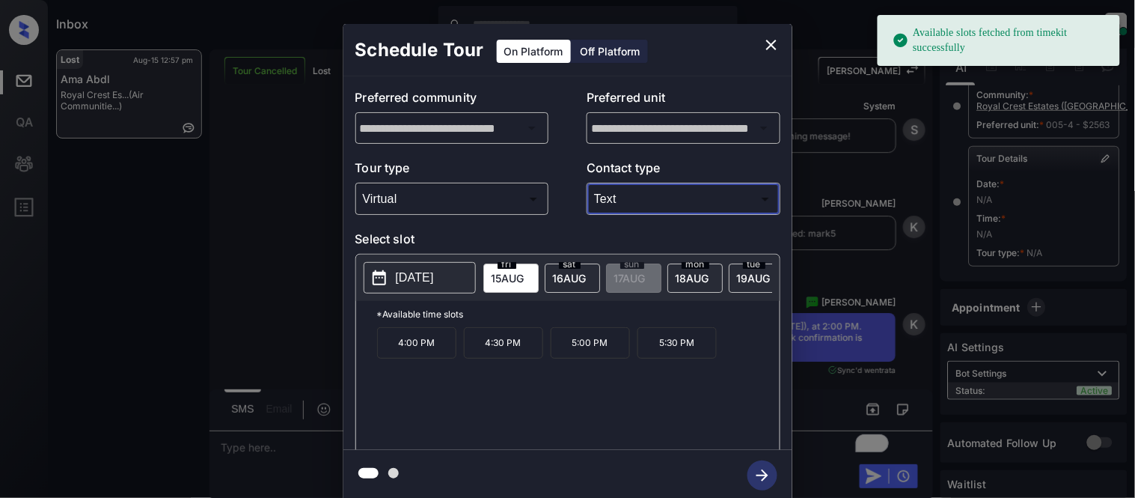
click at [587, 281] on div "sat 16 AUG" at bounding box center [572, 277] width 55 height 29
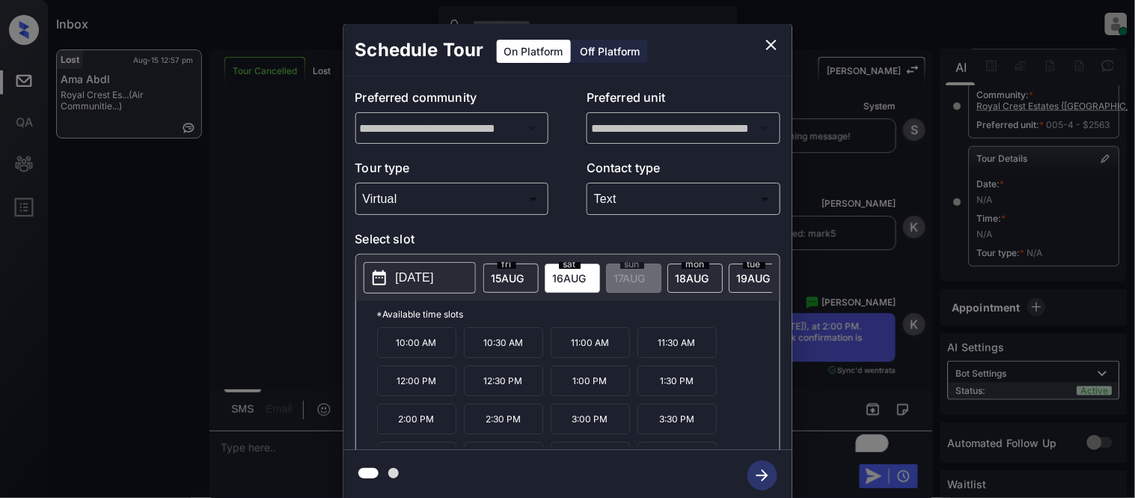
click at [449, 428] on p "2:00 PM" at bounding box center [416, 418] width 79 height 31
click at [765, 477] on icon "button" at bounding box center [763, 475] width 12 height 12
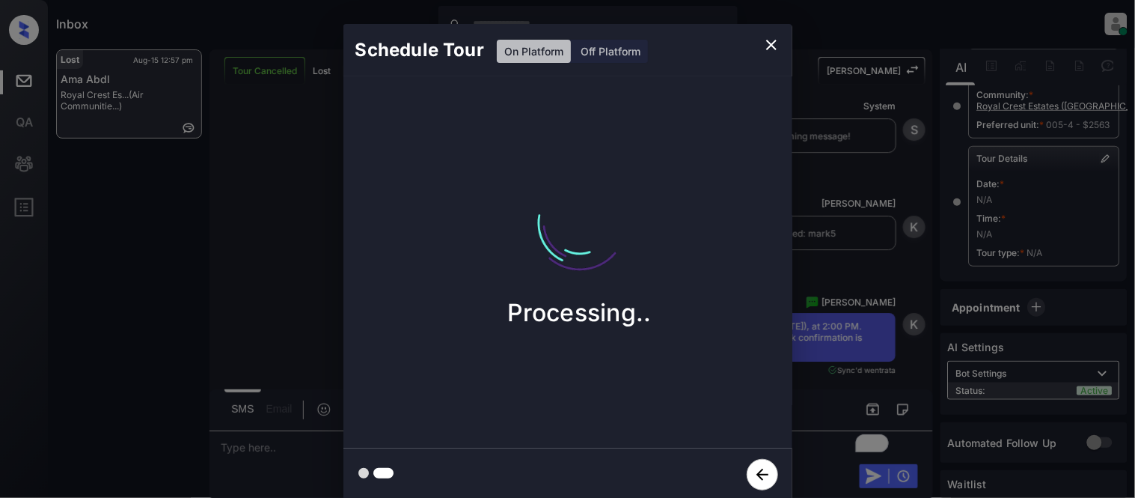
click at [838, 367] on div "Schedule Tour On Platform Off Platform Processing.." at bounding box center [567, 262] width 1135 height 525
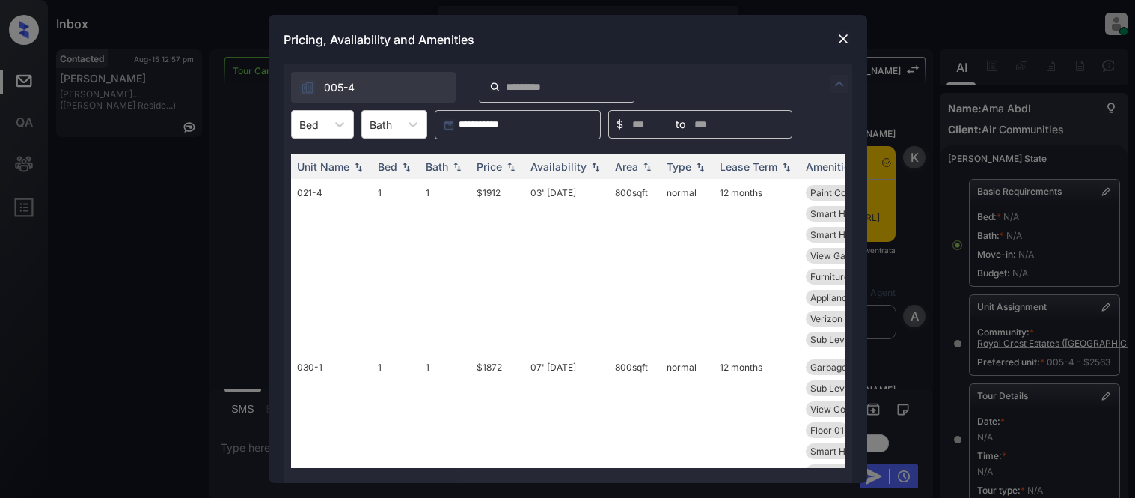
click at [329, 131] on div at bounding box center [339, 124] width 27 height 27
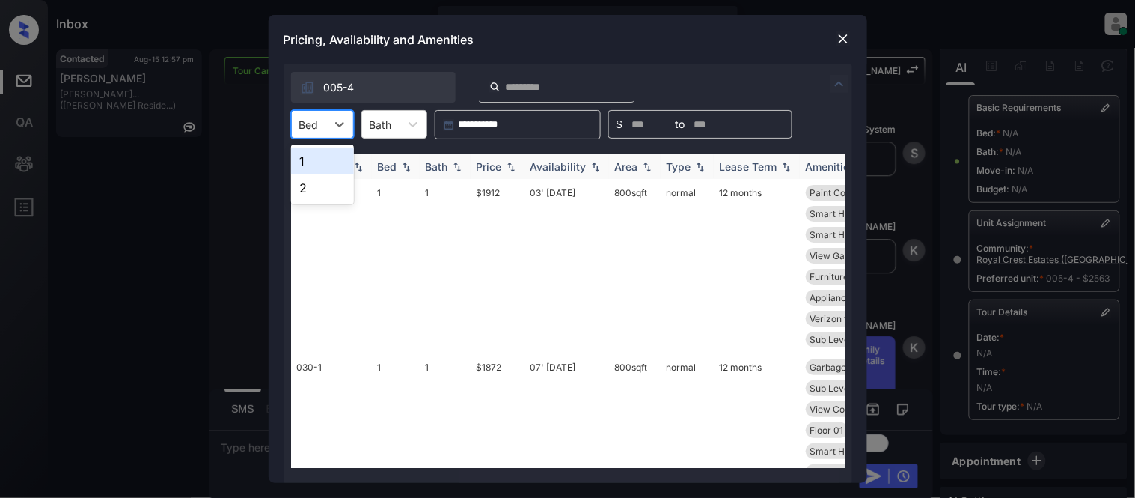
click at [323, 160] on div "1" at bounding box center [322, 160] width 63 height 27
click at [510, 168] on img at bounding box center [511, 167] width 15 height 10
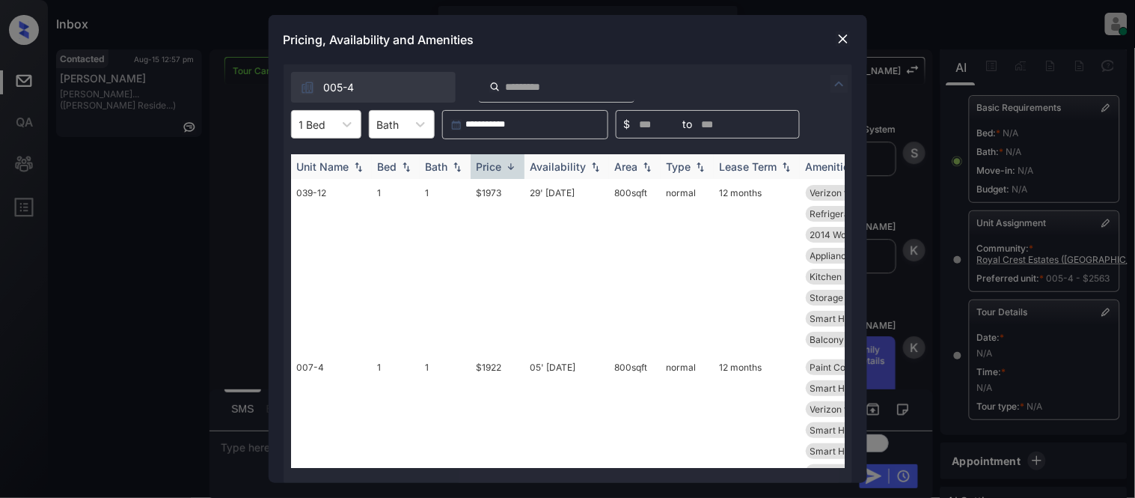
click at [510, 168] on img at bounding box center [511, 166] width 15 height 11
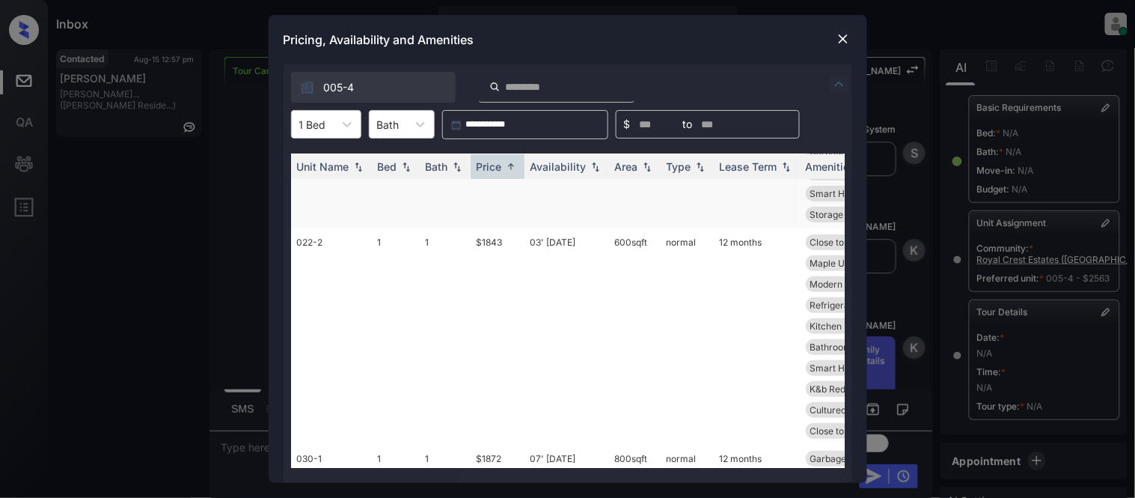
scroll to position [0, 0]
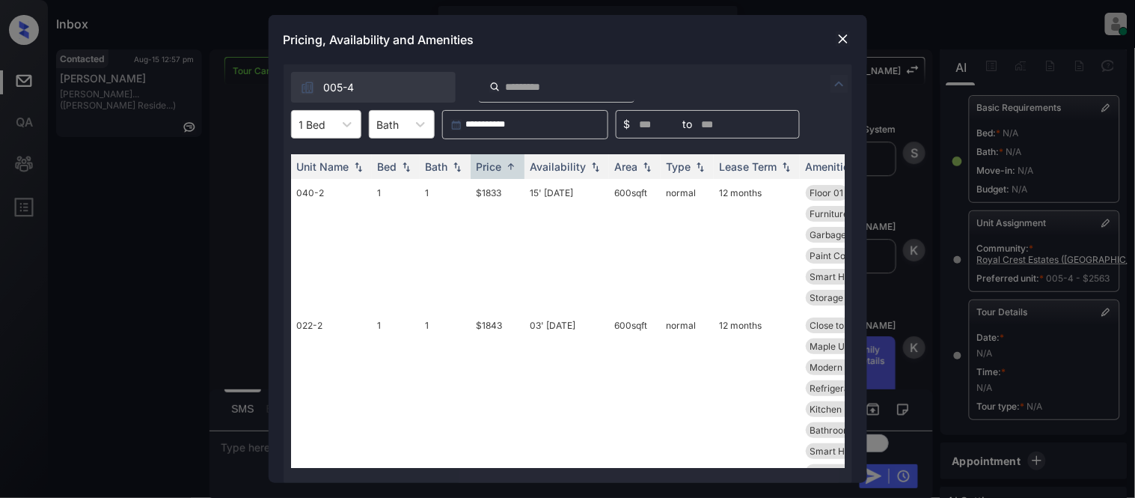
click at [839, 38] on img at bounding box center [843, 38] width 15 height 15
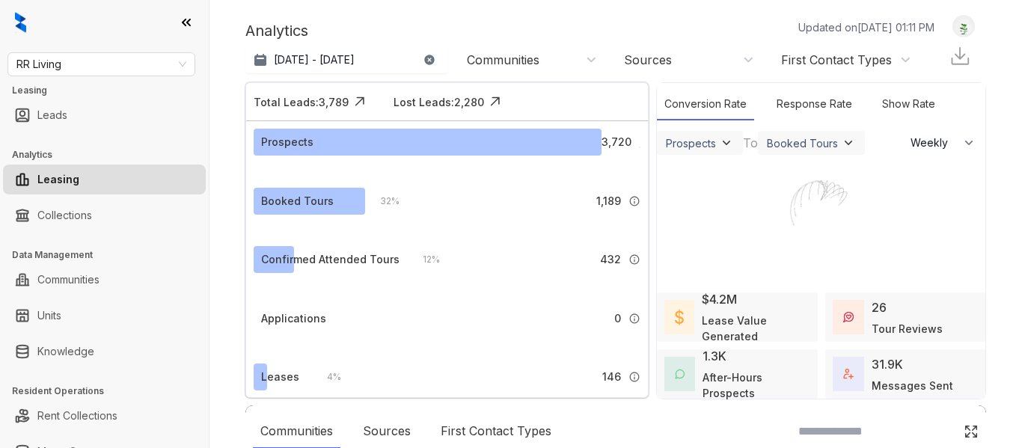
select select "******"
click at [55, 359] on div at bounding box center [511, 224] width 1022 height 448
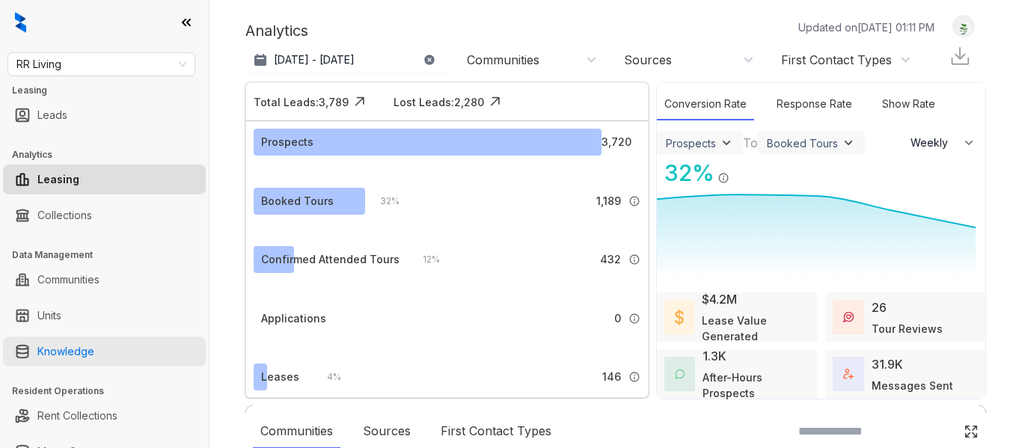
click at [94, 351] on link "Knowledge" at bounding box center [65, 352] width 57 height 30
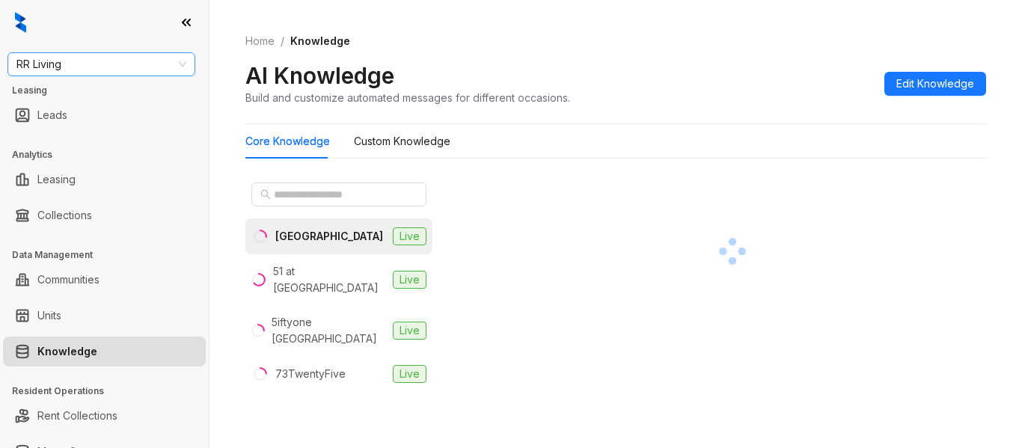
click at [118, 70] on span "RR Living" at bounding box center [101, 64] width 170 height 22
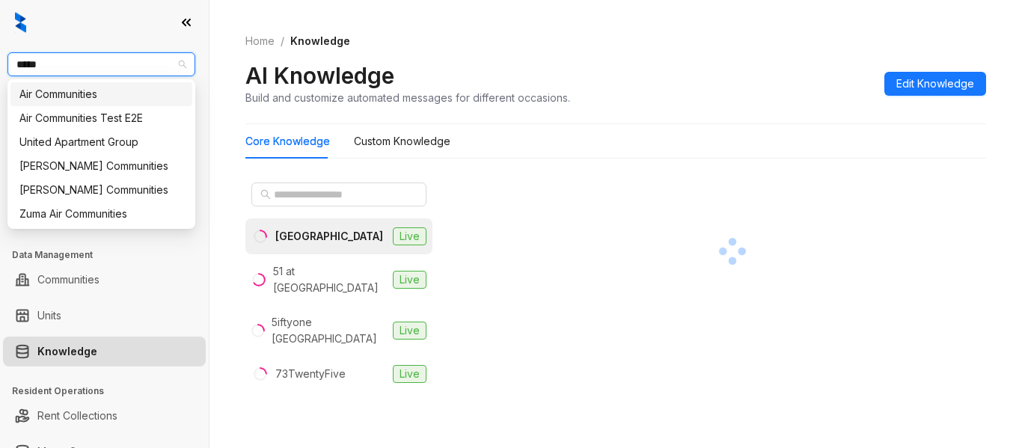
type input "******"
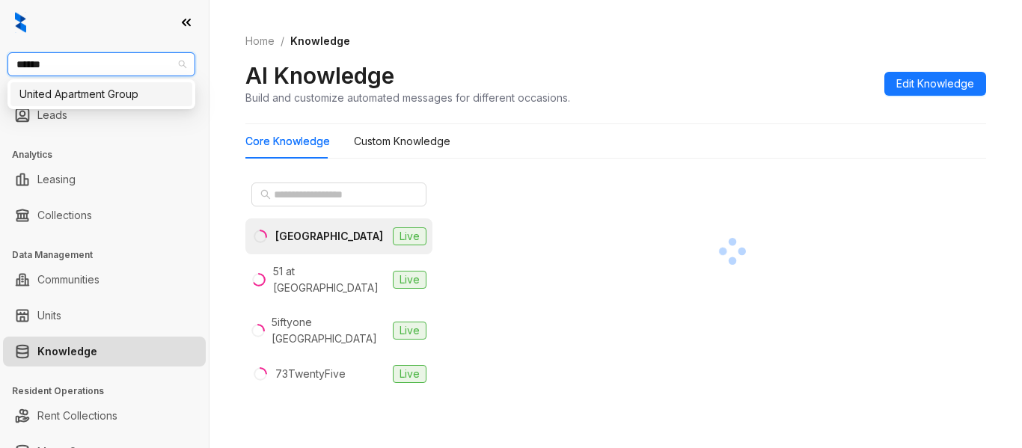
click at [126, 93] on div "United Apartment Group" at bounding box center [101, 94] width 164 height 16
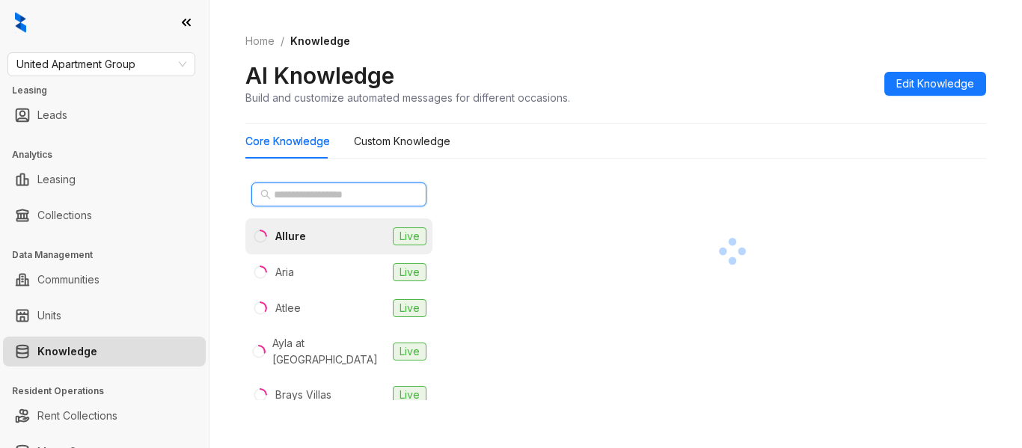
click at [325, 195] on input "text" at bounding box center [340, 194] width 132 height 16
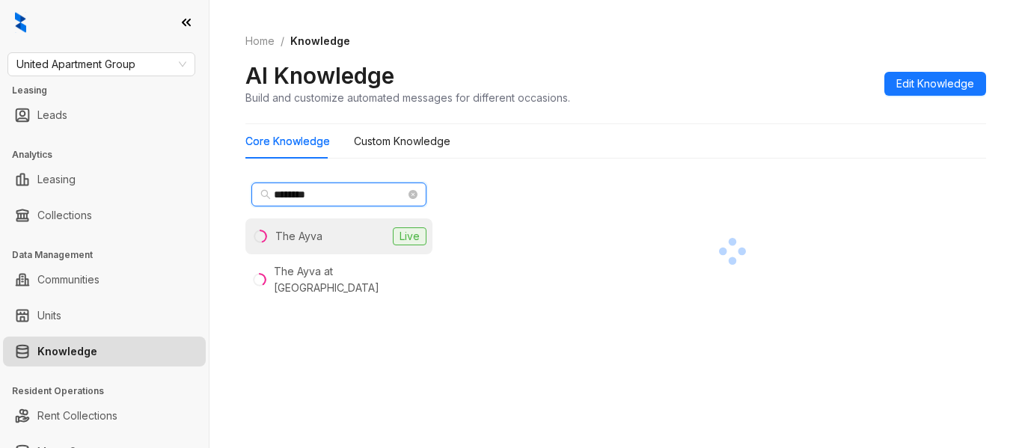
type input "********"
click at [317, 236] on div "The Ayva" at bounding box center [298, 236] width 47 height 16
click at [311, 229] on div "The Ayva" at bounding box center [299, 236] width 49 height 16
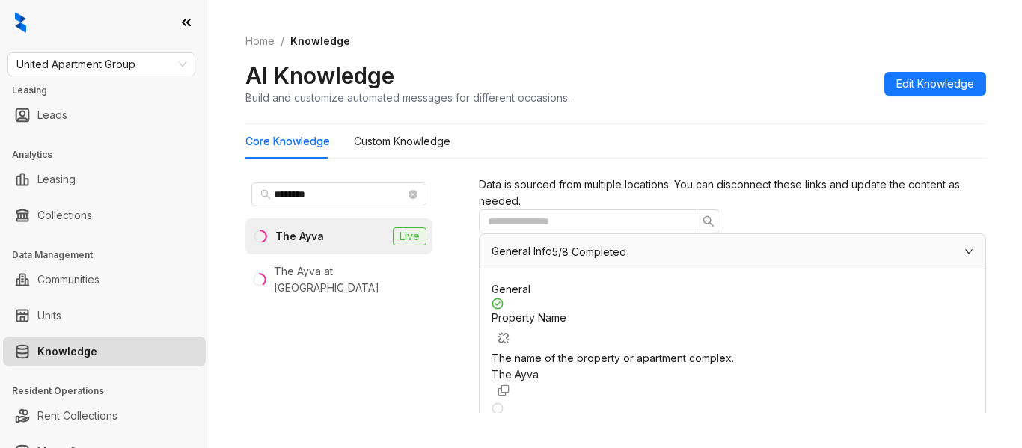
scroll to position [1497, 0]
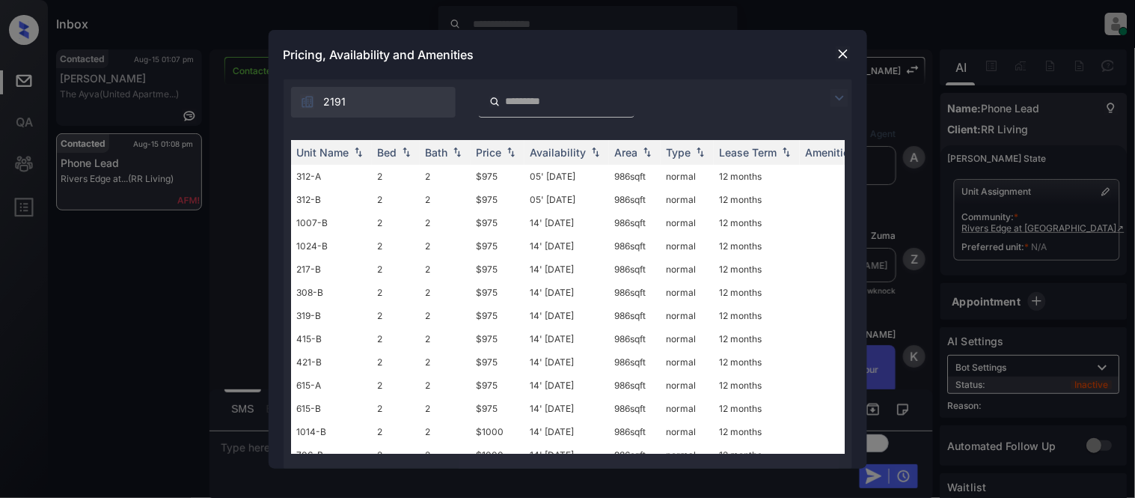
scroll to position [499, 0]
click at [837, 100] on img at bounding box center [840, 98] width 18 height 18
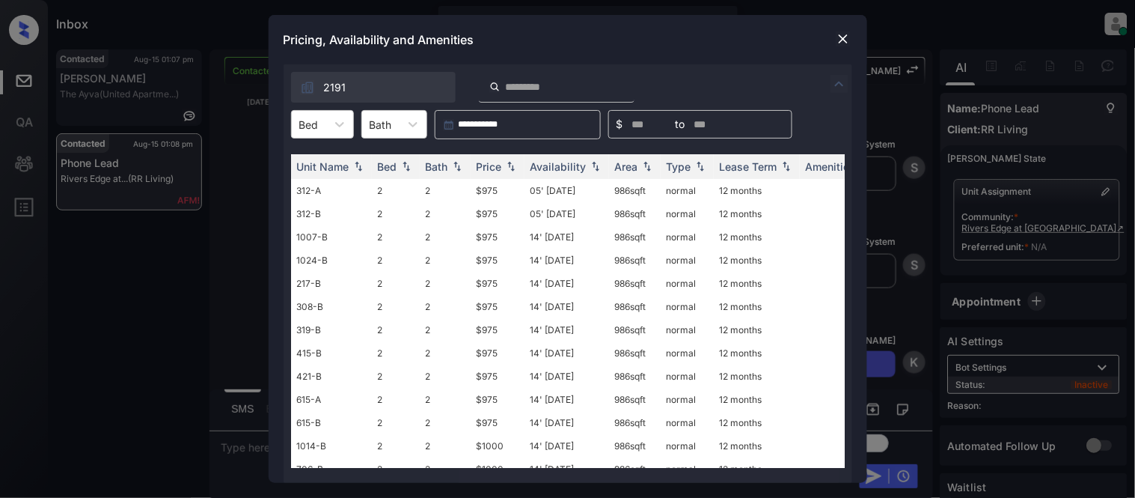
click at [343, 128] on icon at bounding box center [339, 124] width 15 height 15
click at [330, 156] on div "2" at bounding box center [322, 160] width 63 height 27
click at [504, 165] on img at bounding box center [511, 167] width 15 height 10
click at [565, 162] on div "Availability" at bounding box center [559, 166] width 56 height 13
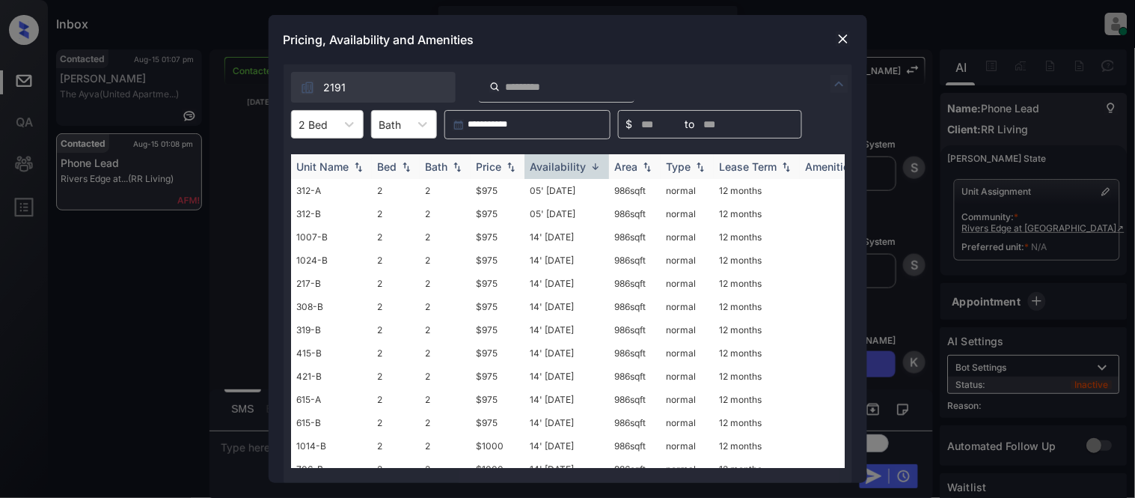
click at [565, 162] on div "Availability" at bounding box center [559, 166] width 56 height 13
click at [485, 168] on div "Price" at bounding box center [489, 166] width 25 height 13
click at [485, 188] on td "$860" at bounding box center [498, 190] width 54 height 23
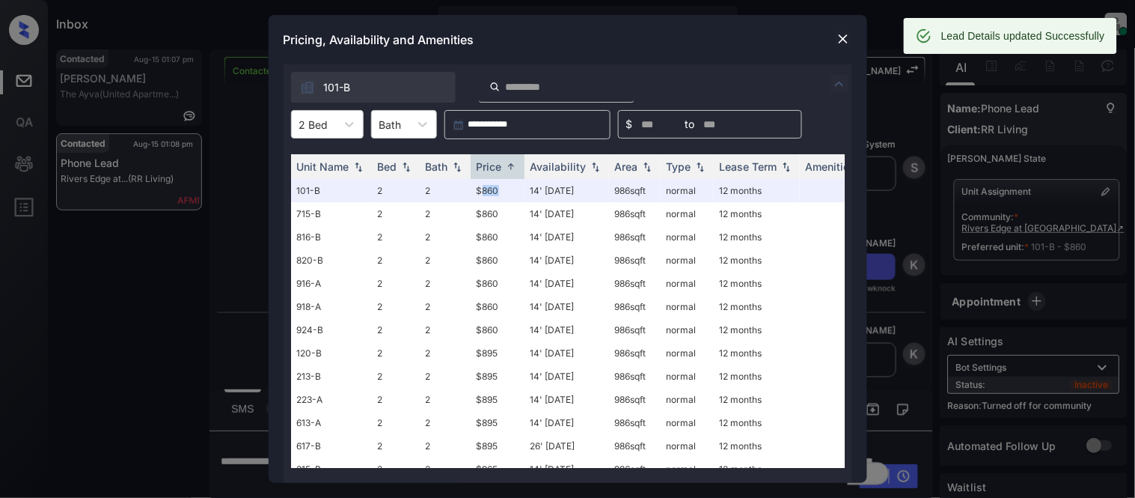
scroll to position [596, 0]
click at [834, 38] on div at bounding box center [843, 39] width 18 height 18
